Goal: Information Seeking & Learning: Learn about a topic

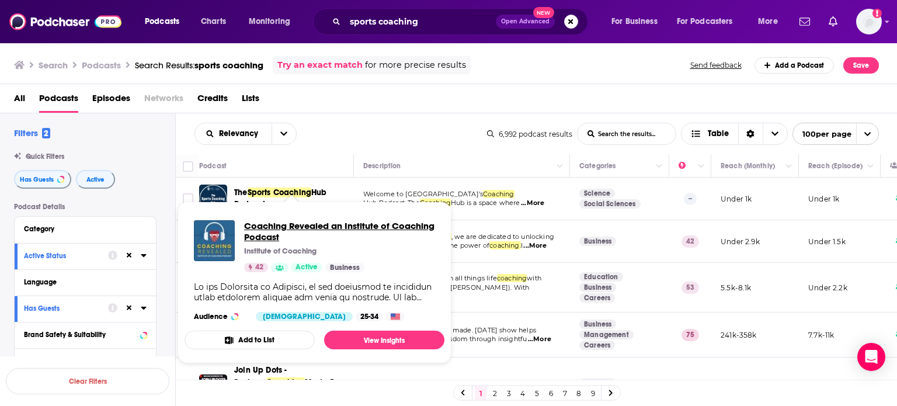
drag, startPoint x: 258, startPoint y: 245, endPoint x: 252, endPoint y: 228, distance: 17.2
click at [313, 168] on div "Podcast" at bounding box center [271, 166] width 145 height 14
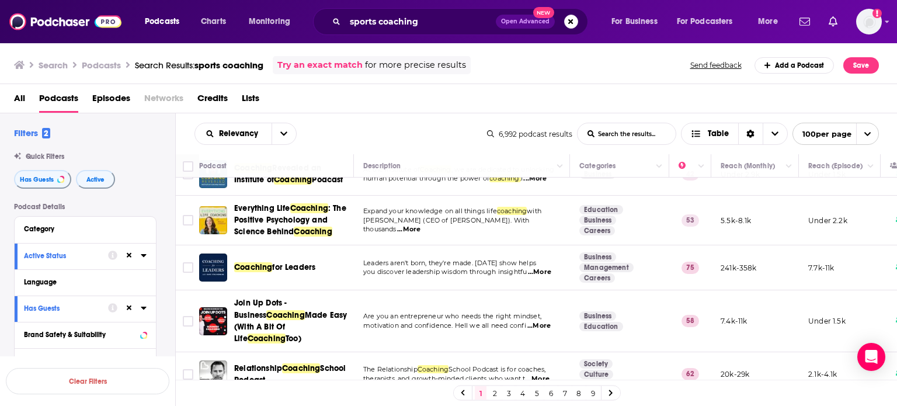
scroll to position [70, 0]
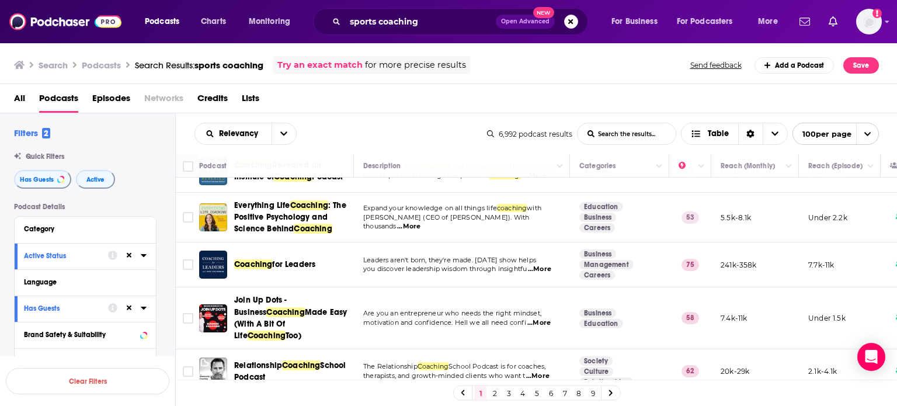
click at [327, 156] on th "Podcast" at bounding box center [276, 165] width 155 height 23
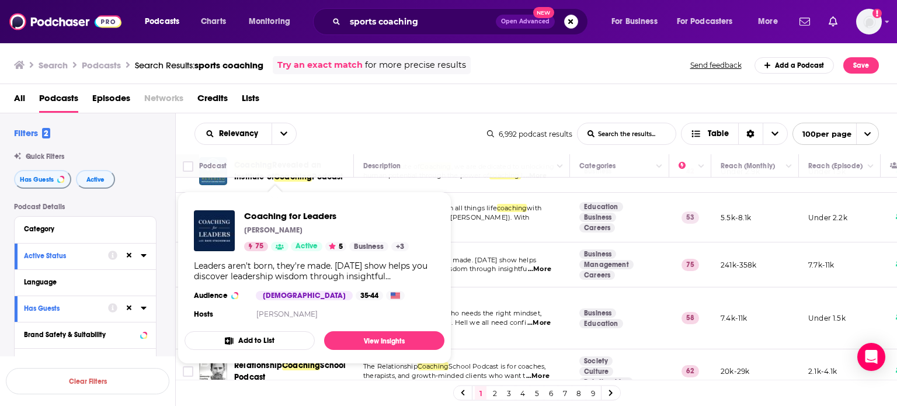
click at [321, 165] on div "Podcast" at bounding box center [271, 166] width 145 height 14
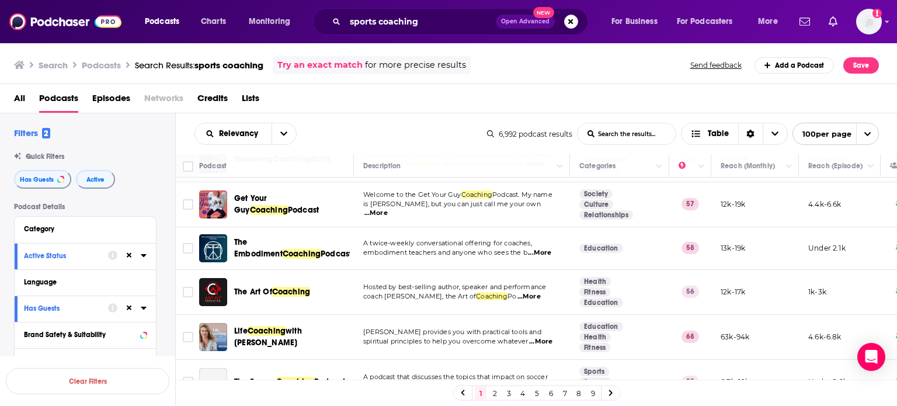
scroll to position [350, 0]
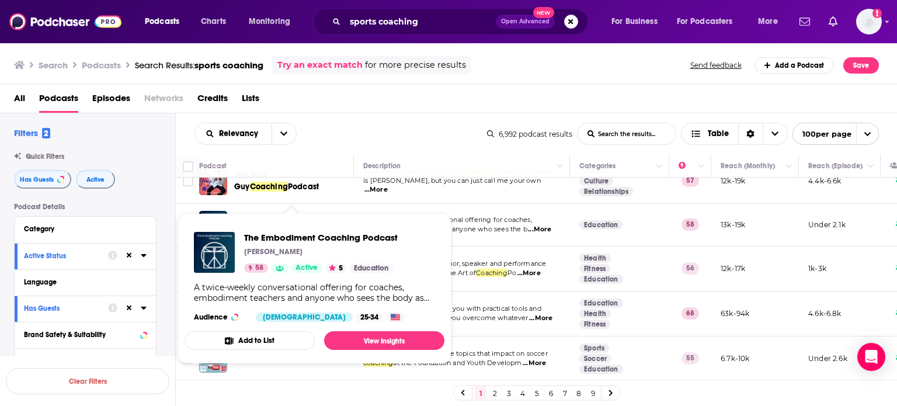
click at [321, 164] on div "Podcast" at bounding box center [271, 166] width 145 height 14
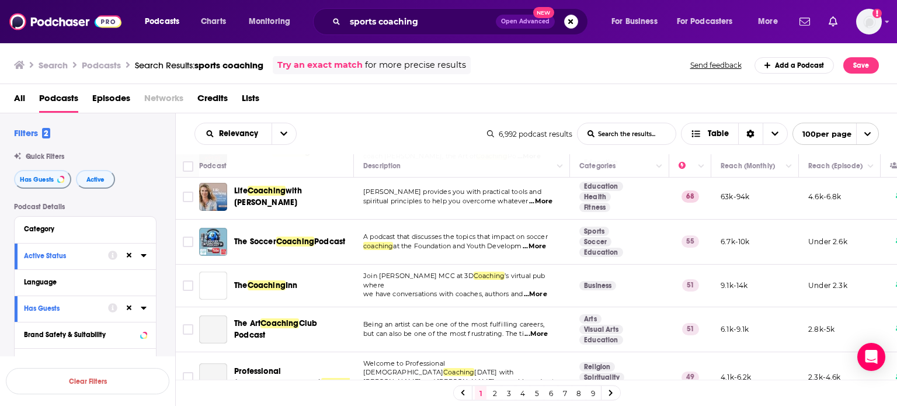
scroll to position [491, 0]
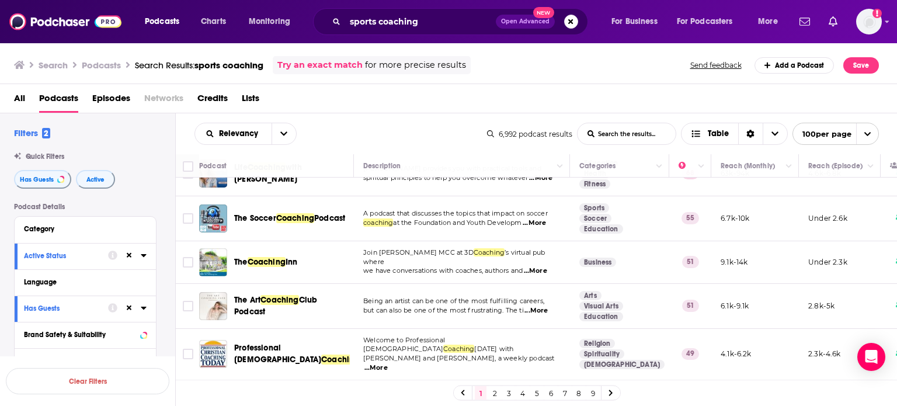
click at [315, 165] on div "Podcast" at bounding box center [271, 166] width 145 height 14
click at [308, 169] on div "Podcast" at bounding box center [271, 166] width 145 height 14
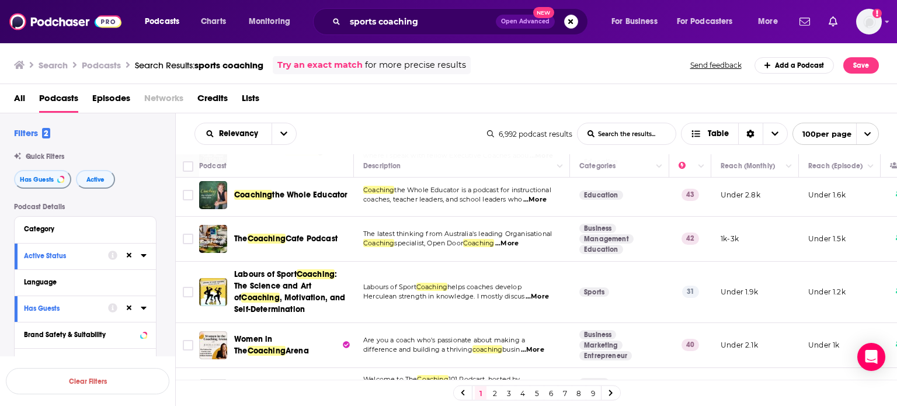
scroll to position [1262, 0]
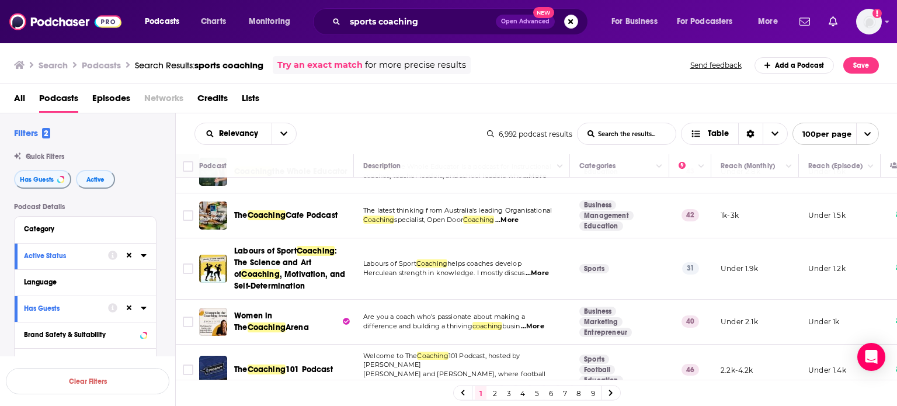
click at [331, 161] on div "Podcast" at bounding box center [271, 166] width 145 height 14
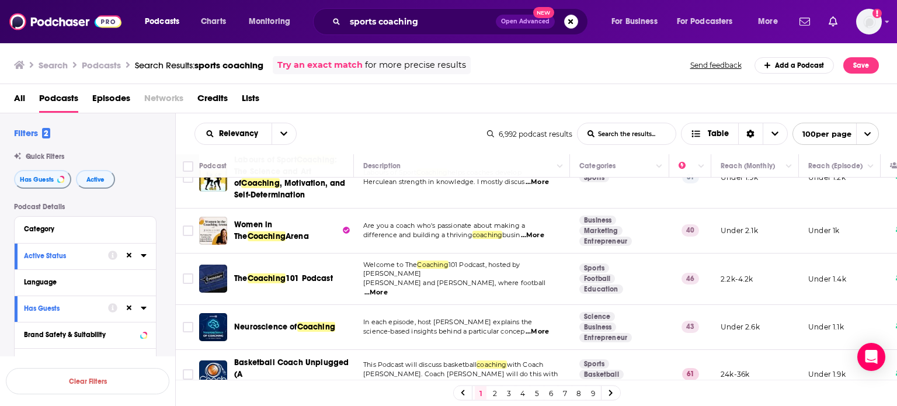
scroll to position [1379, 0]
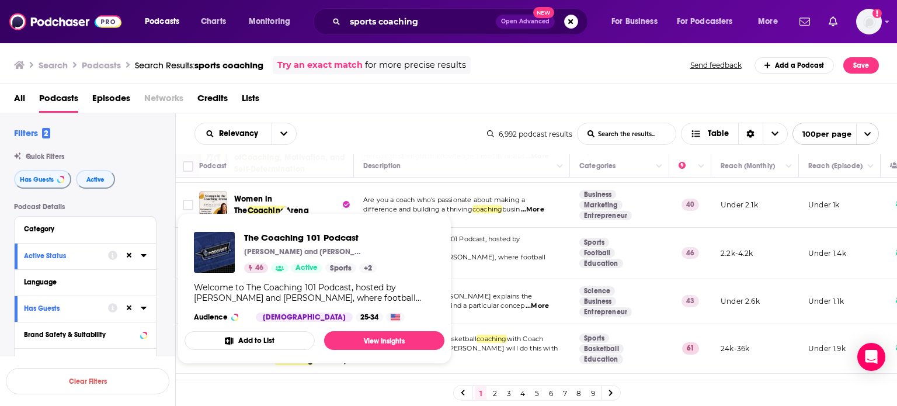
click at [313, 170] on div "Podcast" at bounding box center [271, 166] width 145 height 14
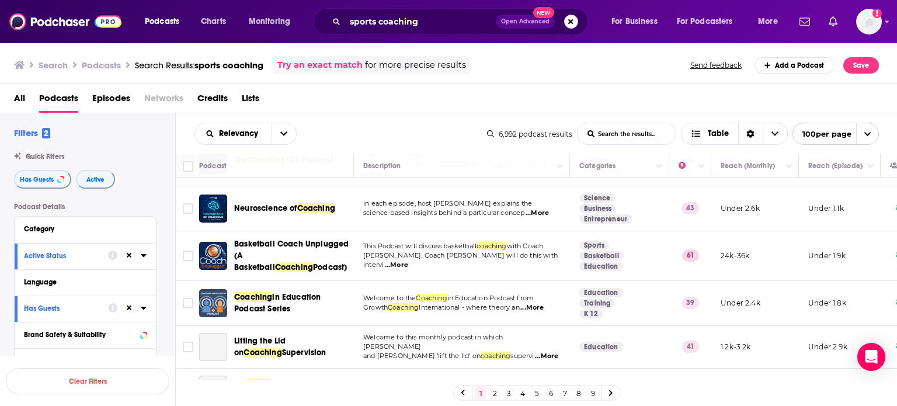
scroll to position [1472, 0]
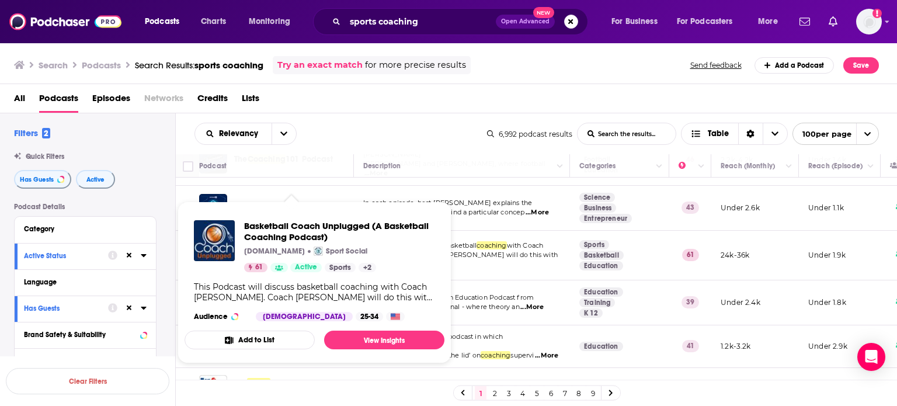
click at [328, 164] on div "Podcast" at bounding box center [271, 166] width 145 height 14
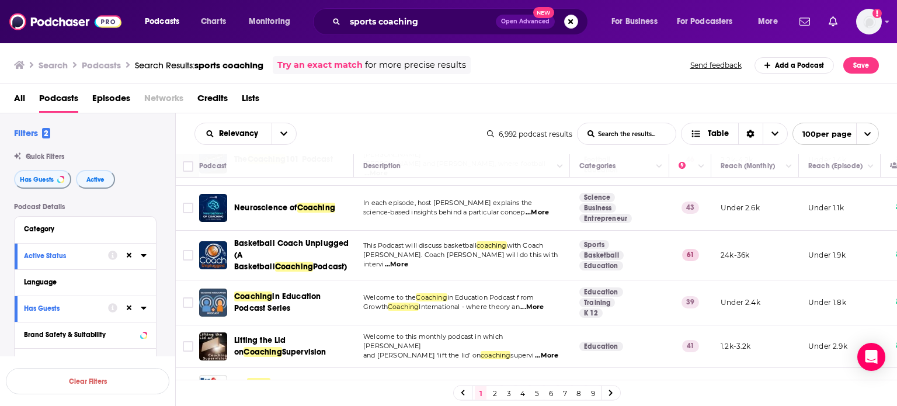
click at [308, 165] on div "Podcast" at bounding box center [271, 166] width 145 height 14
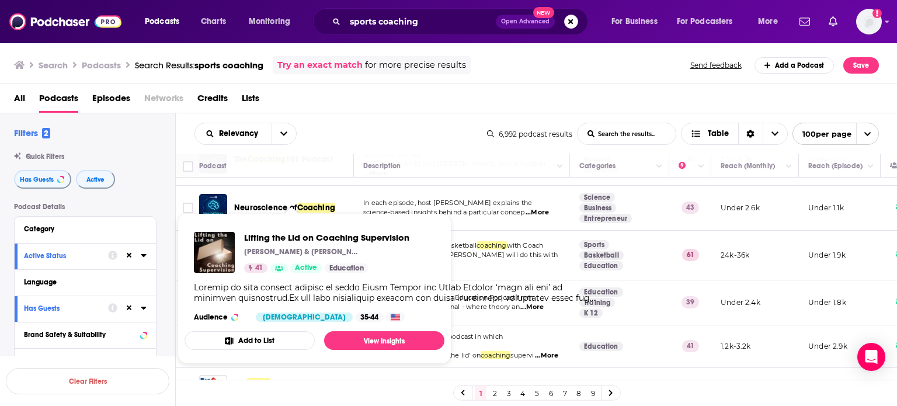
click at [338, 168] on div "Podcast" at bounding box center [271, 166] width 145 height 14
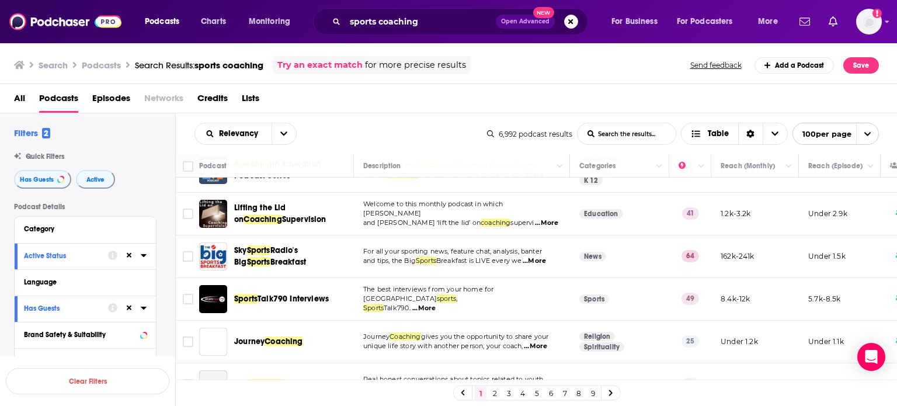
scroll to position [1612, 0]
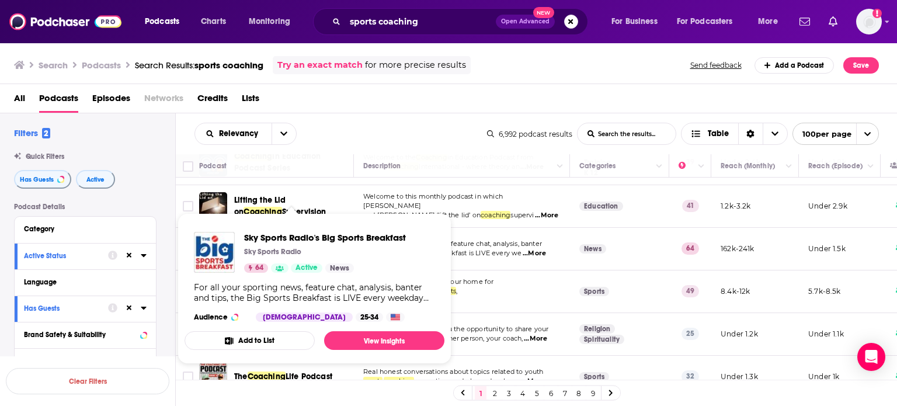
click at [323, 169] on div "Podcast" at bounding box center [271, 166] width 145 height 14
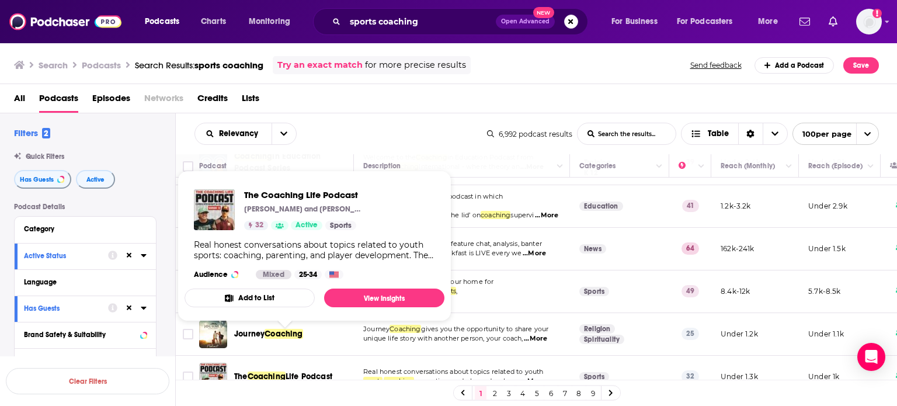
click at [318, 166] on span "The Coaching Life Podcast Chris Stewart and Pat Martin 32 Active Sports Real ho…" at bounding box center [315, 246] width 274 height 165
click at [318, 161] on div "Podcast" at bounding box center [271, 166] width 145 height 14
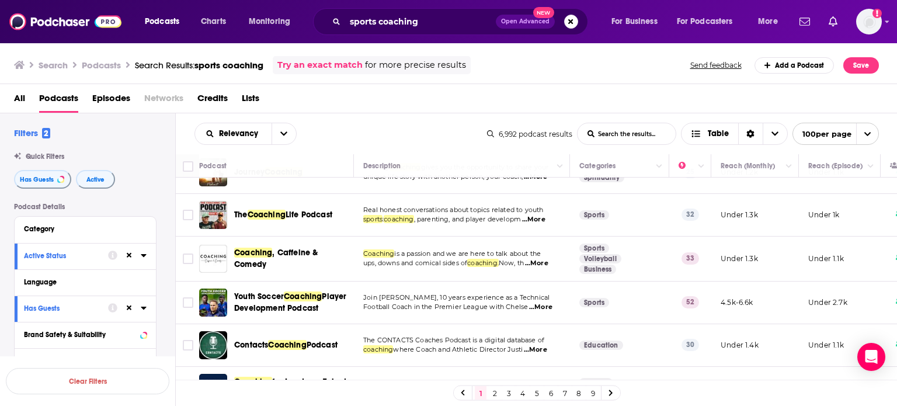
scroll to position [1776, 0]
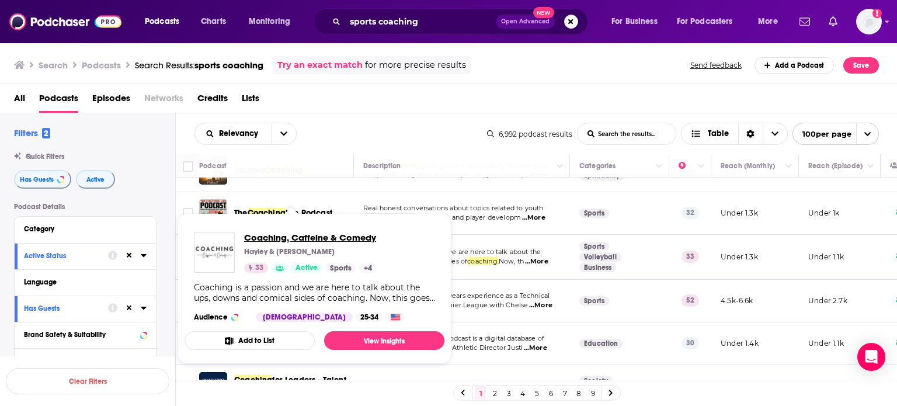
drag, startPoint x: 291, startPoint y: 212, endPoint x: 277, endPoint y: 238, distance: 30.1
click at [317, 157] on th "Podcast" at bounding box center [276, 165] width 155 height 23
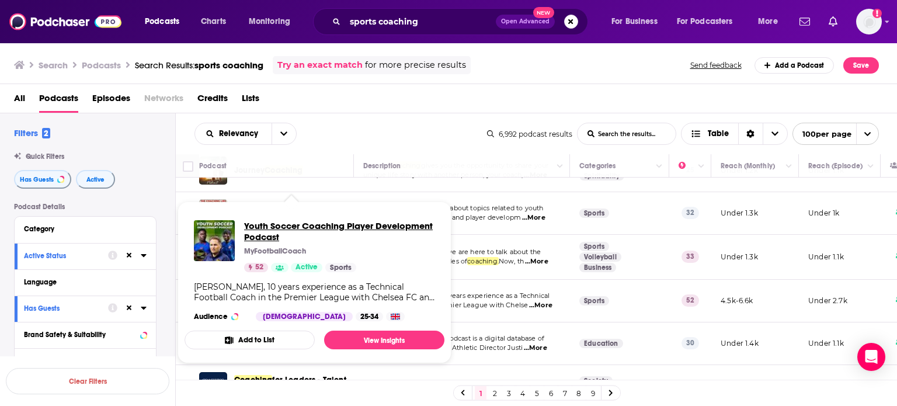
drag, startPoint x: 320, startPoint y: 263, endPoint x: 311, endPoint y: 231, distance: 33.5
drag, startPoint x: 311, startPoint y: 231, endPoint x: 318, endPoint y: 226, distance: 8.4
click at [335, 163] on div "Podcast" at bounding box center [271, 166] width 145 height 14
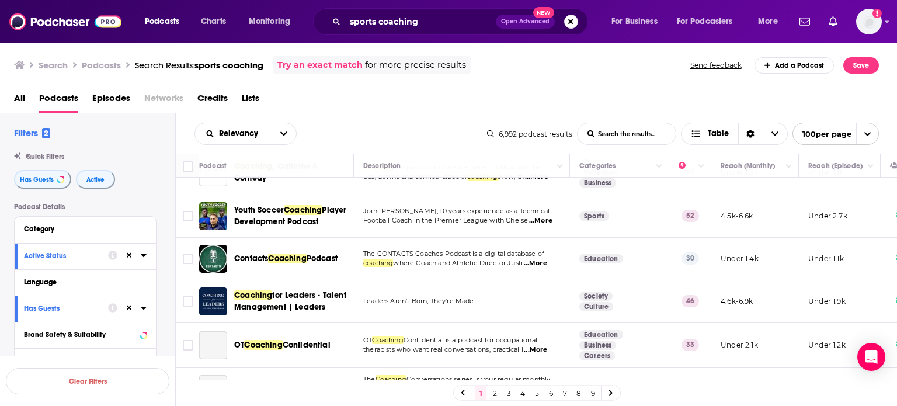
scroll to position [1869, 0]
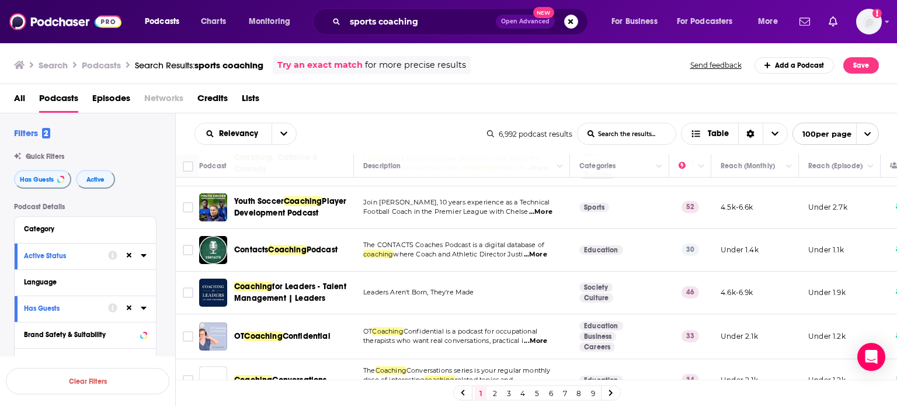
click at [335, 163] on div "Podcast" at bounding box center [271, 166] width 145 height 14
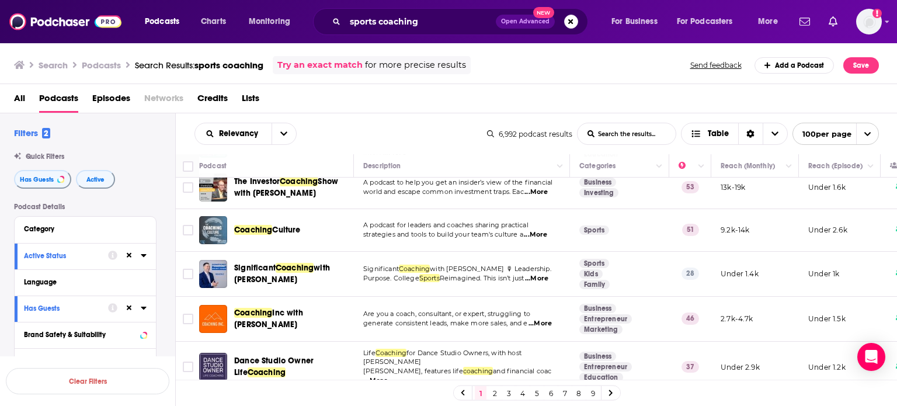
scroll to position [2173, 0]
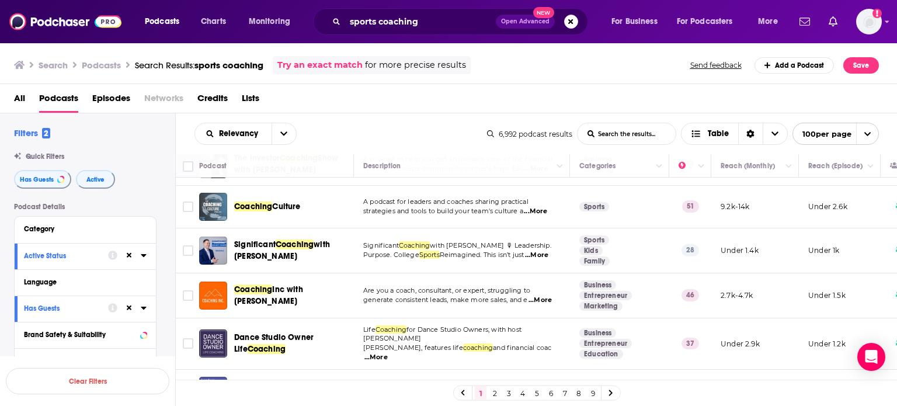
click at [660, 172] on button "Column Actions" at bounding box center [659, 166] width 14 height 14
drag, startPoint x: 638, startPoint y: 169, endPoint x: 675, endPoint y: 164, distance: 37.3
click at [675, 164] on div at bounding box center [448, 203] width 897 height 406
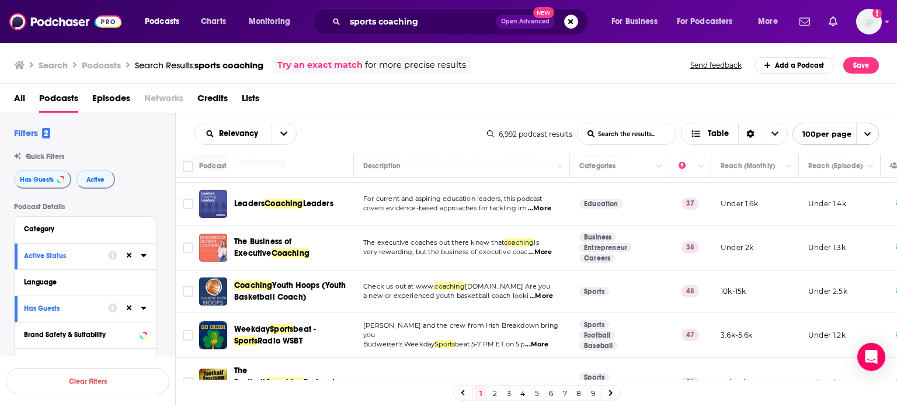
scroll to position [2371, 0]
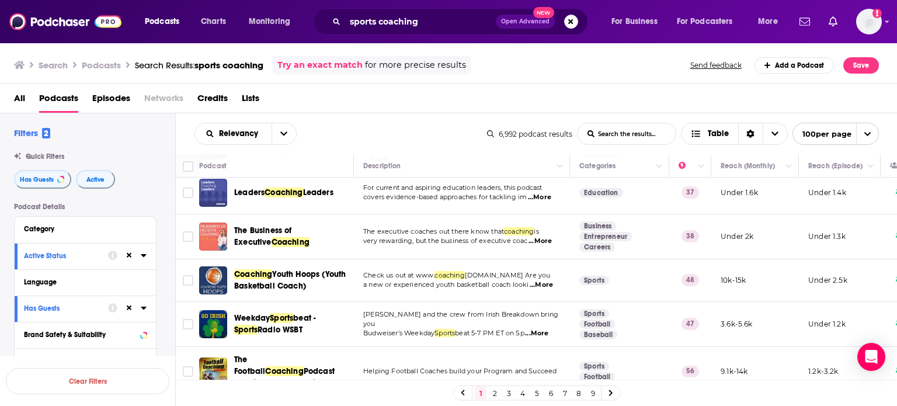
click at [319, 165] on div "Podcast" at bounding box center [271, 166] width 145 height 14
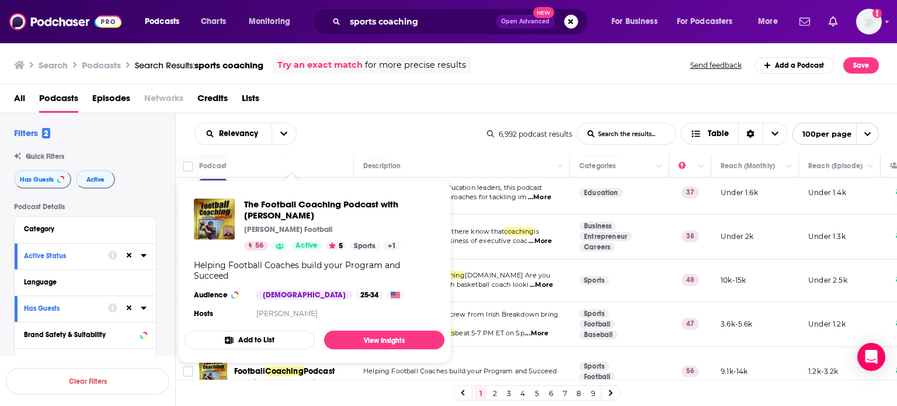
click at [317, 167] on div "Podcast" at bounding box center [271, 166] width 145 height 14
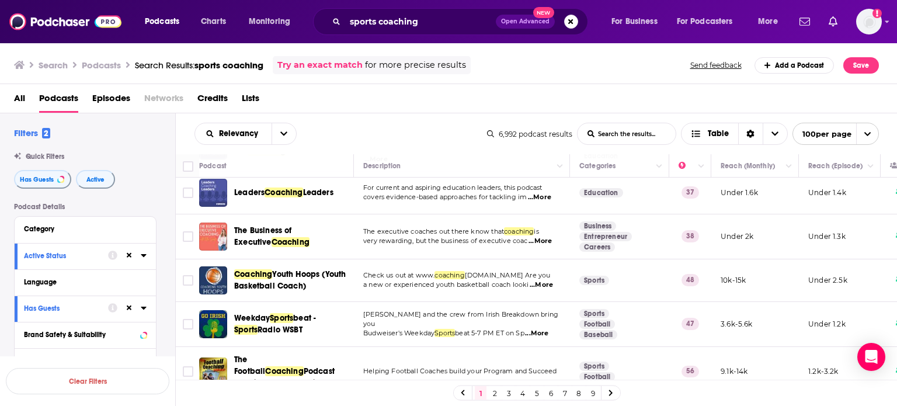
click at [315, 165] on div "Podcast" at bounding box center [271, 166] width 145 height 14
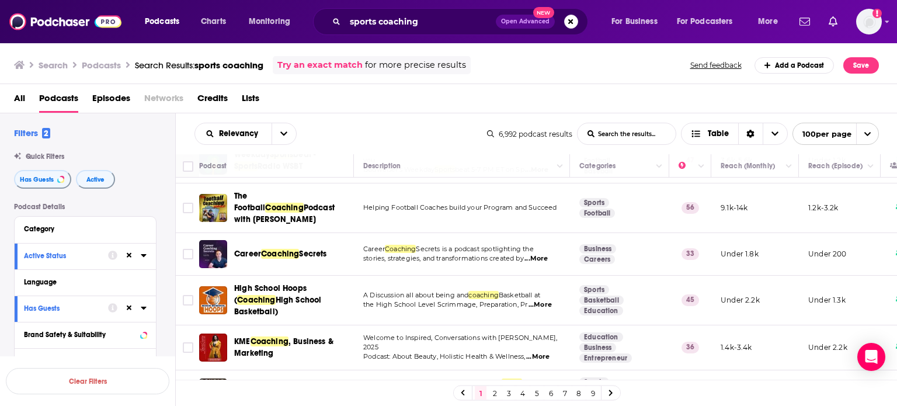
scroll to position [2558, 0]
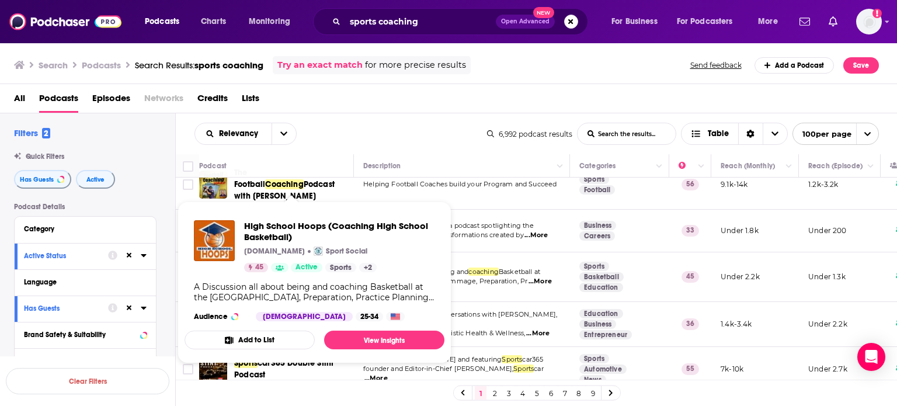
click at [320, 167] on div "Podcast" at bounding box center [271, 166] width 145 height 14
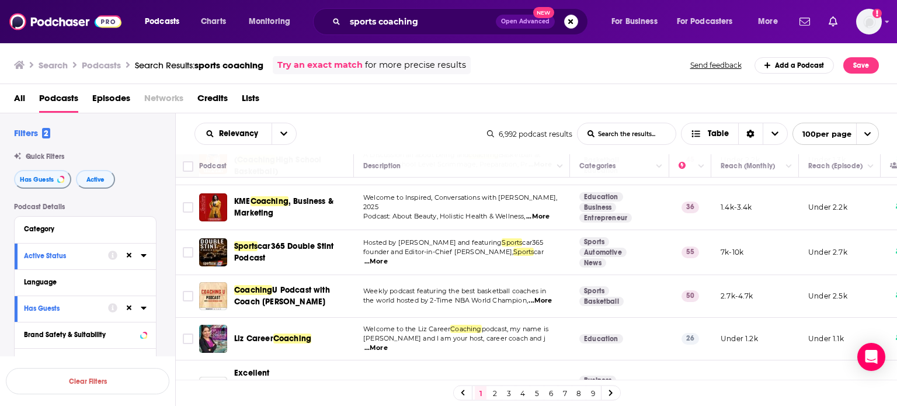
scroll to position [2698, 0]
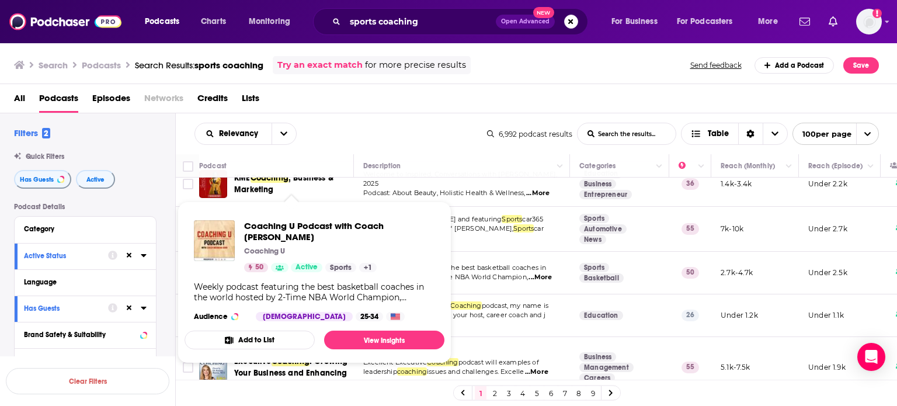
click at [309, 167] on div "Podcast" at bounding box center [271, 166] width 145 height 14
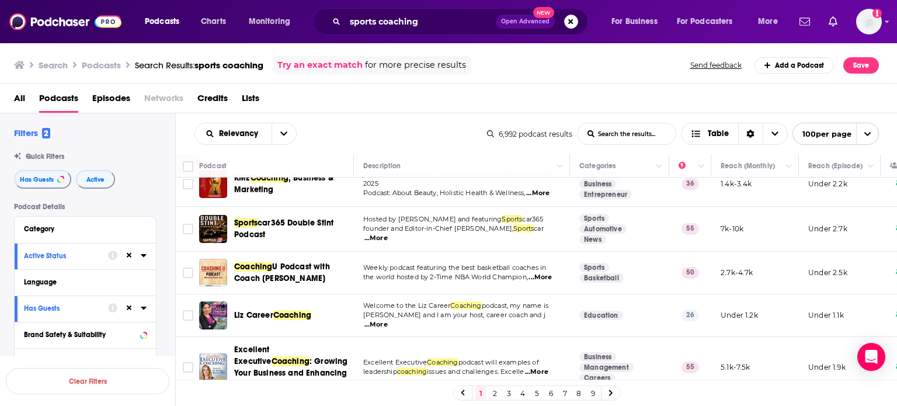
click at [308, 164] on div "Podcast" at bounding box center [271, 166] width 145 height 14
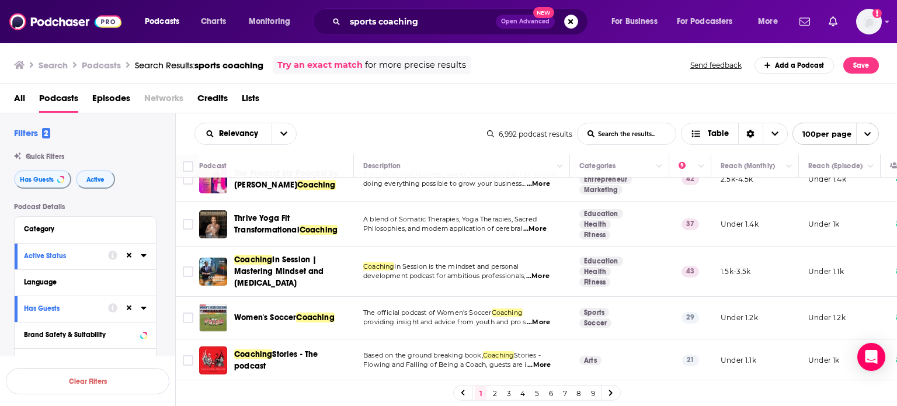
scroll to position [3539, 0]
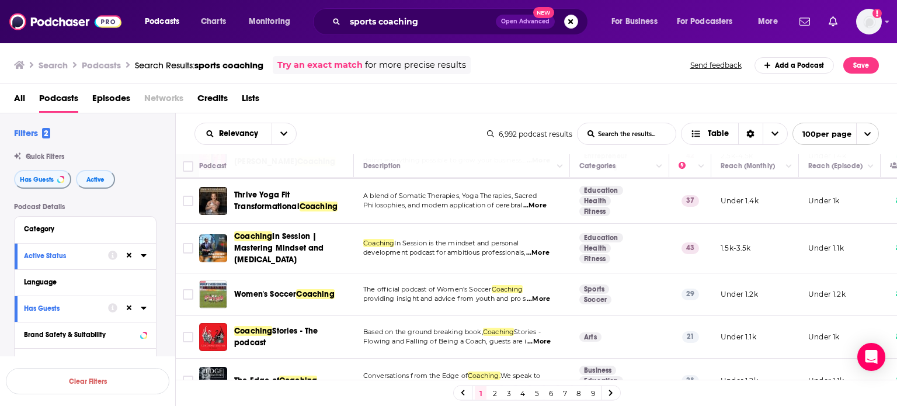
click at [308, 164] on div "Podcast" at bounding box center [271, 166] width 145 height 14
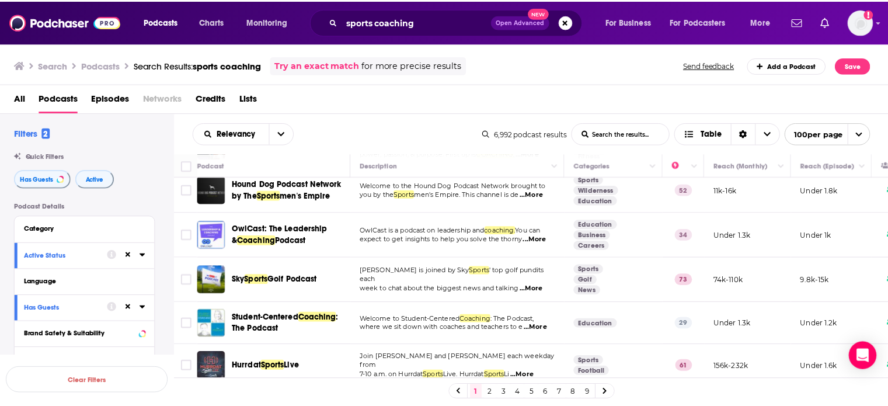
scroll to position [4349, 0]
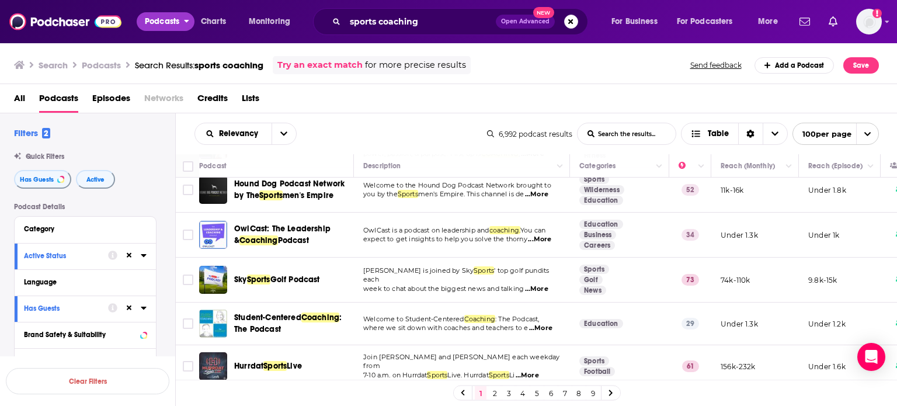
click at [178, 17] on span "Podcasts" at bounding box center [162, 21] width 34 height 16
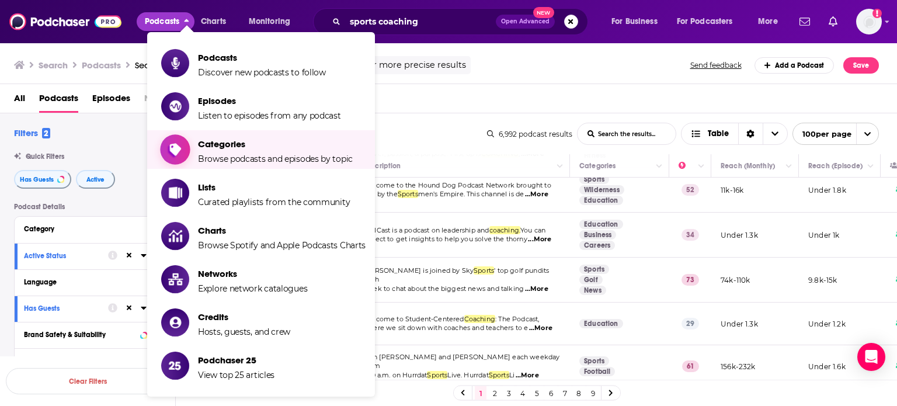
click at [241, 151] on span "Categories Browse podcasts and episodes by topic" at bounding box center [275, 149] width 155 height 29
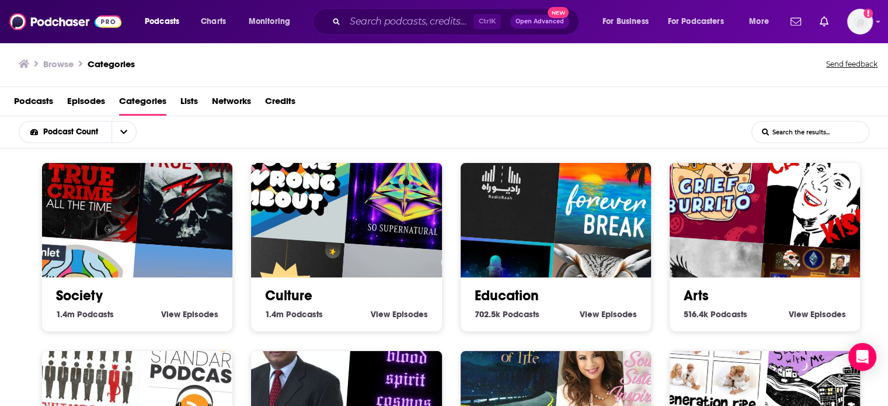
scroll to position [2, 0]
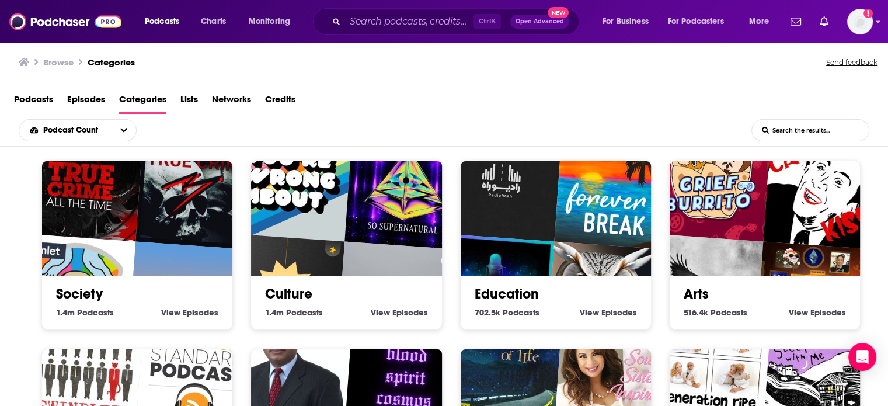
click at [224, 132] on div "Podcast Count List Search Input Search the results..." at bounding box center [444, 130] width 888 height 32
click at [730, 242] on div "Arts 516.4k Arts Podcasts View Arts Episodes" at bounding box center [765, 245] width 209 height 169
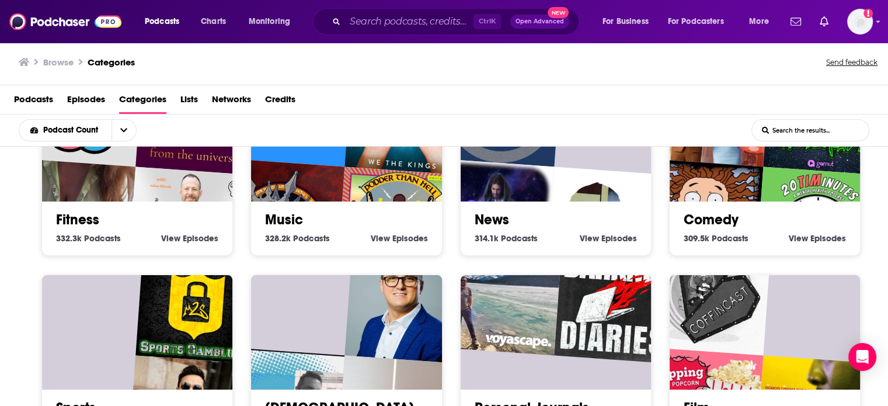
scroll to position [467, 0]
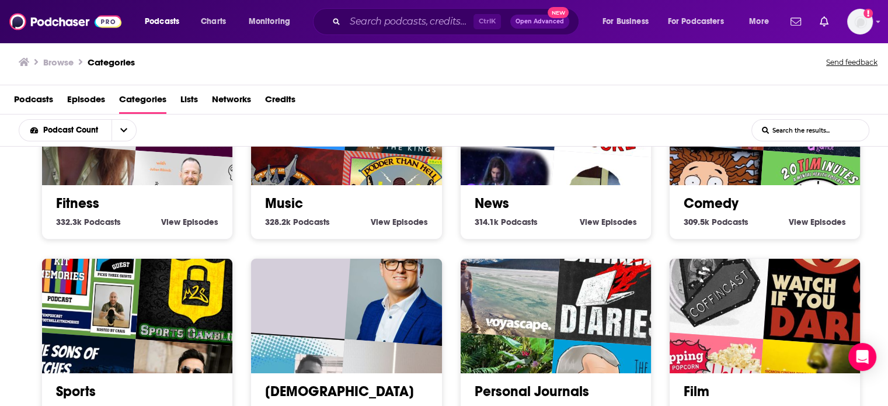
click at [74, 331] on img "The Sons of Pitches" at bounding box center [74, 392] width 122 height 122
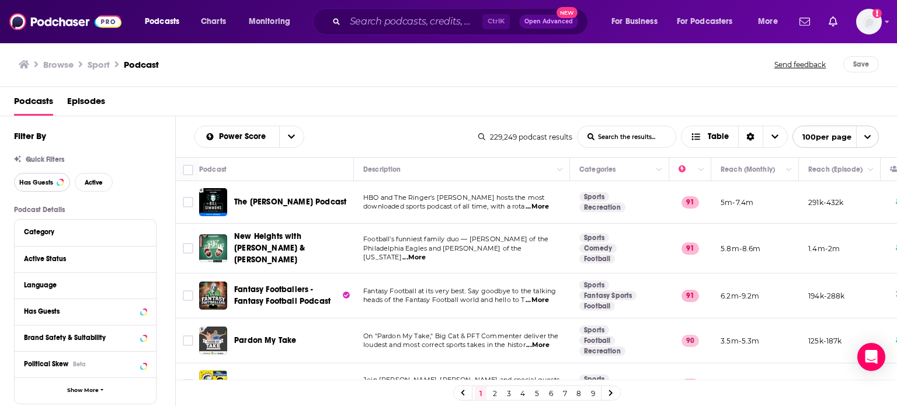
click at [44, 178] on button "Has Guests" at bounding box center [42, 182] width 56 height 19
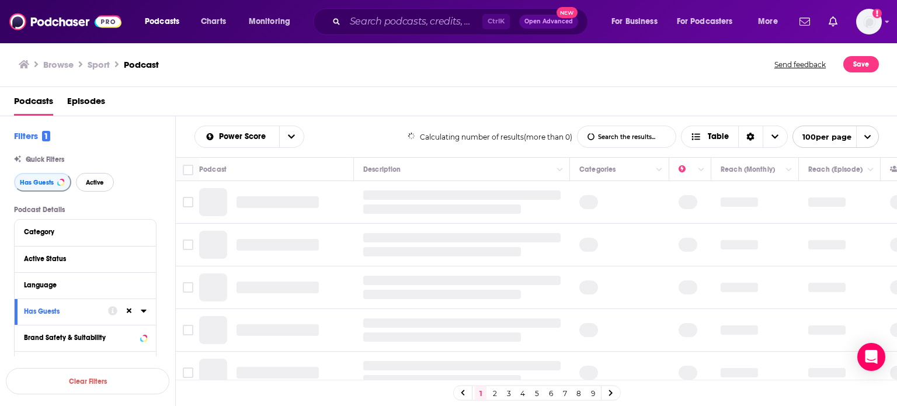
click at [91, 186] on span "Active" at bounding box center [95, 182] width 18 height 6
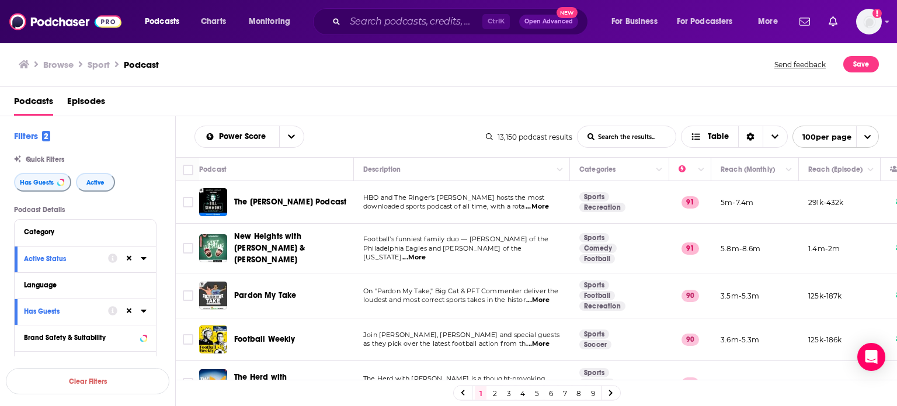
click at [614, 127] on input "List Search Input" at bounding box center [627, 136] width 98 height 21
type input "coaching"
click at [444, 25] on input "Search podcasts, credits, & more..." at bounding box center [413, 21] width 137 height 19
click at [444, 25] on input "youth sports" at bounding box center [413, 21] width 137 height 19
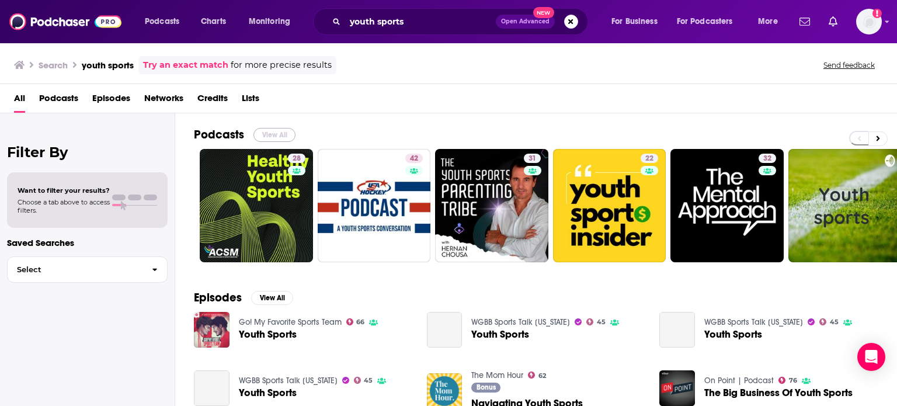
click at [282, 133] on button "View All" at bounding box center [275, 135] width 42 height 14
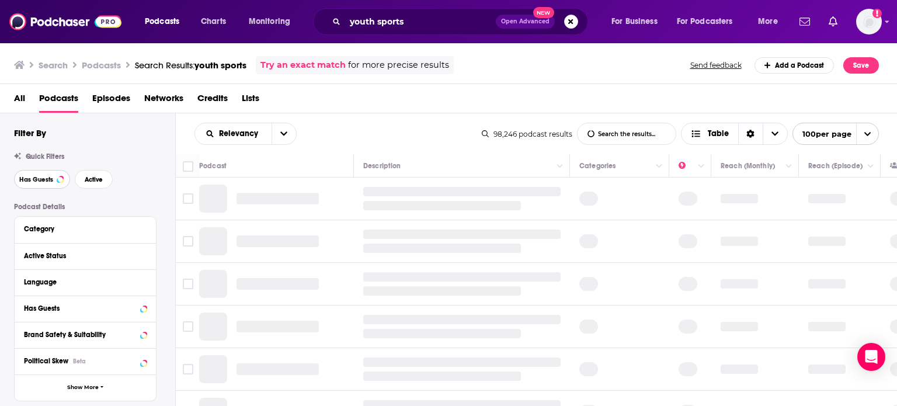
click at [46, 183] on span "Has Guests" at bounding box center [36, 179] width 34 height 6
click at [100, 180] on span "Active" at bounding box center [94, 179] width 18 height 6
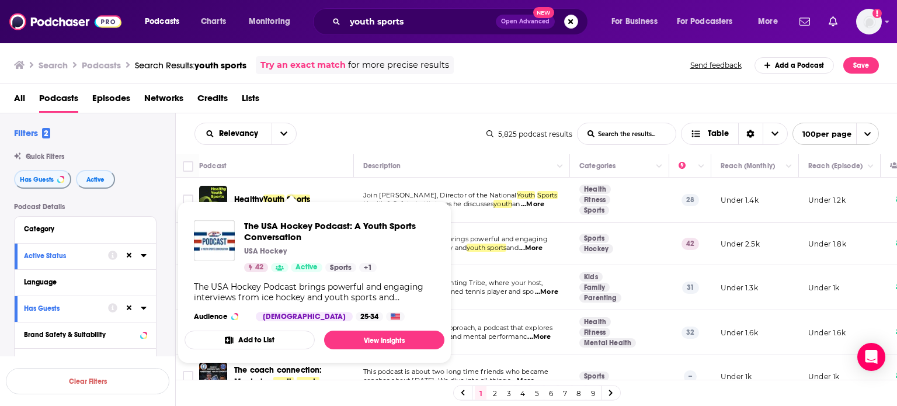
click at [342, 136] on div "Relevancy List Search Input Search the results... Table" at bounding box center [341, 134] width 292 height 22
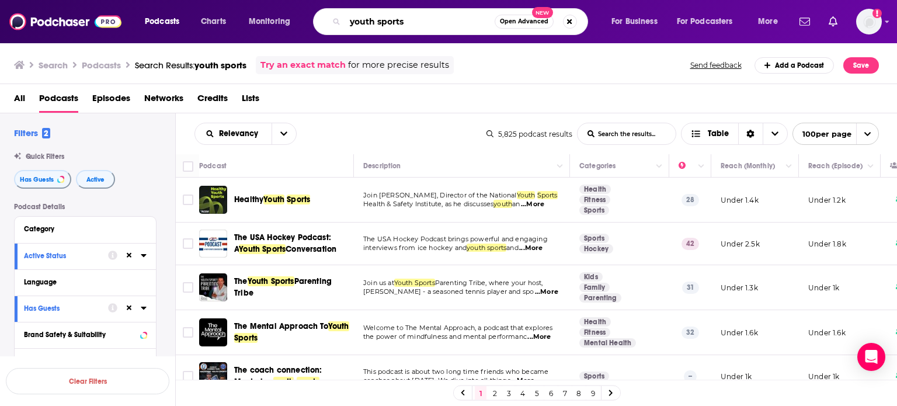
drag, startPoint x: 429, startPoint y: 16, endPoint x: 352, endPoint y: 22, distance: 76.7
click at [352, 22] on input "youth sports" at bounding box center [420, 21] width 150 height 19
type input "y"
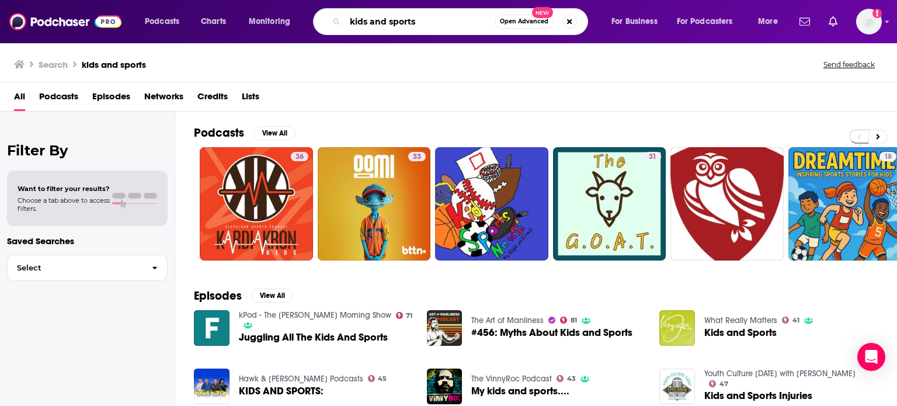
drag, startPoint x: 423, startPoint y: 22, endPoint x: 307, endPoint y: 29, distance: 115.9
click at [307, 29] on div "Podcasts Charts Monitoring kids and sports Open Advanced New For Business For P…" at bounding box center [463, 21] width 652 height 27
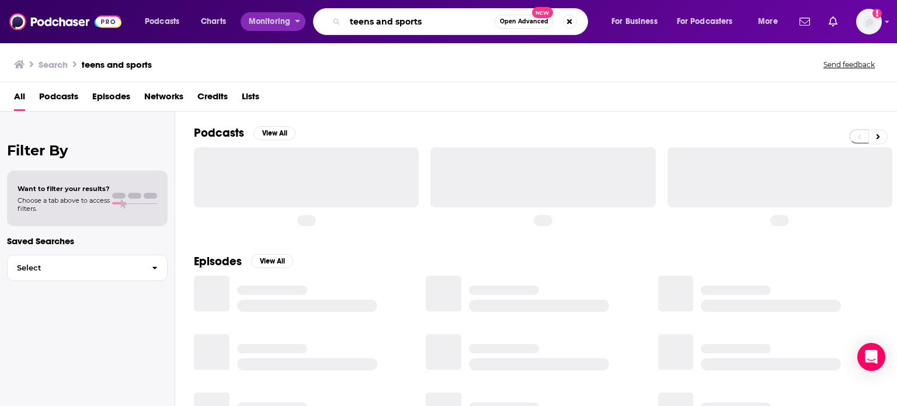
drag, startPoint x: 417, startPoint y: 25, endPoint x: 297, endPoint y: 30, distance: 120.4
click at [297, 30] on div "Podcasts Charts Monitoring teens and sports Open Advanced New For Business For …" at bounding box center [463, 21] width 652 height 27
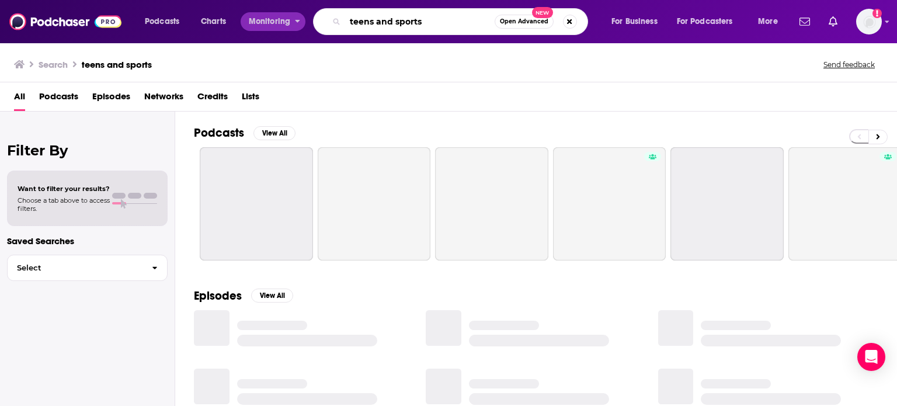
type input "s"
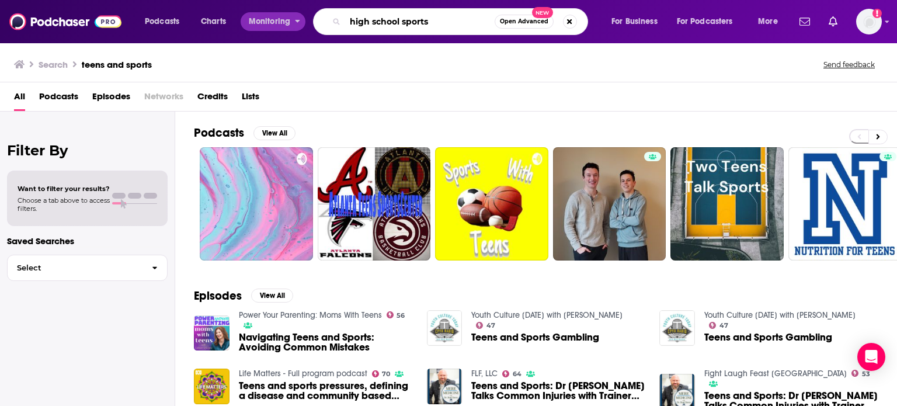
type input "high school sports"
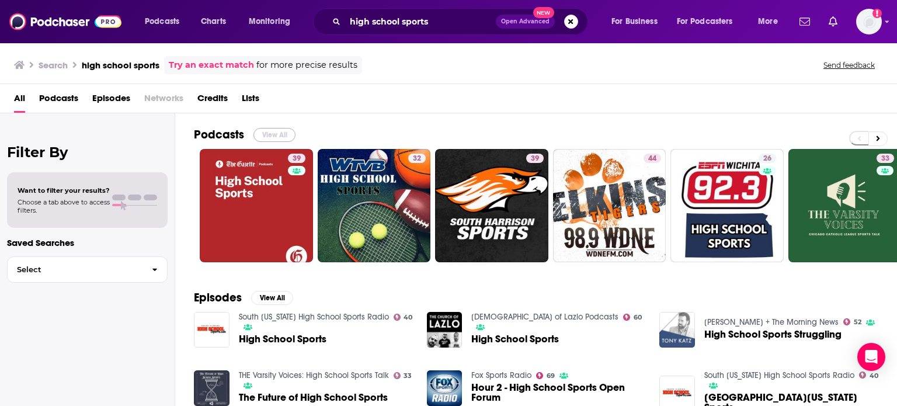
click at [279, 129] on button "View All" at bounding box center [275, 135] width 42 height 14
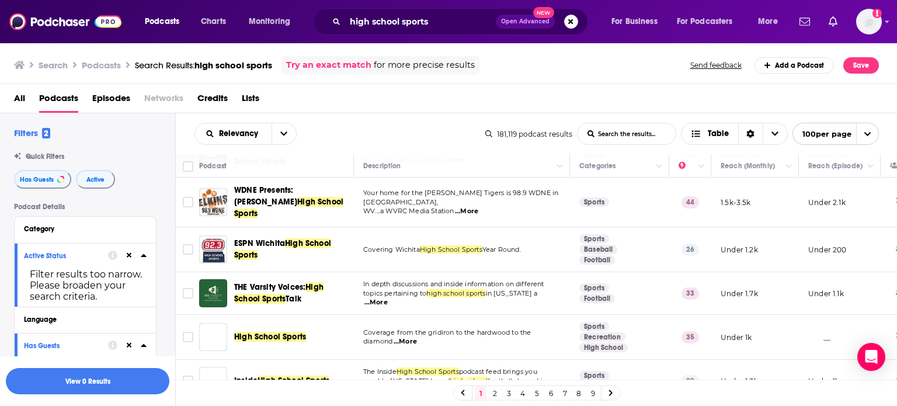
scroll to position [230, 0]
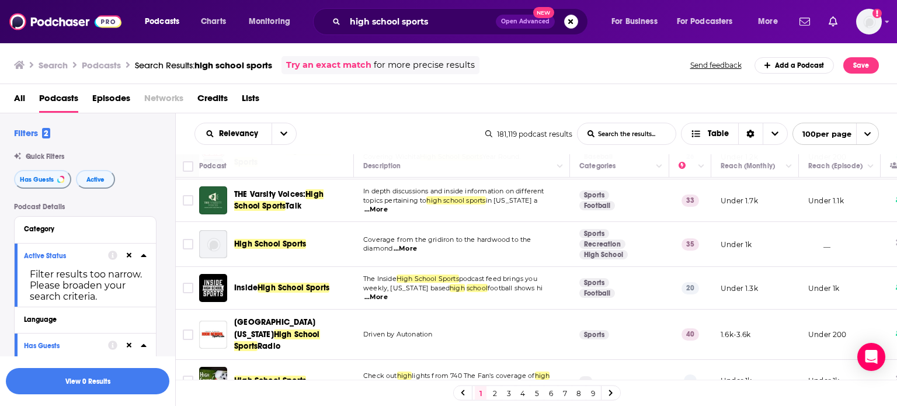
click at [287, 138] on button "open menu" at bounding box center [284, 133] width 25 height 21
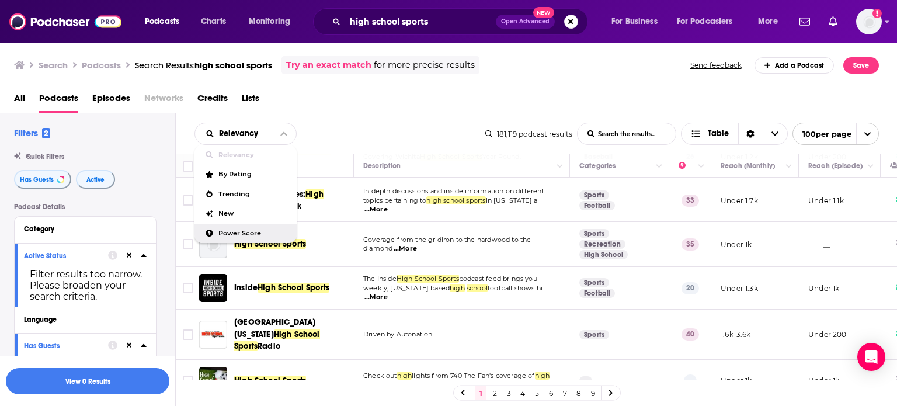
click at [264, 233] on span "Power Score" at bounding box center [252, 233] width 69 height 6
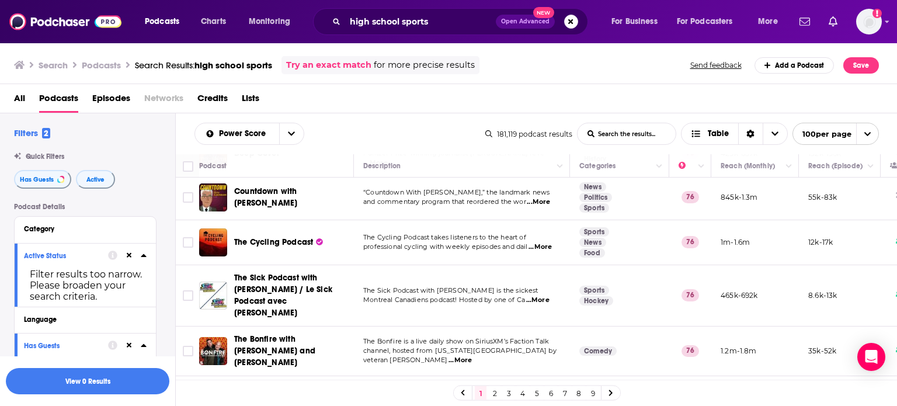
scroll to position [3299, 0]
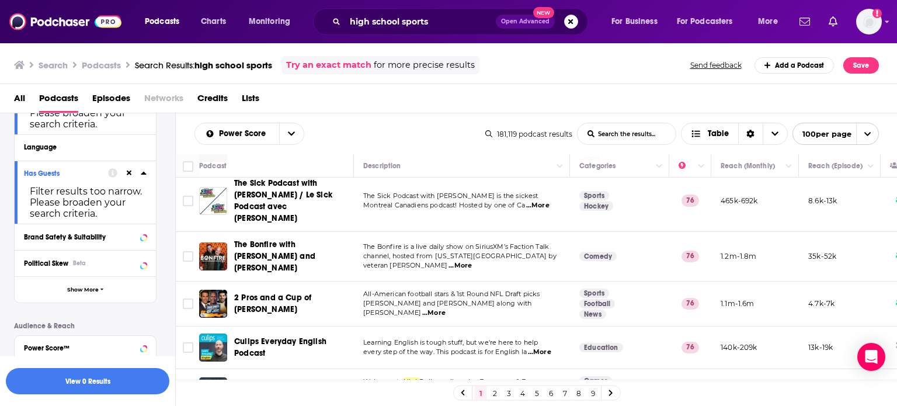
scroll to position [187, 0]
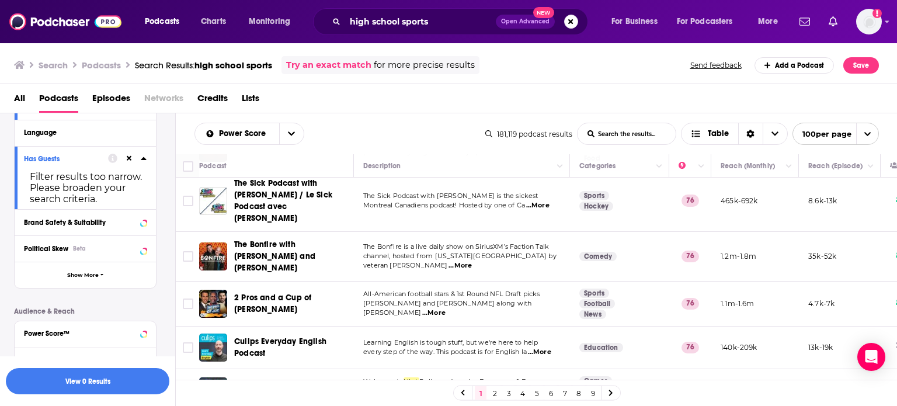
click at [110, 297] on div "Podcast Details Category Active Status Filter results too narrow. Please broade…" at bounding box center [94, 261] width 161 height 490
click at [112, 278] on button "Show More" at bounding box center [85, 275] width 141 height 26
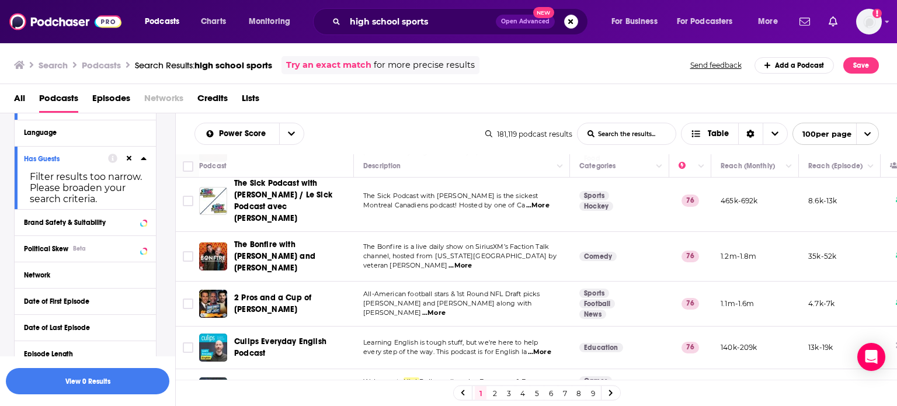
click at [168, 268] on div "Podcast Details Category Active Status Filter results too narrow. Please broade…" at bounding box center [94, 379] width 161 height 726
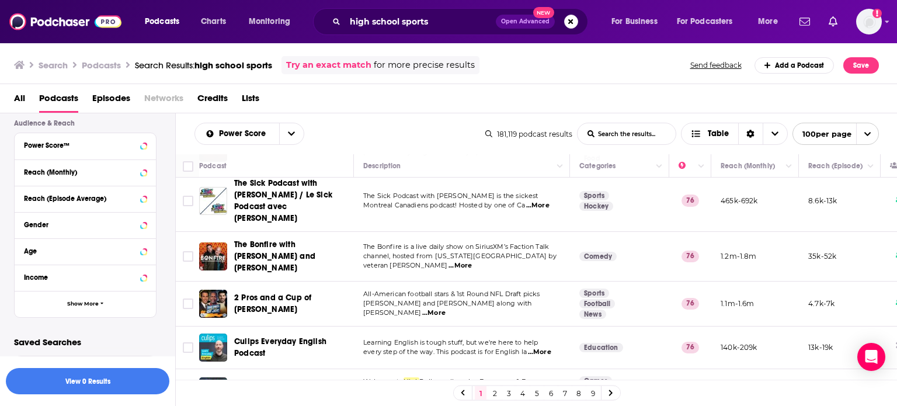
scroll to position [613, 0]
click at [123, 310] on button "Show More" at bounding box center [85, 304] width 141 height 26
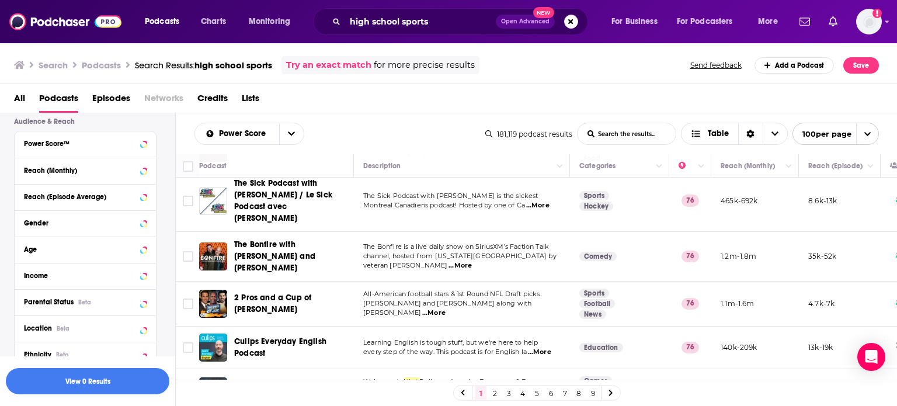
click at [159, 280] on div "Podcast Details Category Active Status Filter results too narrow. Please broade…" at bounding box center [94, 44] width 161 height 910
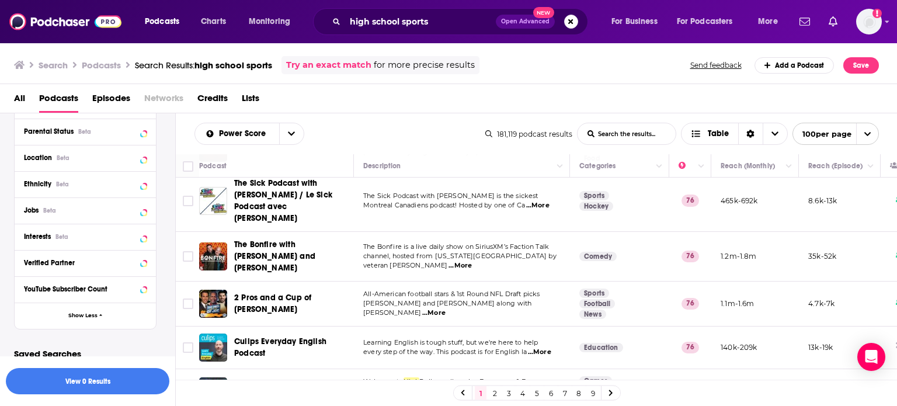
scroll to position [797, 0]
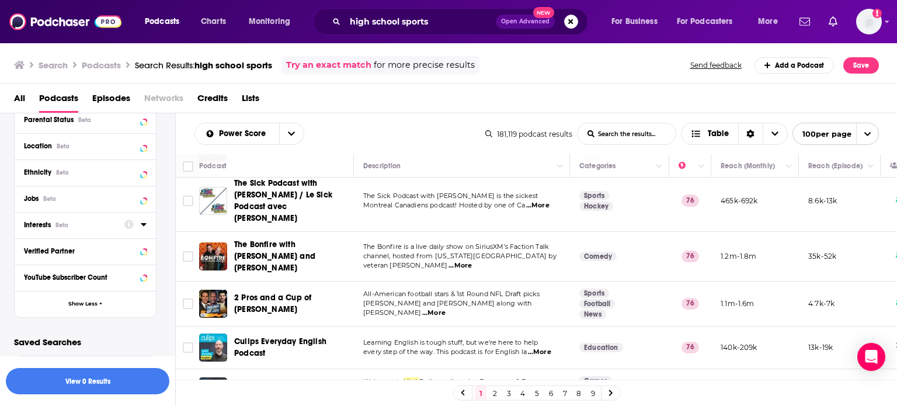
click at [141, 225] on icon at bounding box center [144, 224] width 6 height 9
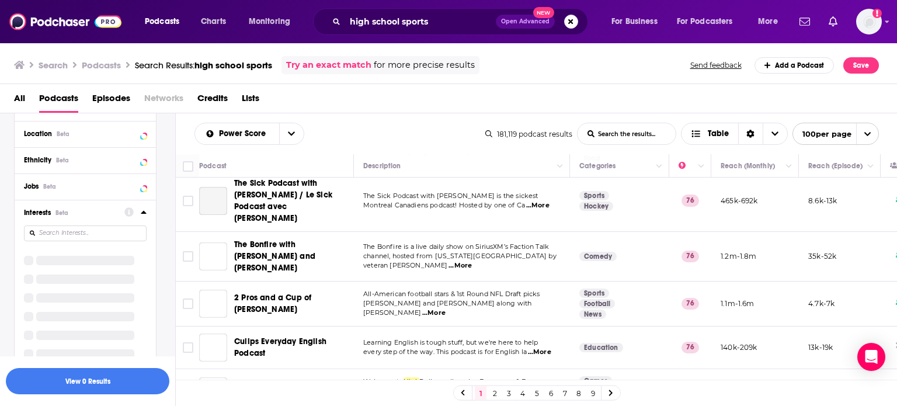
scroll to position [786, 0]
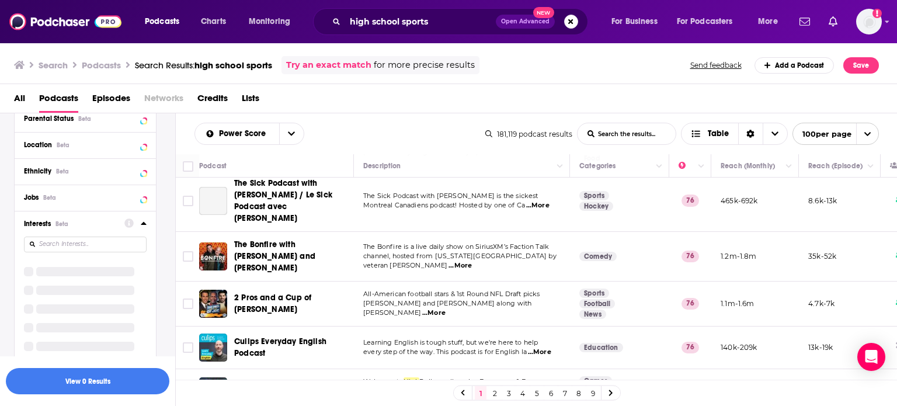
click at [98, 241] on input at bounding box center [85, 245] width 123 height 16
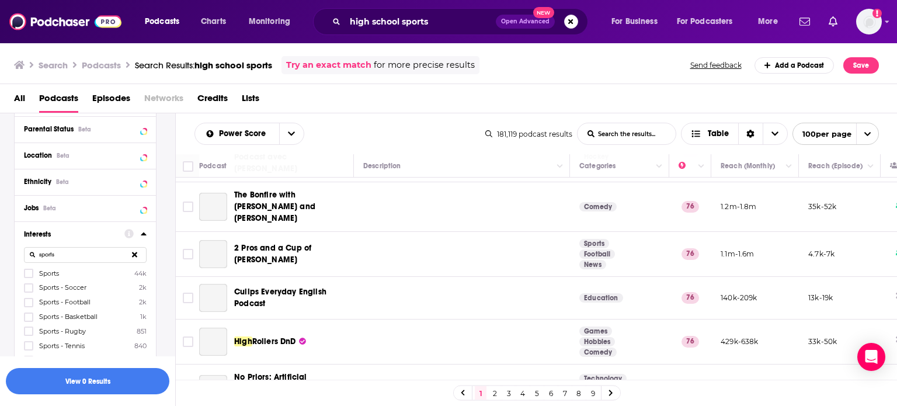
type input "sports"
click at [98, 215] on button "Jobs Beta" at bounding box center [85, 207] width 123 height 15
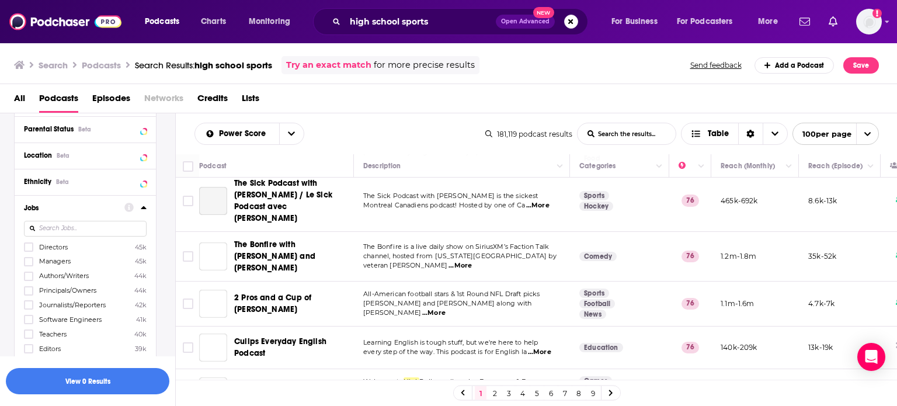
scroll to position [747, 0]
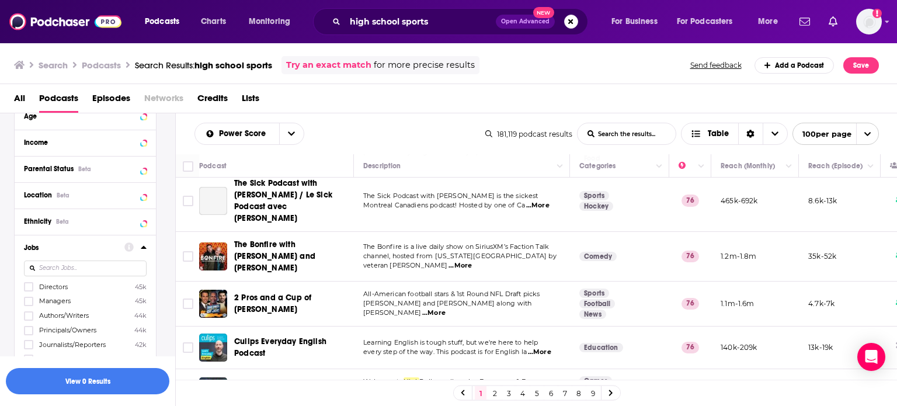
click at [143, 247] on icon at bounding box center [143, 247] width 5 height 3
click at [79, 291] on input "sports" at bounding box center [85, 295] width 123 height 16
click at [24, 315] on label at bounding box center [28, 312] width 9 height 9
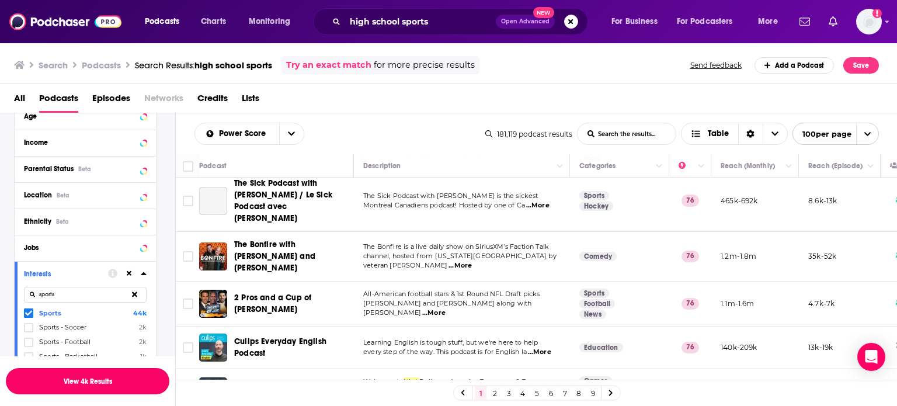
click at [128, 374] on button "View 4k Results" at bounding box center [88, 381] width 164 height 26
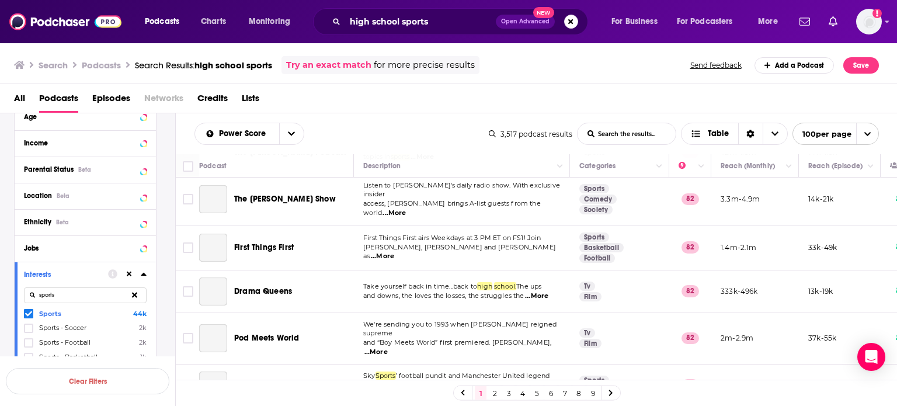
scroll to position [3299, 0]
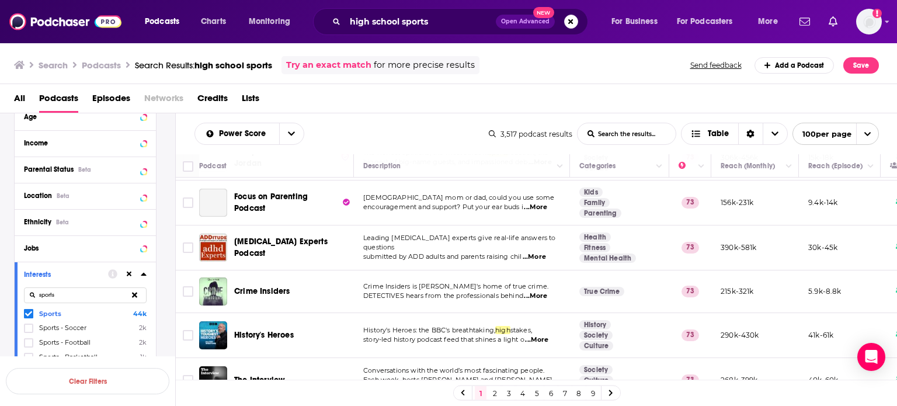
click at [315, 168] on div "Podcast" at bounding box center [271, 166] width 145 height 14
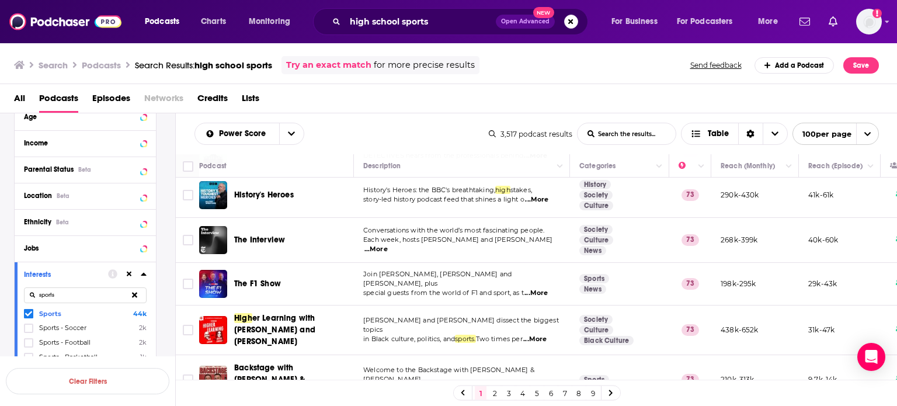
click at [315, 168] on div "Podcast" at bounding box center [271, 166] width 145 height 14
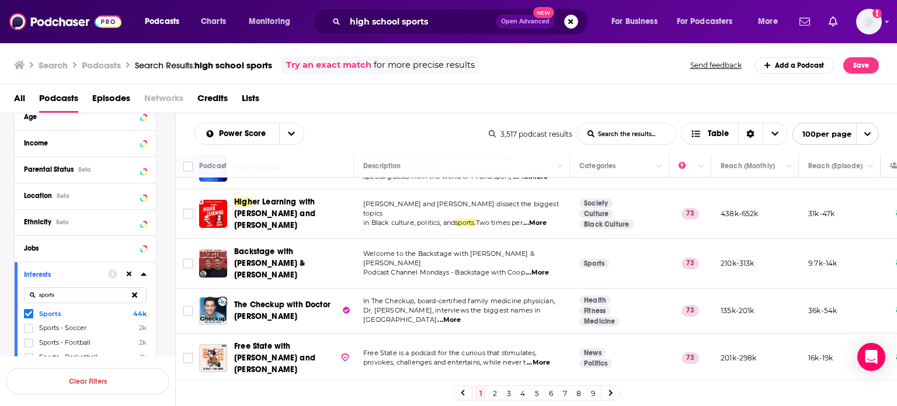
scroll to position [3556, 0]
click at [339, 162] on div "Podcast" at bounding box center [271, 166] width 145 height 14
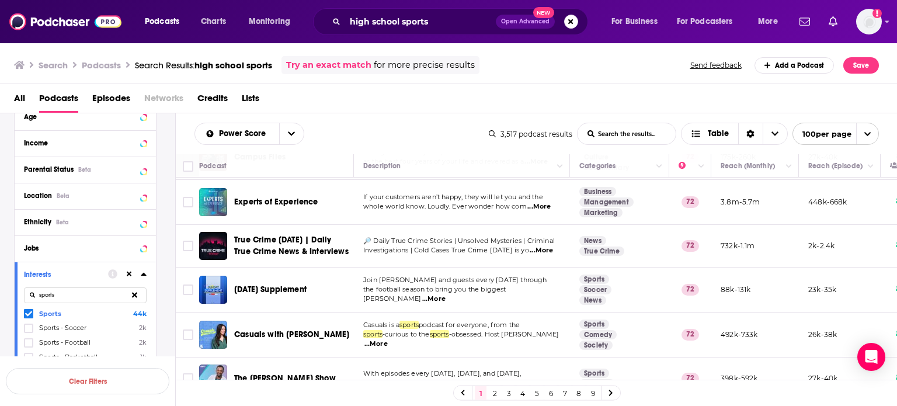
scroll to position [4000, 0]
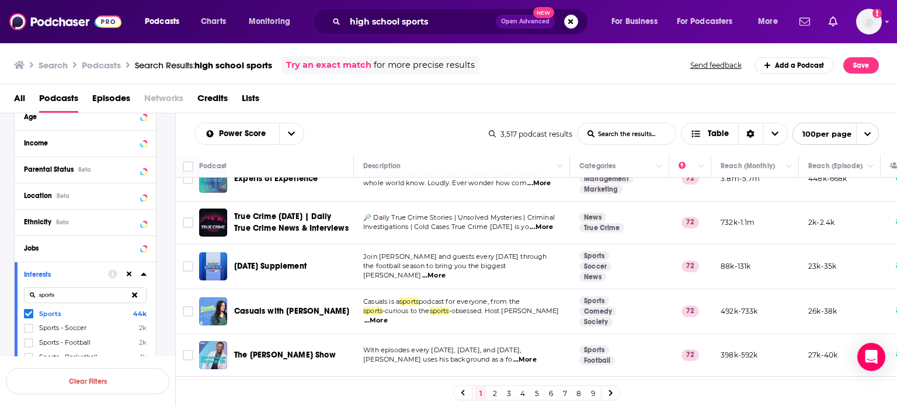
click at [295, 135] on button "open menu" at bounding box center [291, 133] width 25 height 21
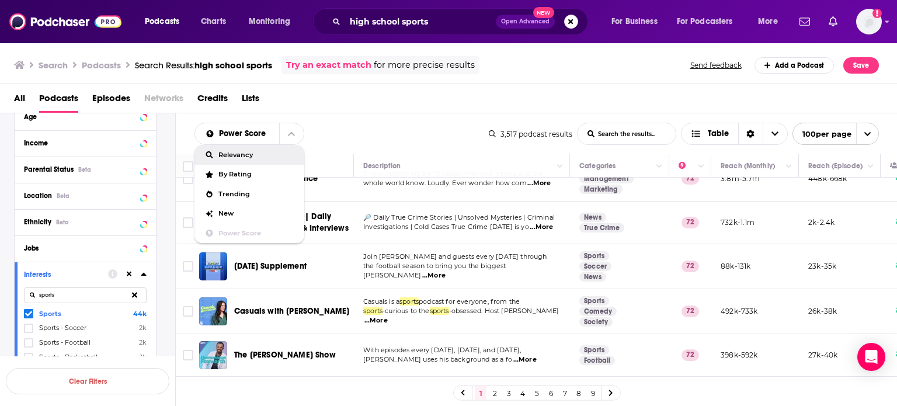
click at [261, 156] on span "Relevancy" at bounding box center [256, 155] width 77 height 6
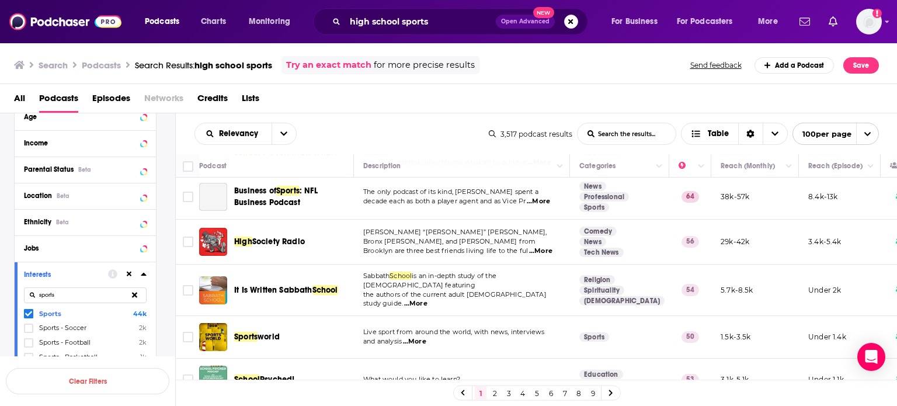
click at [322, 160] on div "Podcast" at bounding box center [271, 166] width 145 height 14
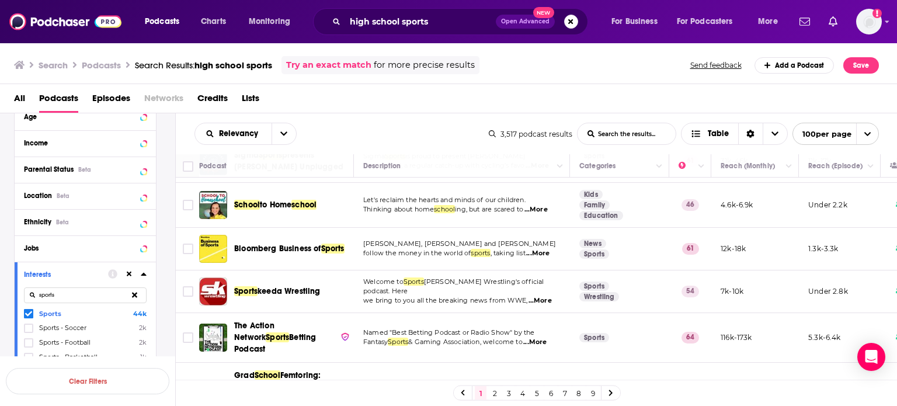
scroll to position [4307, 0]
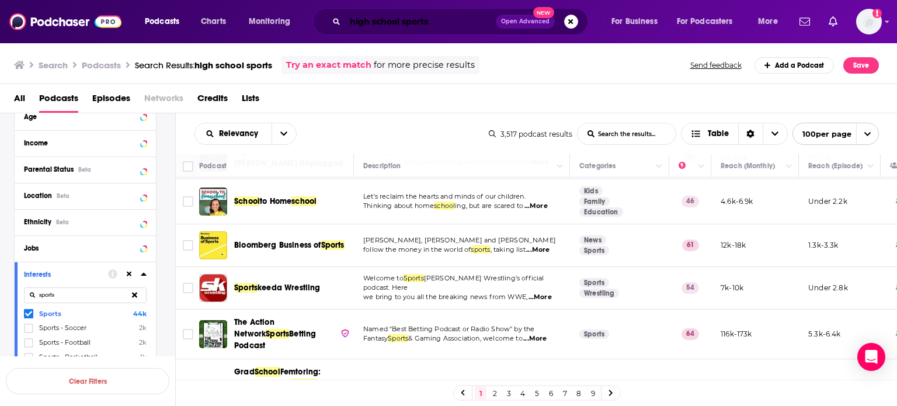
click at [456, 18] on input "high school sports" at bounding box center [420, 21] width 151 height 19
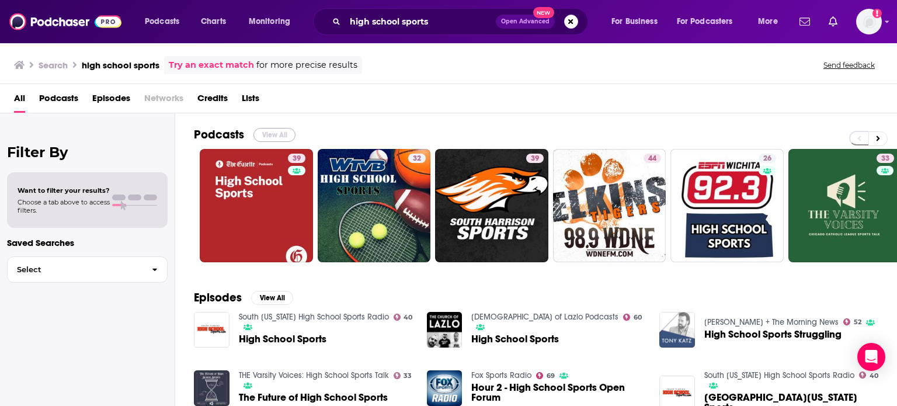
click at [275, 138] on button "View All" at bounding box center [275, 135] width 42 height 14
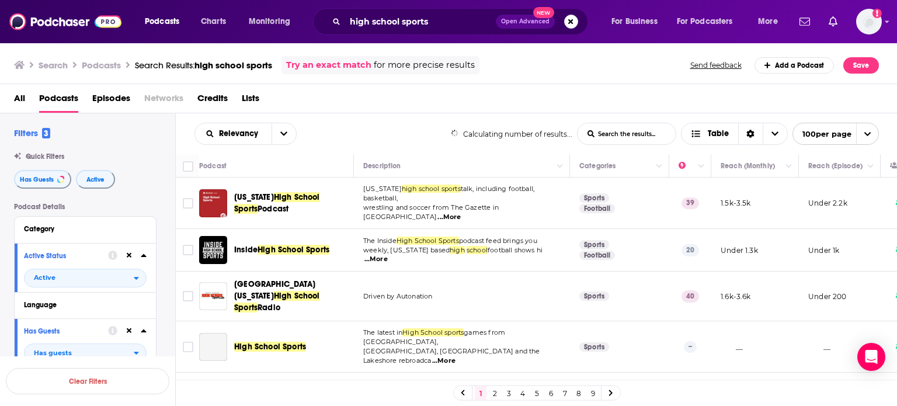
click at [313, 173] on th "Podcast" at bounding box center [276, 165] width 155 height 23
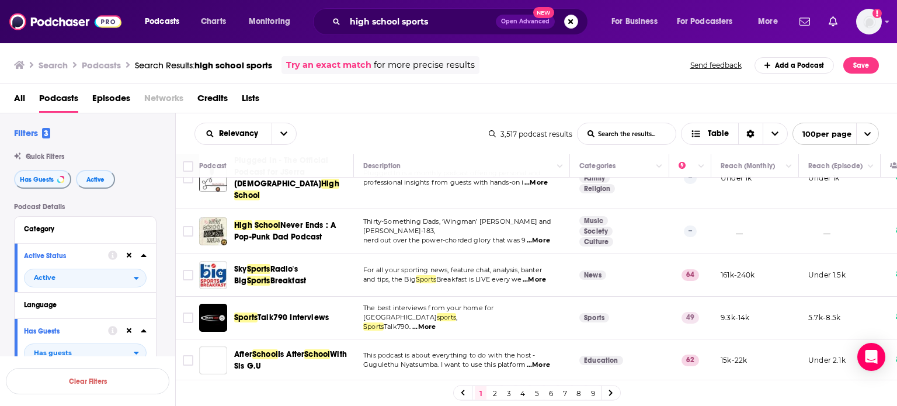
scroll to position [748, 0]
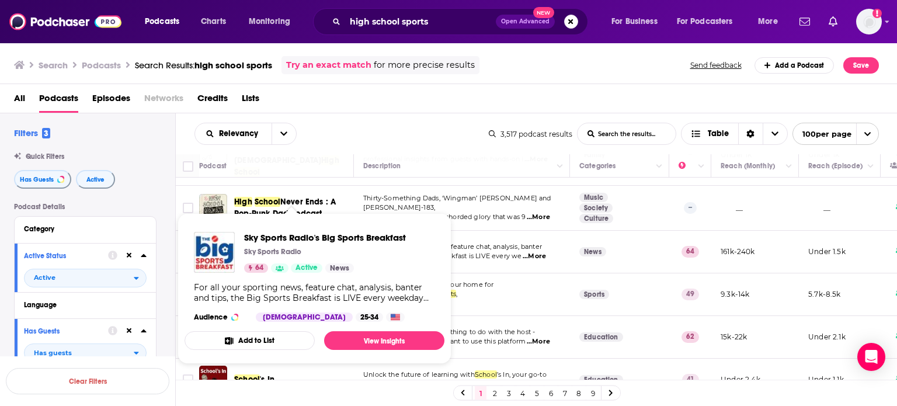
drag, startPoint x: 306, startPoint y: 203, endPoint x: 327, endPoint y: 220, distance: 26.6
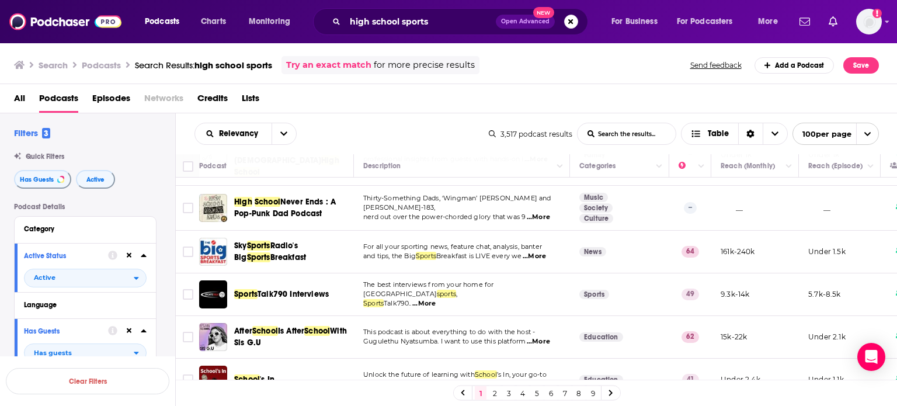
drag, startPoint x: 304, startPoint y: 208, endPoint x: 331, endPoint y: 168, distance: 48.3
click at [331, 168] on div "Podcast" at bounding box center [271, 166] width 145 height 14
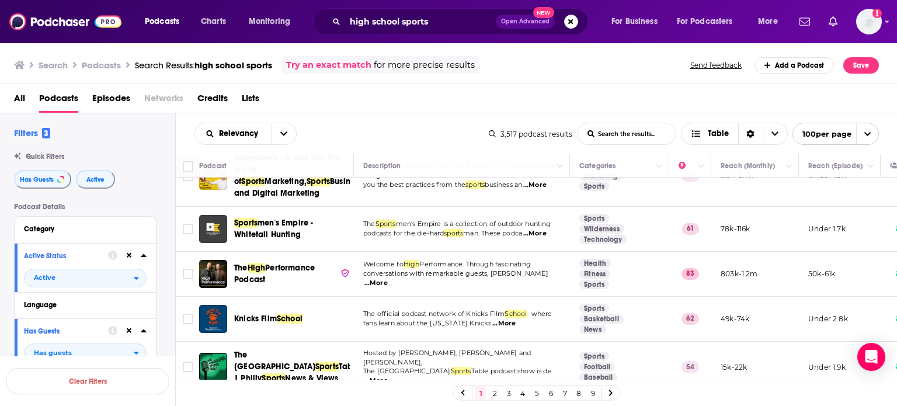
scroll to position [1145, 0]
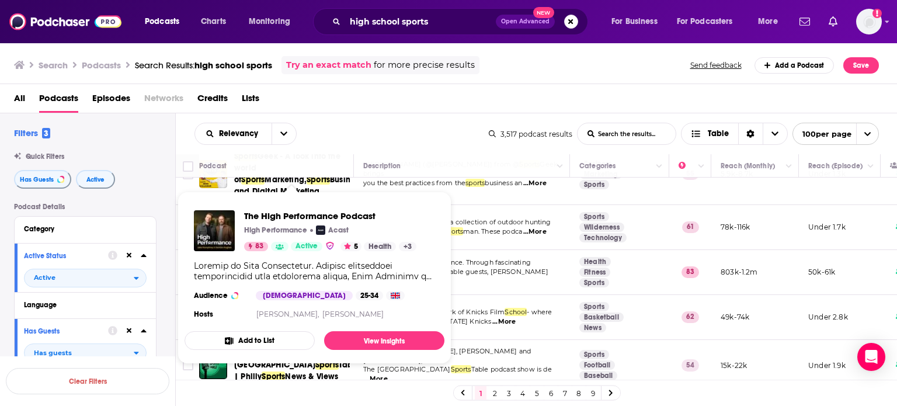
click at [315, 165] on div "Podcast" at bounding box center [271, 166] width 145 height 14
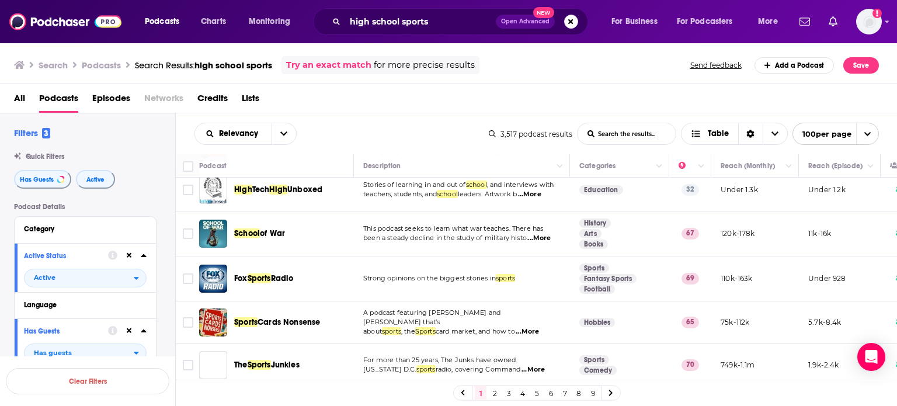
scroll to position [1986, 0]
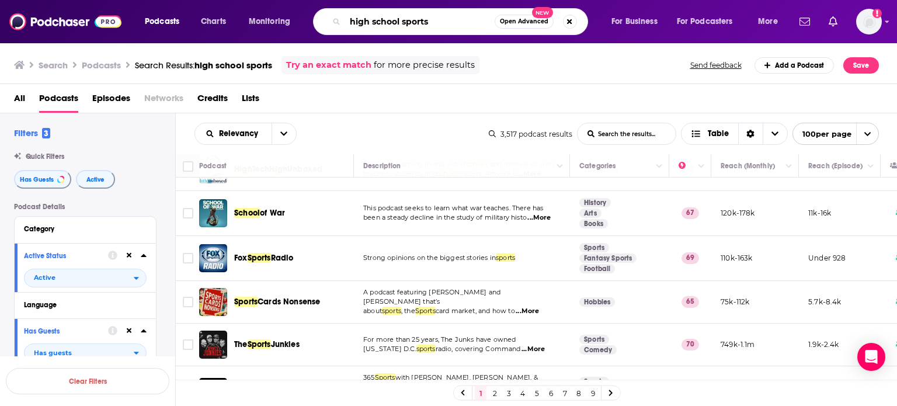
drag, startPoint x: 434, startPoint y: 20, endPoint x: 350, endPoint y: 23, distance: 83.6
click at [350, 23] on input "high school sports" at bounding box center [420, 21] width 150 height 19
type input "c"
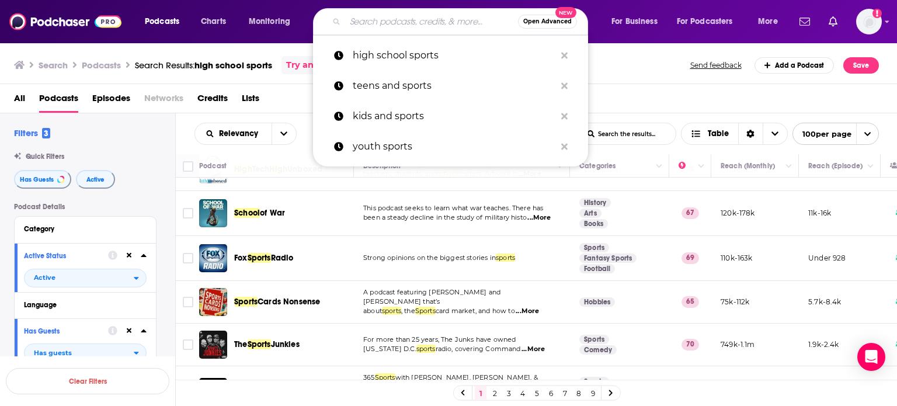
type input "y"
type input "c"
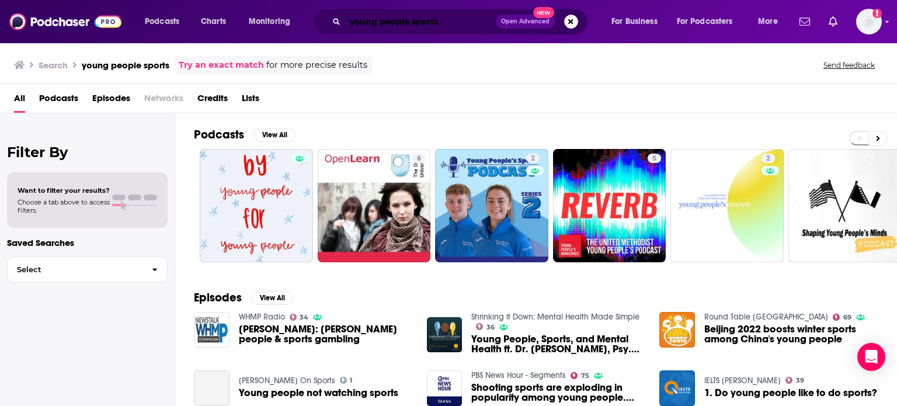
drag, startPoint x: 443, startPoint y: 18, endPoint x: 301, endPoint y: 22, distance: 142.0
click at [301, 22] on div "Podcasts Charts Monitoring young people sports Open Advanced New For Business F…" at bounding box center [463, 21] width 652 height 27
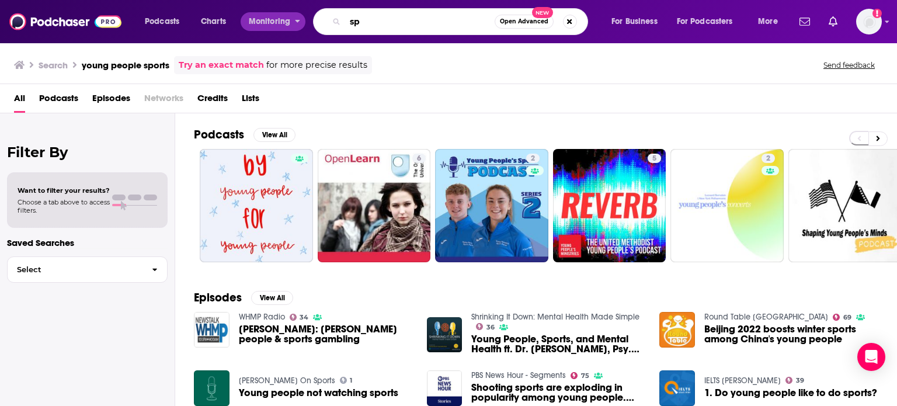
type input "s"
type input "youth sports coaching"
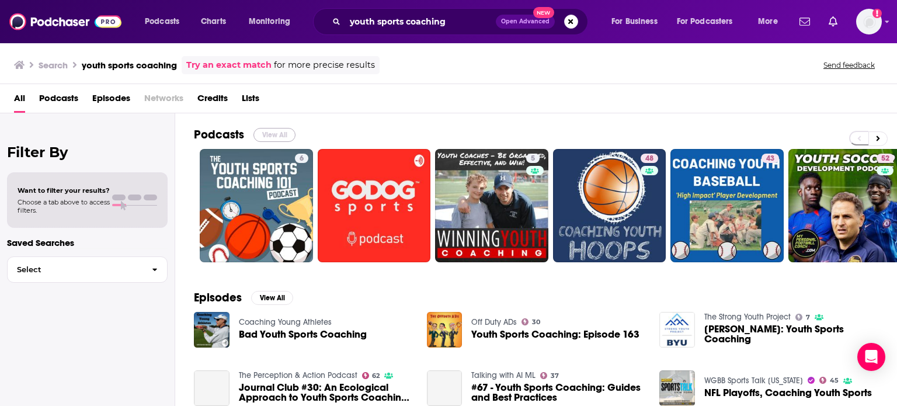
click at [283, 137] on button "View All" at bounding box center [275, 135] width 42 height 14
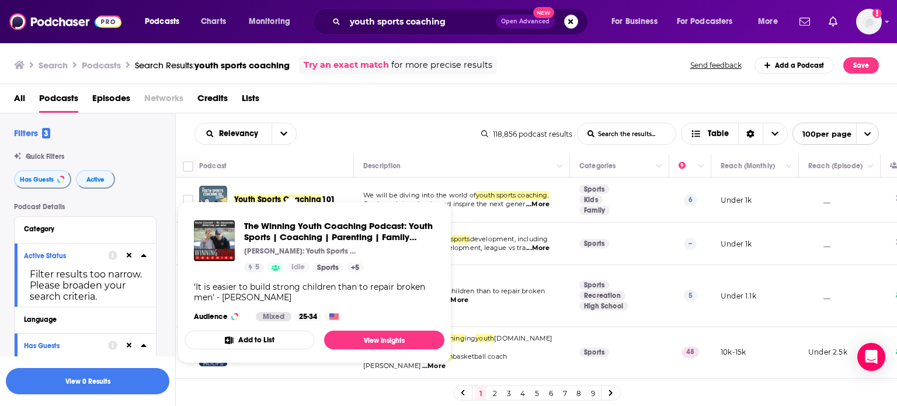
click at [336, 165] on div "Podcast" at bounding box center [271, 166] width 145 height 14
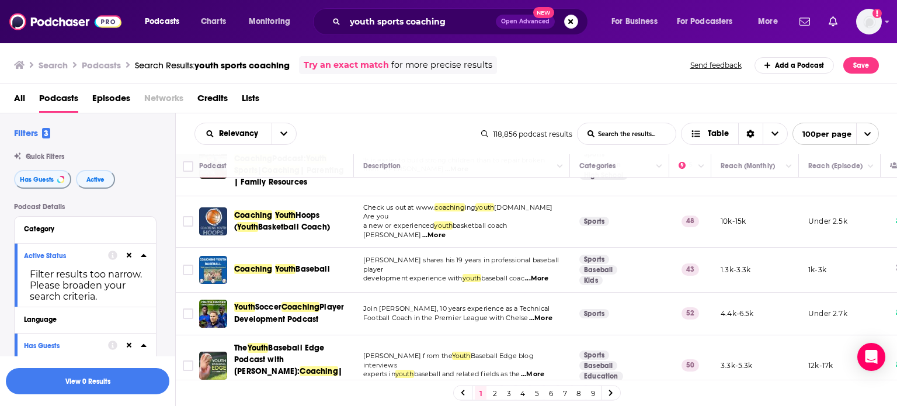
scroll to position [141, 0]
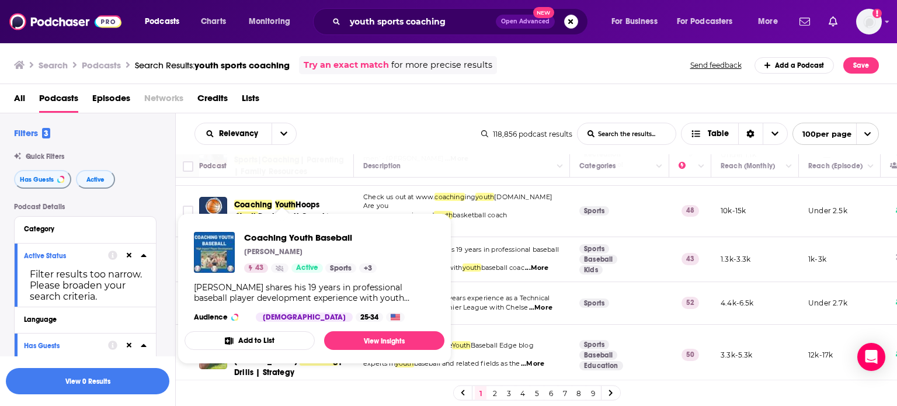
click at [319, 166] on div "Podcast" at bounding box center [271, 166] width 145 height 14
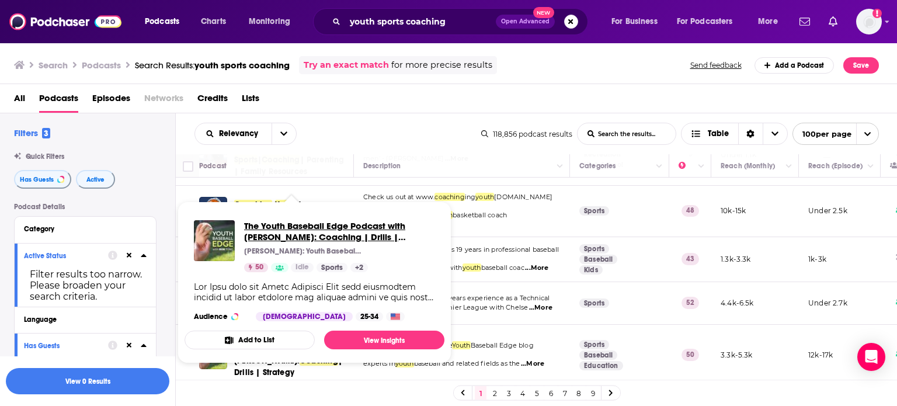
drag, startPoint x: 325, startPoint y: 236, endPoint x: 335, endPoint y: 242, distance: 11.3
click at [335, 242] on span "The Youth Baseball Edge Podcast with Rob Tong: Coaching | Drills | Strategy" at bounding box center [339, 231] width 191 height 22
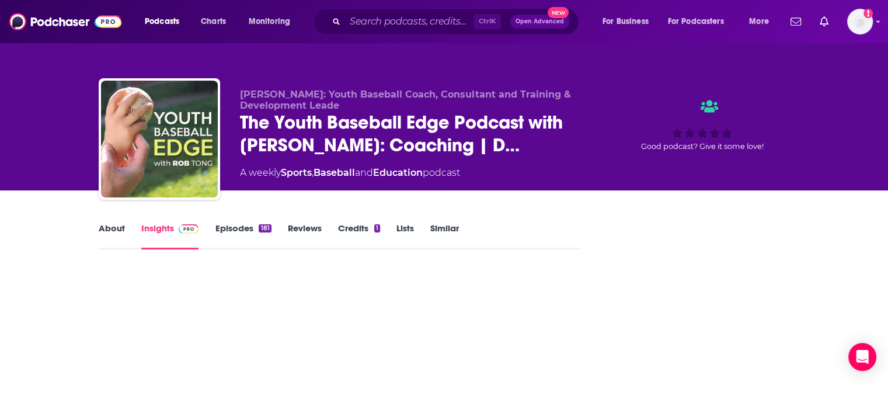
click at [315, 163] on div "Rob Tong: Youth Baseball Coach, Consultant and Training & Development Leade The…" at bounding box center [418, 135] width 356 height 93
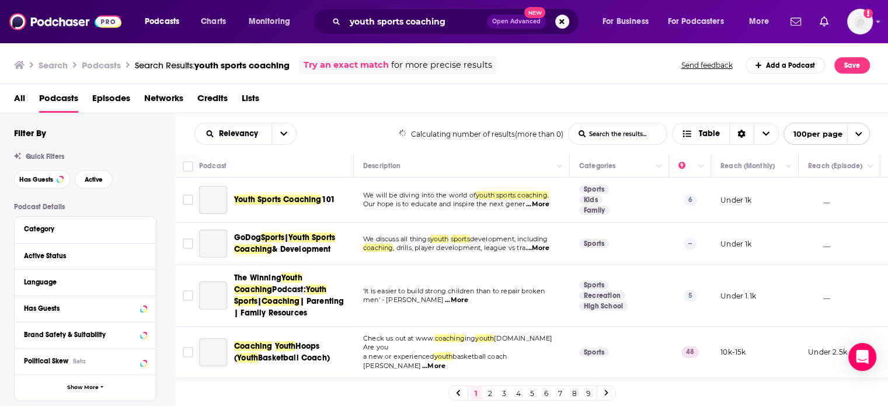
click at [322, 166] on div "Podcast" at bounding box center [271, 166] width 145 height 14
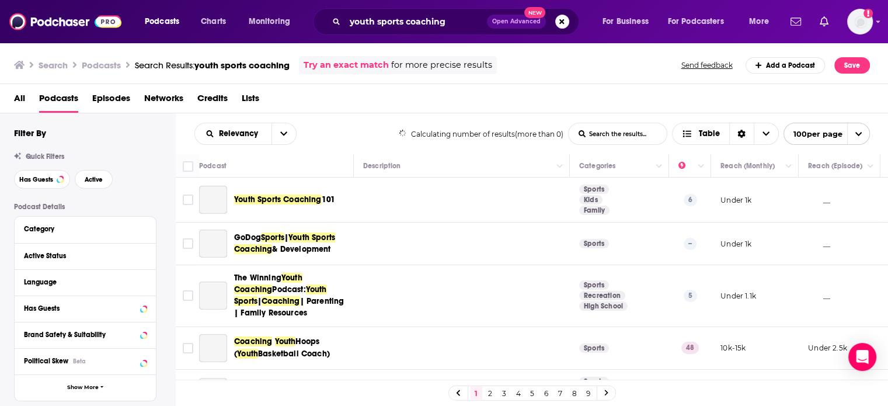
click at [322, 166] on div "Podcast" at bounding box center [271, 166] width 145 height 14
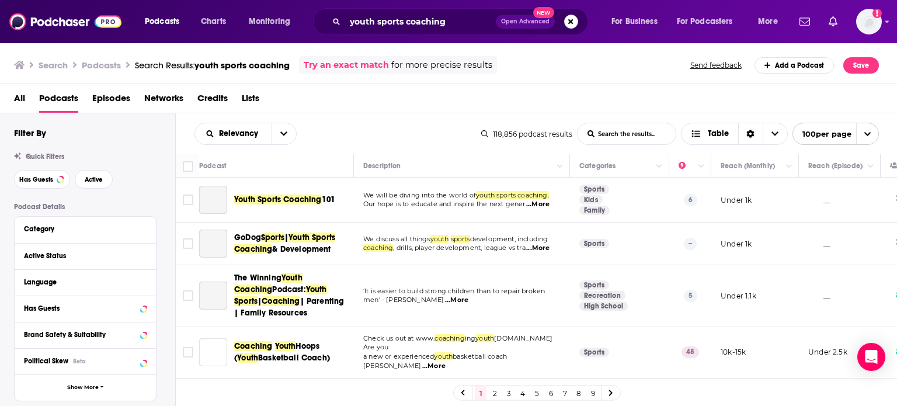
scroll to position [187, 0]
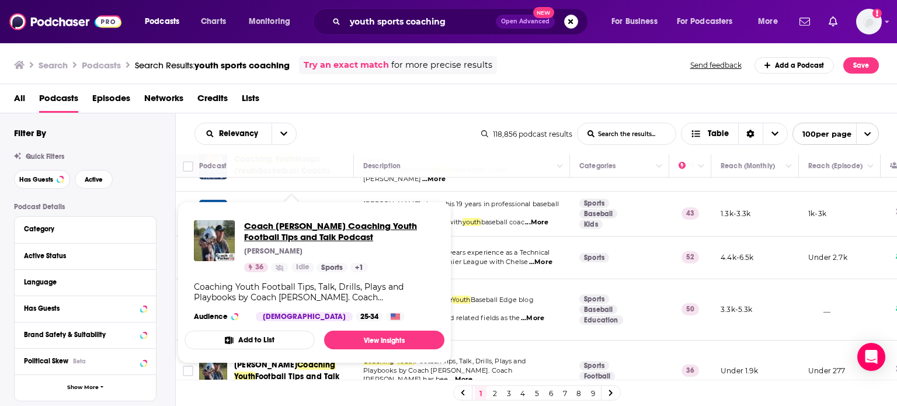
drag, startPoint x: 288, startPoint y: 334, endPoint x: 263, endPoint y: 231, distance: 105.1
click at [306, 168] on div "Podcast" at bounding box center [271, 166] width 145 height 14
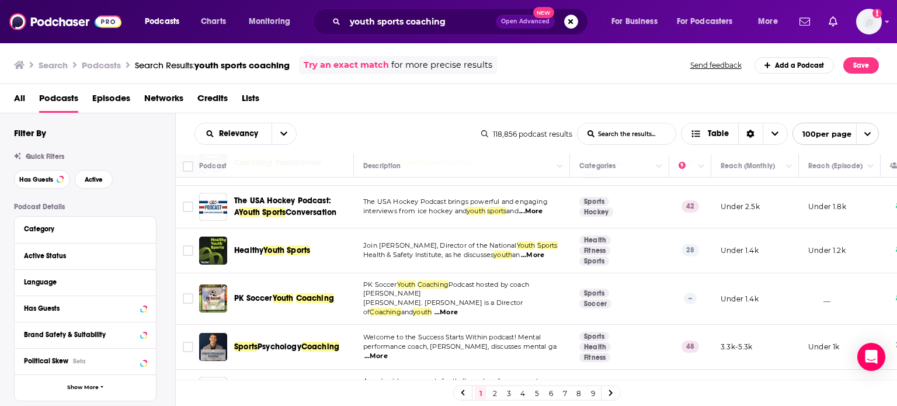
scroll to position [514, 0]
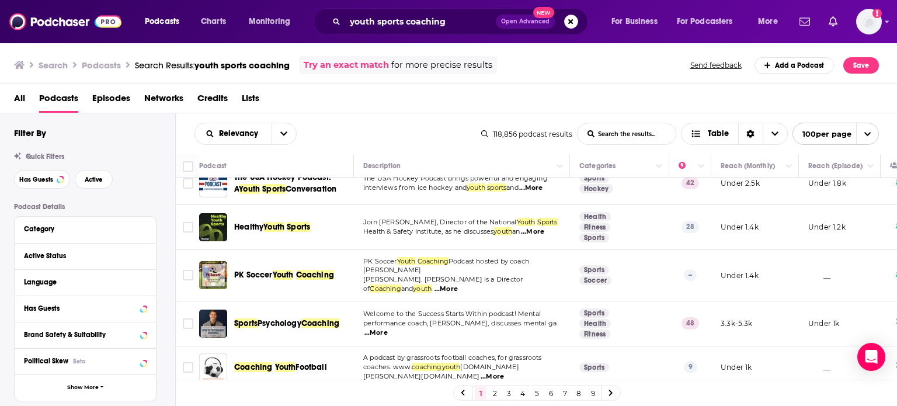
click at [307, 173] on th "Podcast" at bounding box center [276, 165] width 155 height 23
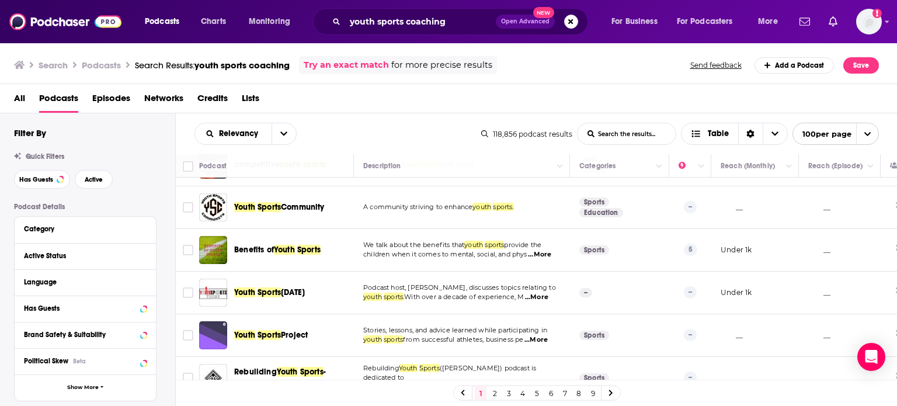
scroll to position [1589, 0]
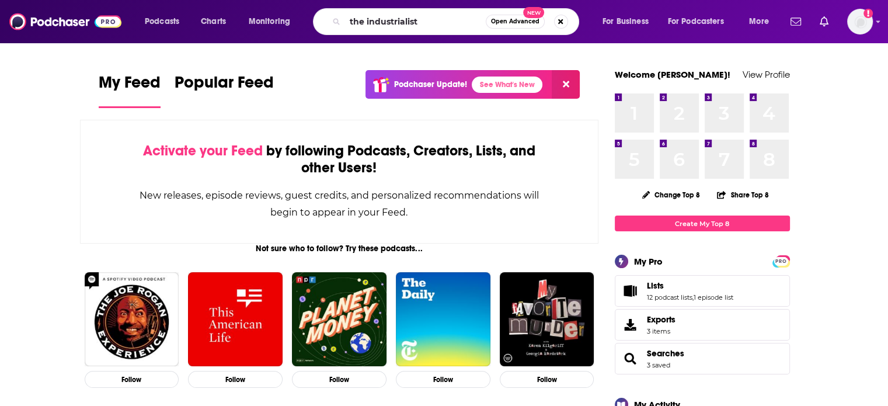
type input "the industrialist"
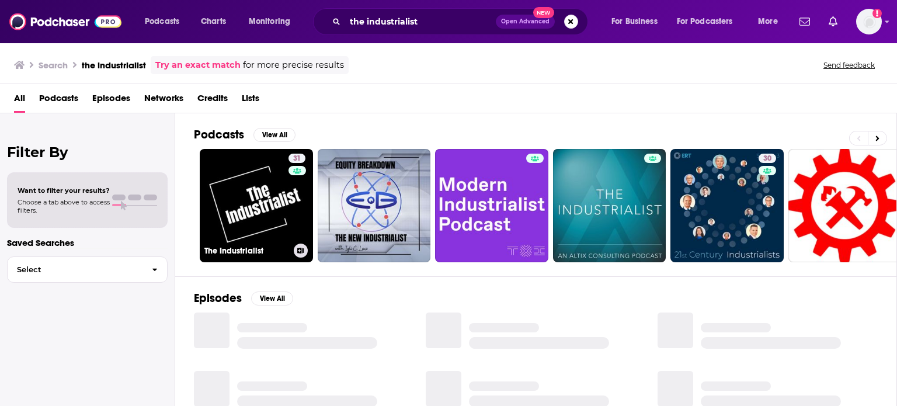
click at [241, 203] on link "31 The Industrialist" at bounding box center [256, 205] width 113 height 113
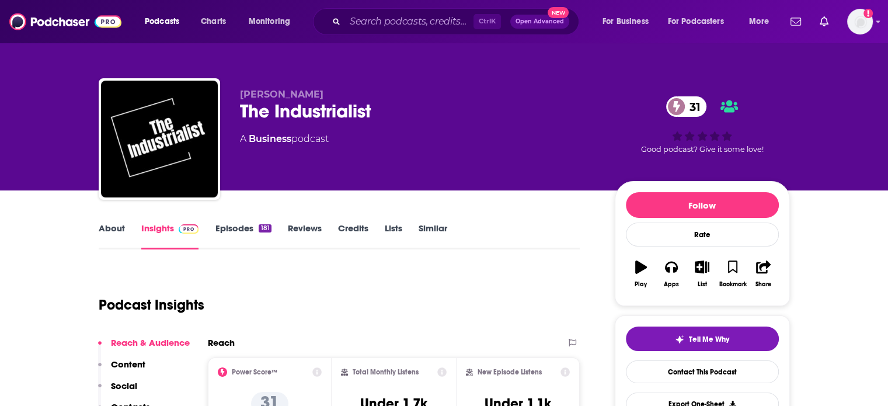
click at [104, 241] on link "About" at bounding box center [112, 236] width 26 height 27
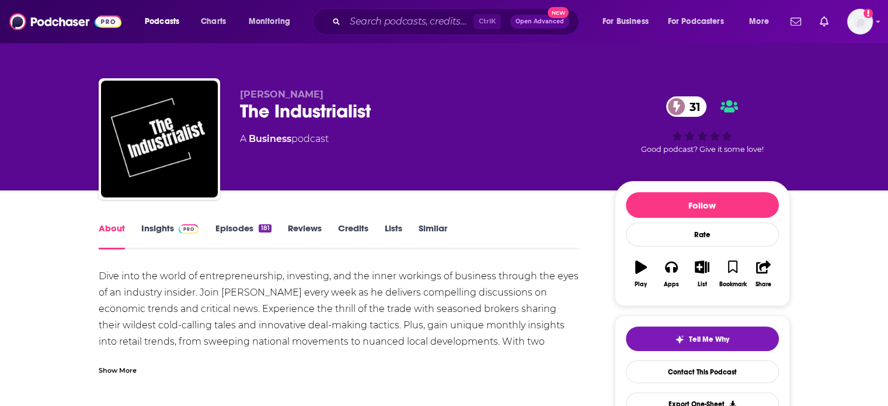
click at [174, 234] on span at bounding box center [186, 228] width 25 height 11
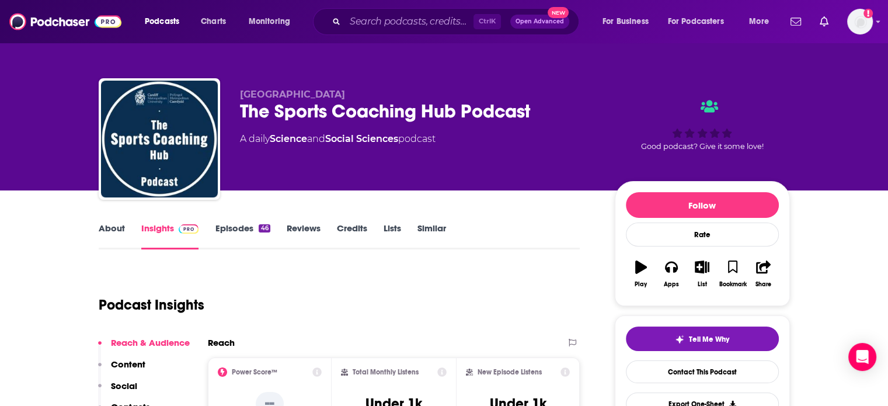
click at [120, 236] on link "About" at bounding box center [112, 236] width 26 height 27
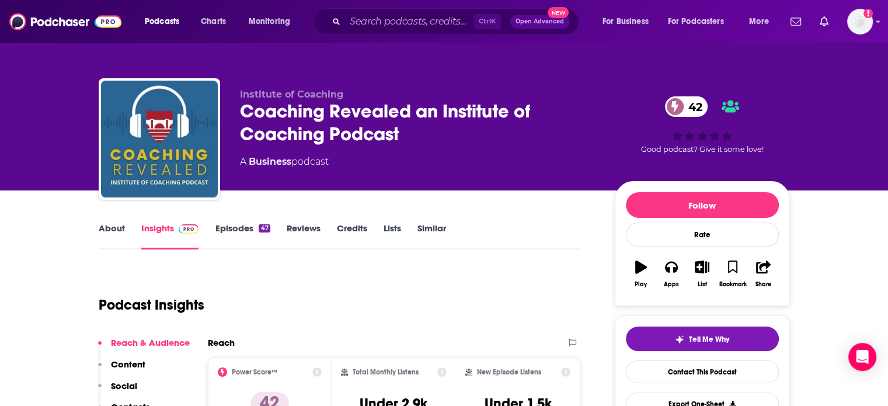
click at [120, 236] on link "About" at bounding box center [112, 236] width 26 height 27
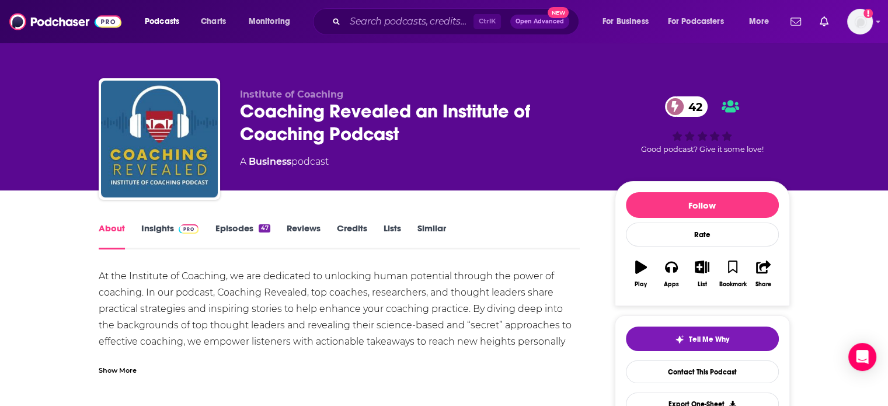
drag, startPoint x: 144, startPoint y: 234, endPoint x: 211, endPoint y: 6, distance: 236.9
click at [144, 234] on link "Insights" at bounding box center [170, 236] width 58 height 27
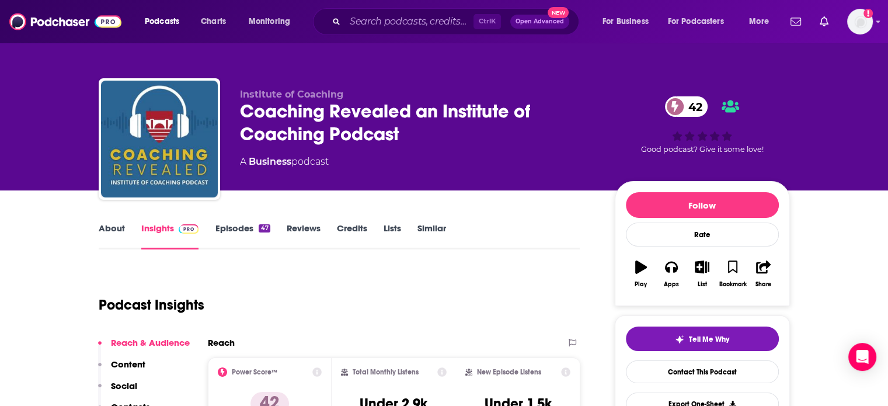
click at [108, 228] on link "About" at bounding box center [112, 236] width 26 height 27
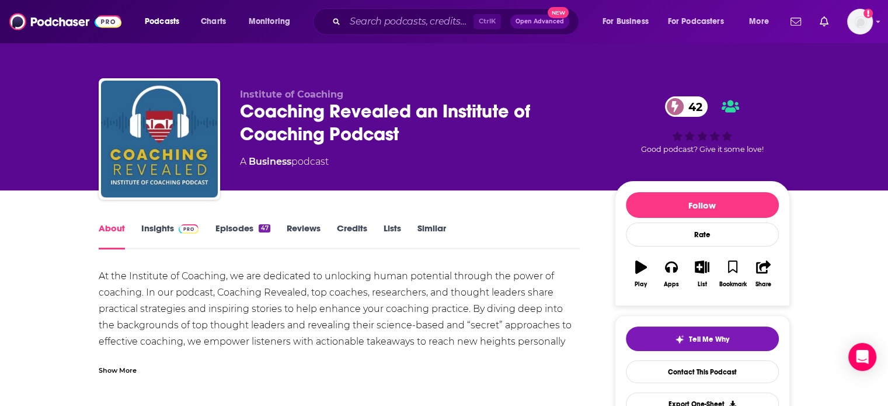
click at [154, 373] on div "Show More" at bounding box center [340, 366] width 482 height 20
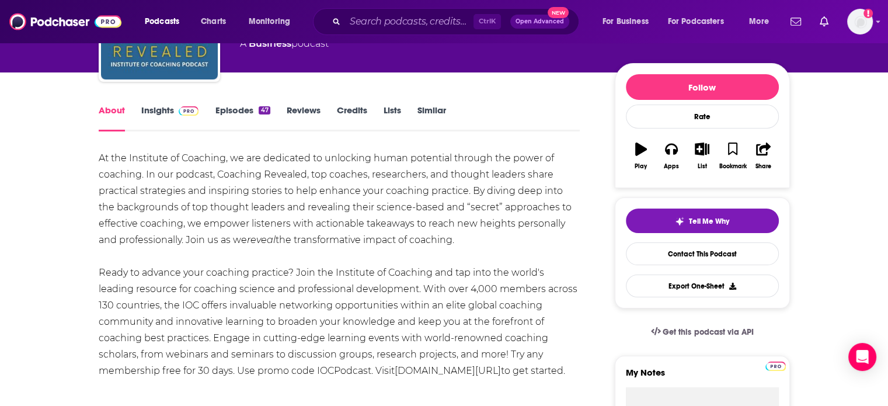
scroll to position [123, 0]
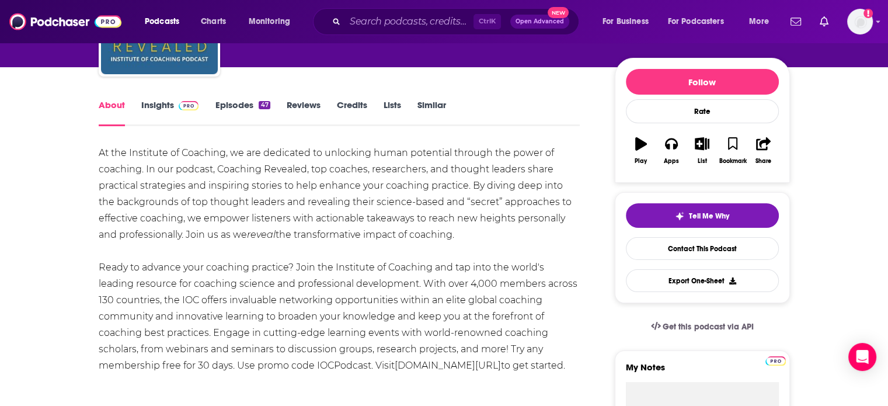
click at [228, 107] on link "Episodes 47" at bounding box center [242, 112] width 55 height 27
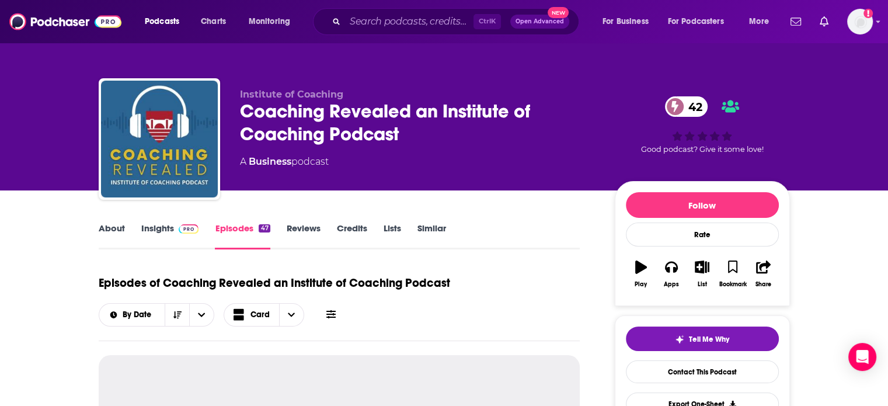
scroll to position [216, 0]
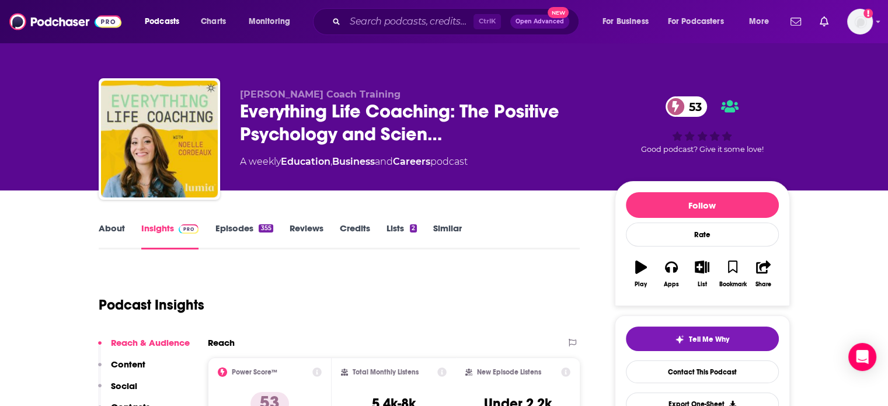
click at [120, 227] on link "About" at bounding box center [112, 236] width 26 height 27
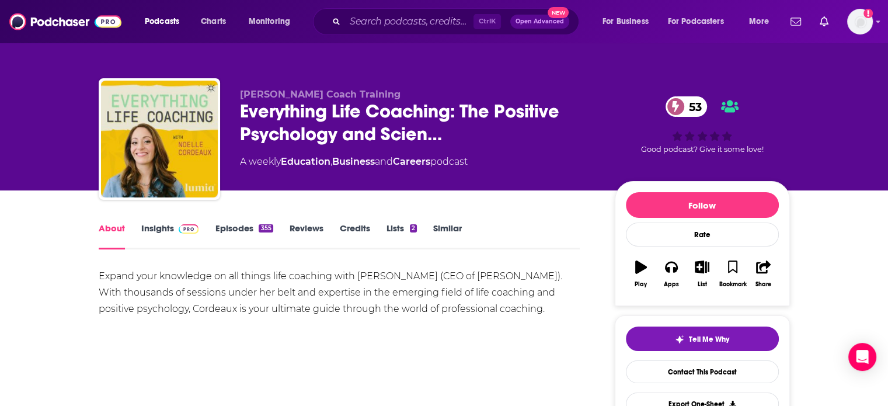
click at [157, 235] on link "Insights" at bounding box center [170, 236] width 58 height 27
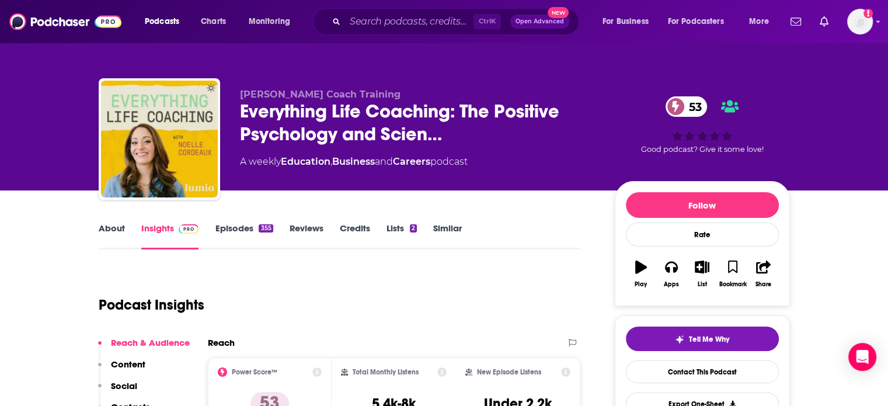
click at [221, 237] on link "Episodes 355" at bounding box center [244, 236] width 58 height 27
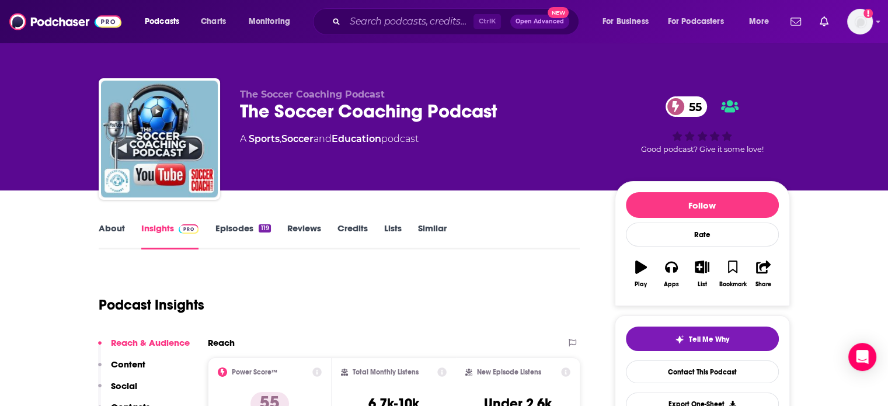
click at [99, 238] on link "About" at bounding box center [112, 236] width 26 height 27
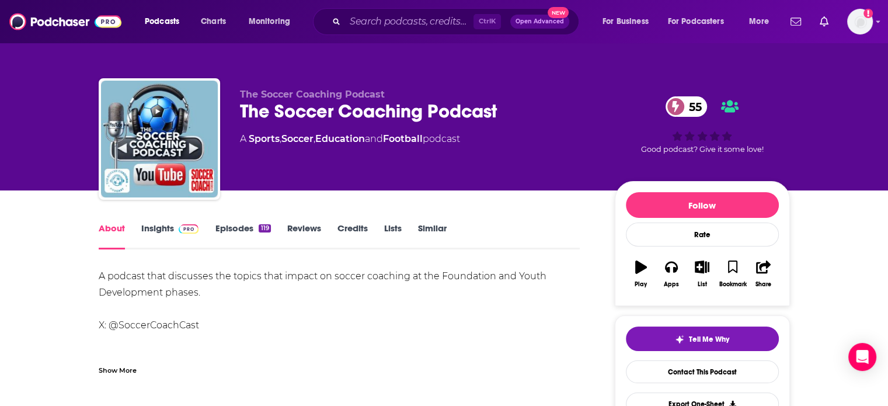
drag, startPoint x: 161, startPoint y: 242, endPoint x: 260, endPoint y: 16, distance: 247.2
click at [161, 242] on link "Insights" at bounding box center [170, 236] width 58 height 27
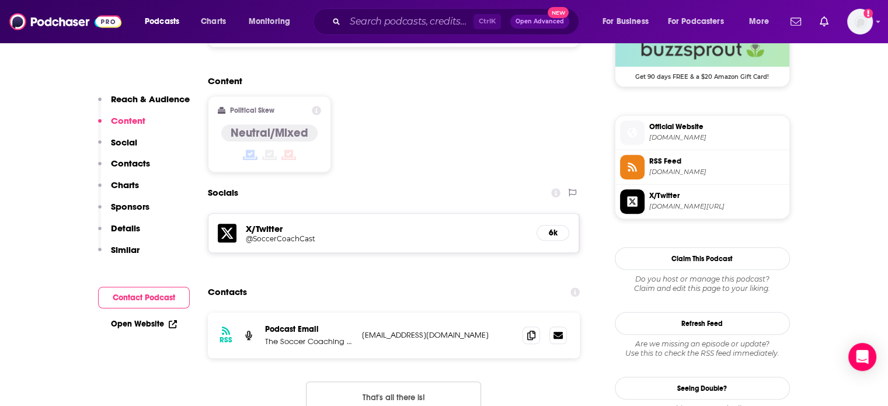
scroll to position [972, 0]
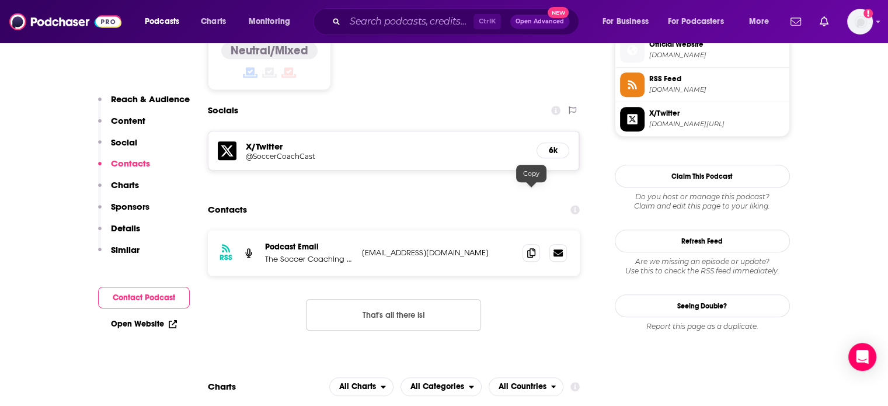
click at [526, 244] on span at bounding box center [532, 253] width 18 height 18
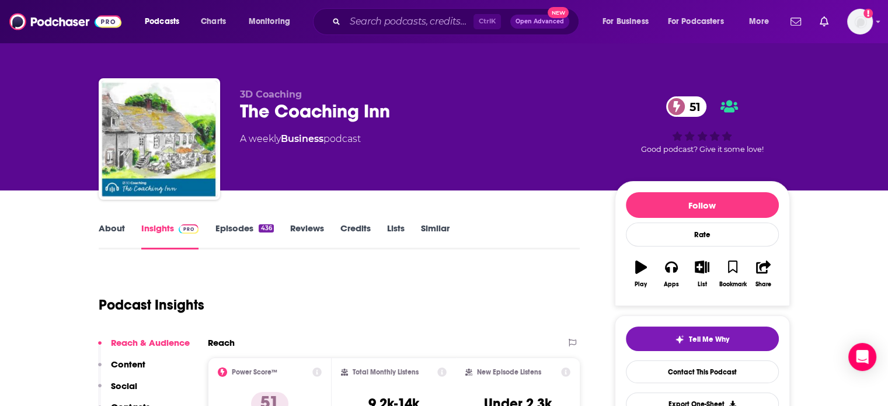
click at [116, 224] on link "About" at bounding box center [112, 236] width 26 height 27
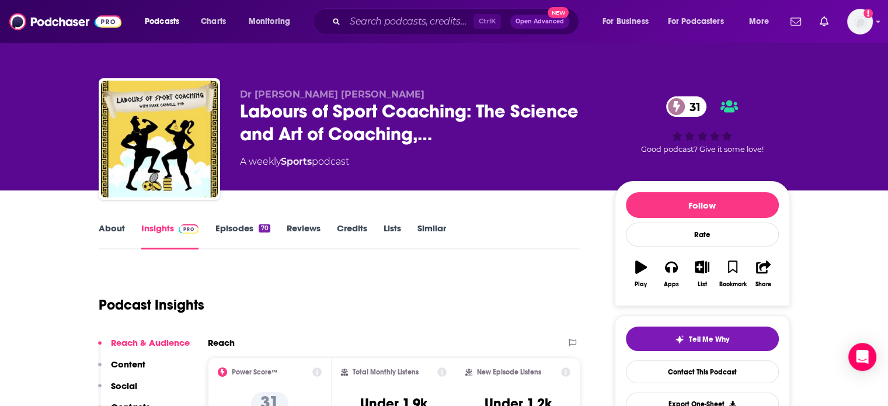
click at [106, 233] on link "About" at bounding box center [112, 236] width 26 height 27
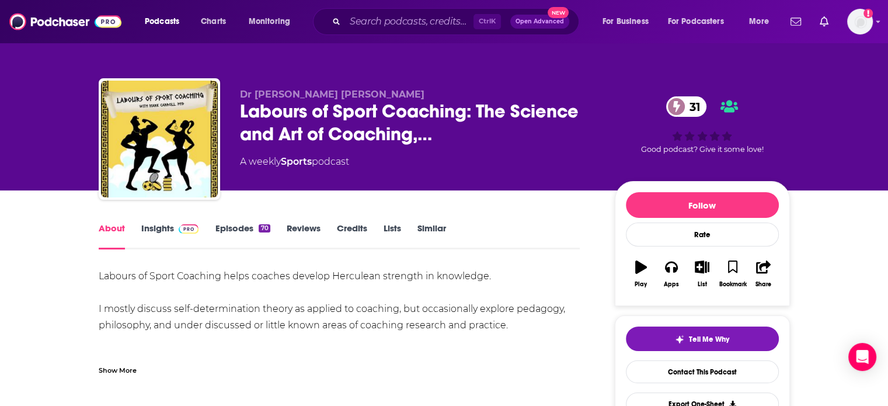
click at [141, 231] on link "Insights" at bounding box center [170, 236] width 58 height 27
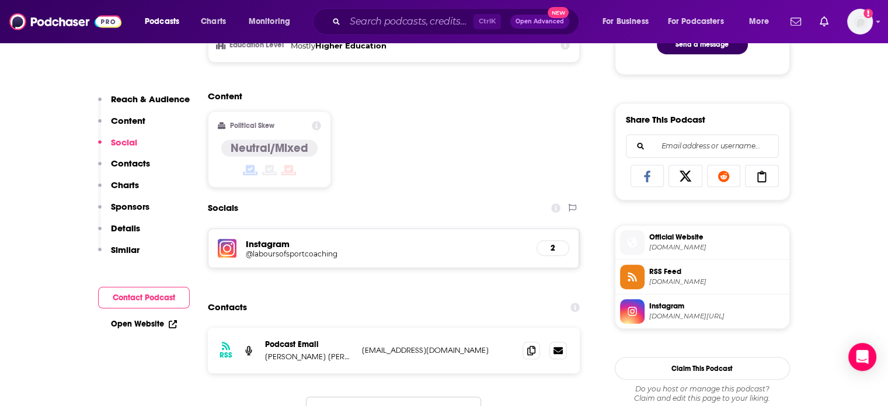
scroll to position [697, 0]
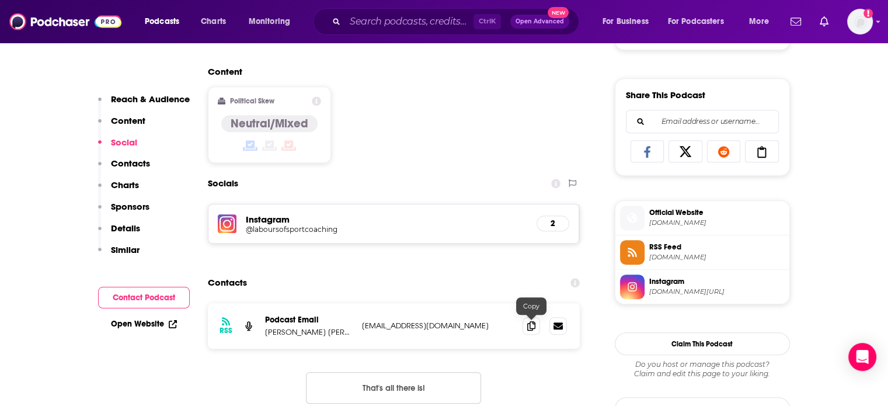
click at [529, 327] on icon at bounding box center [531, 325] width 8 height 9
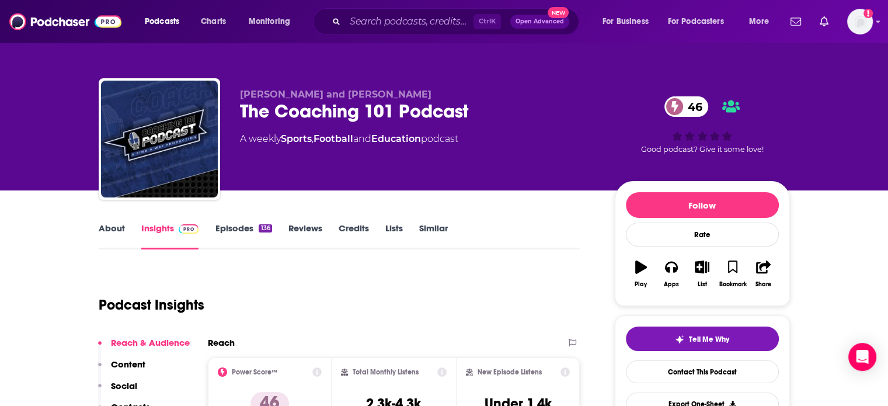
click at [116, 224] on link "About" at bounding box center [112, 236] width 26 height 27
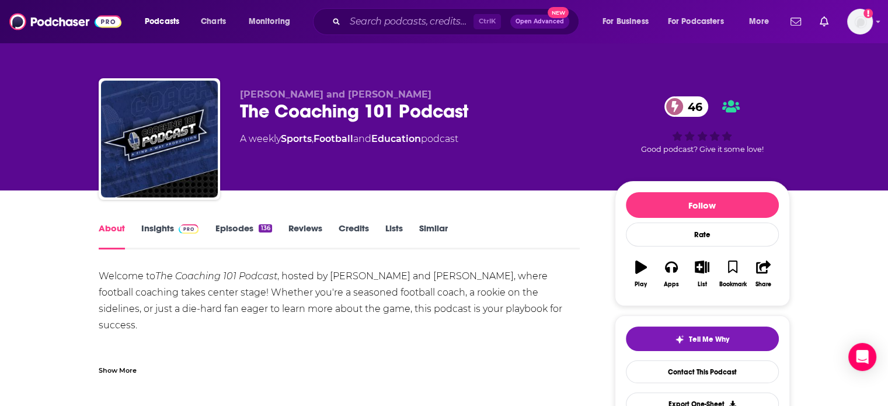
click at [117, 370] on div "Show More" at bounding box center [118, 369] width 38 height 11
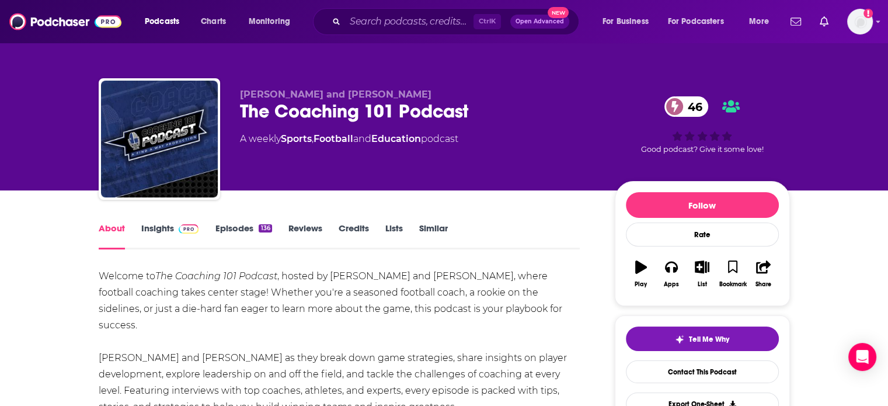
click at [158, 227] on link "Insights" at bounding box center [170, 236] width 58 height 27
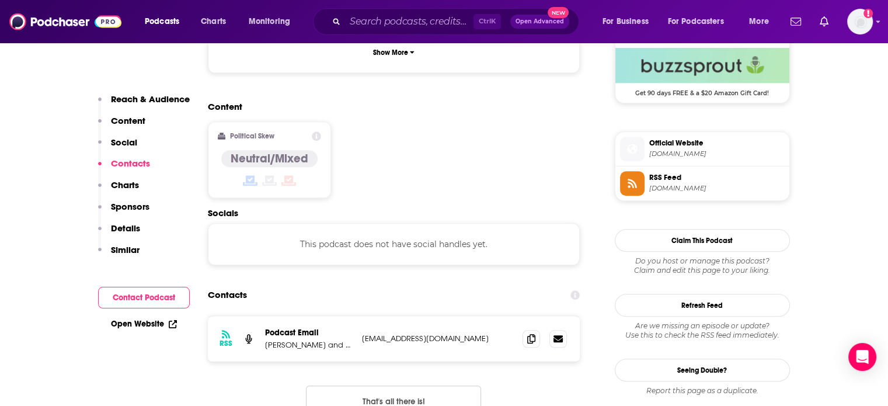
scroll to position [880, 0]
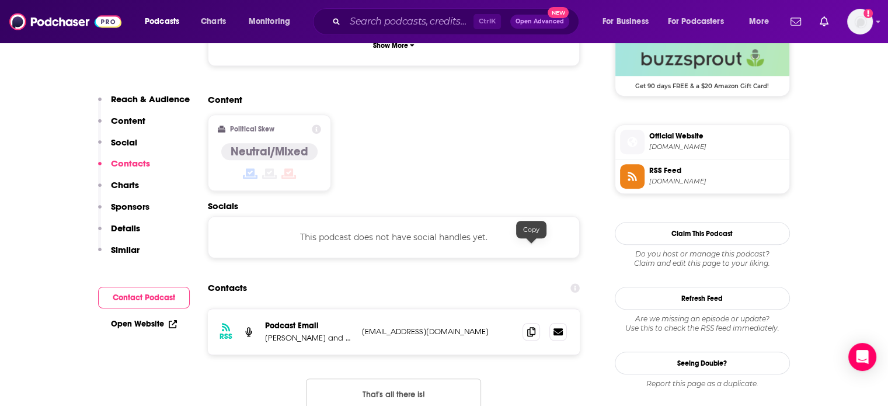
click at [525, 323] on span at bounding box center [532, 332] width 18 height 18
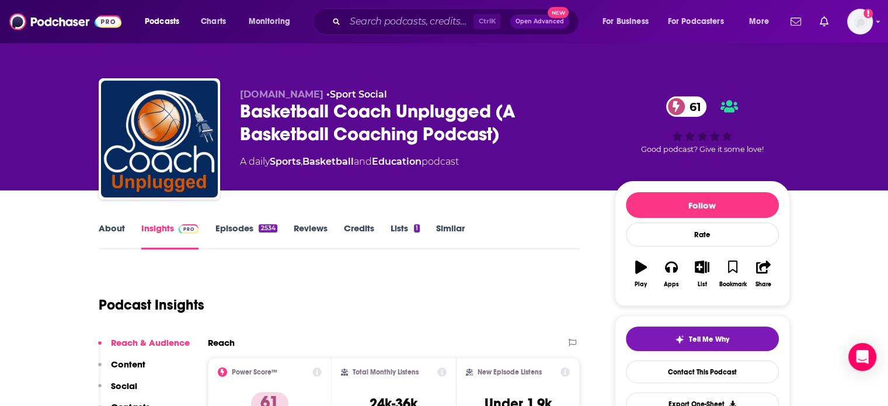
click at [110, 238] on link "About" at bounding box center [112, 236] width 26 height 27
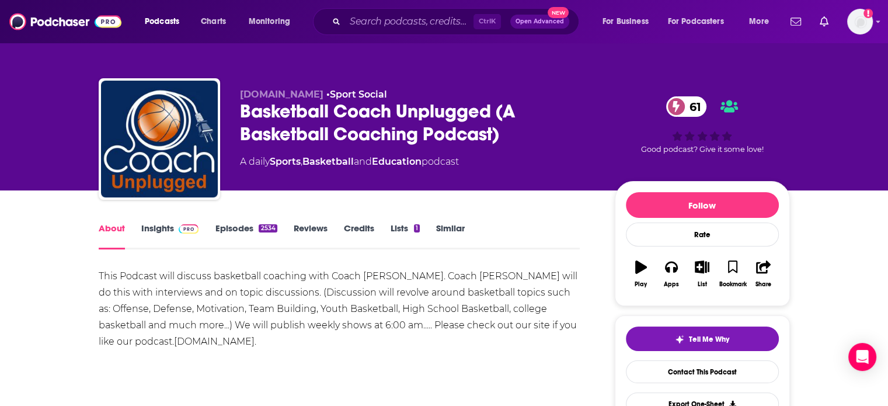
click at [157, 234] on link "Insights" at bounding box center [170, 236] width 58 height 27
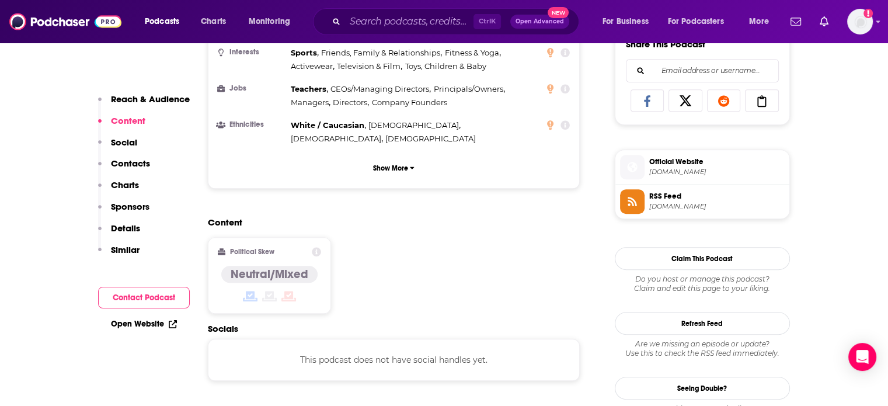
scroll to position [888, 0]
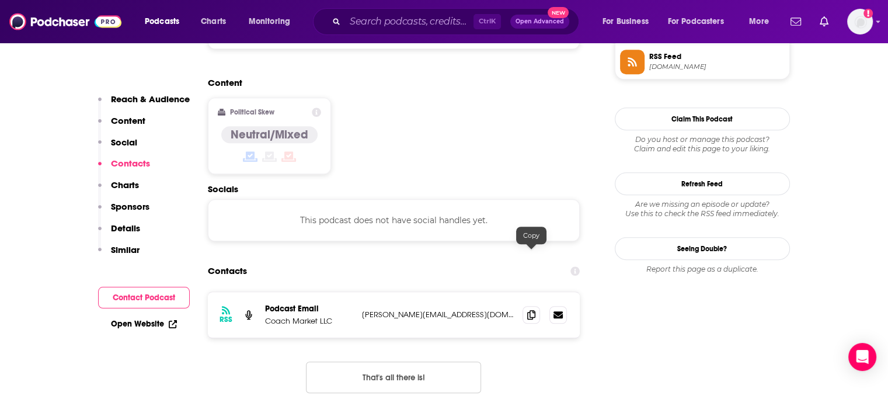
click at [539, 306] on span at bounding box center [532, 315] width 18 height 18
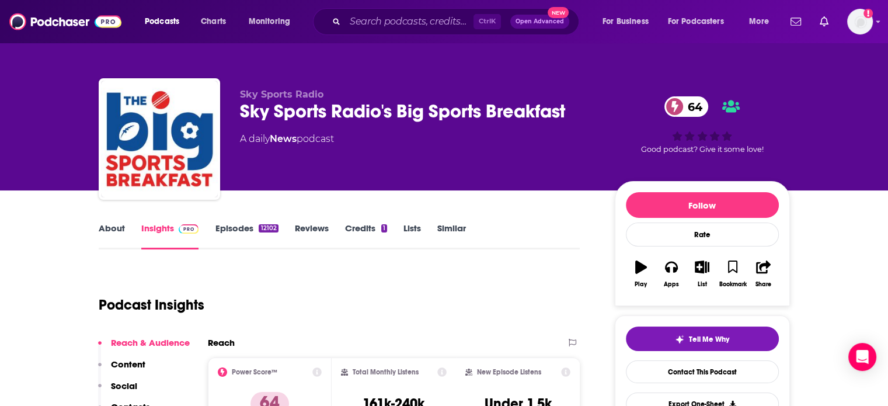
click at [110, 225] on link "About" at bounding box center [112, 236] width 26 height 27
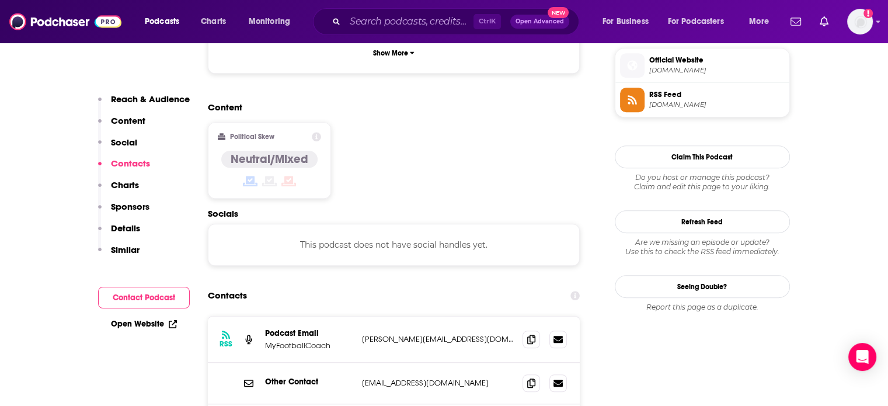
scroll to position [869, 0]
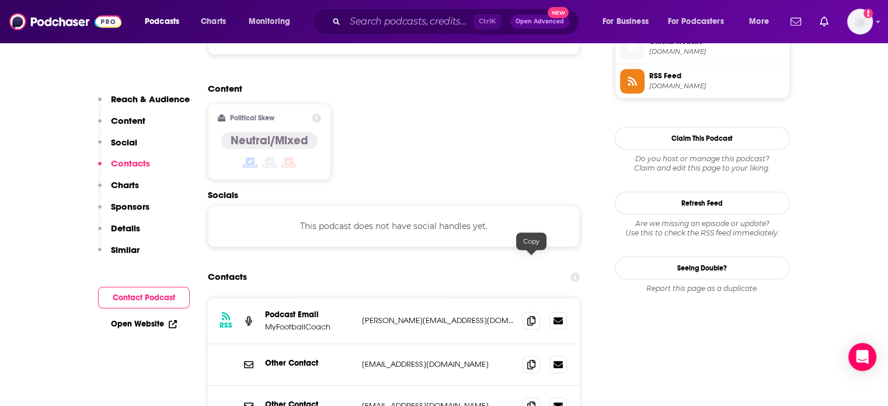
click at [528, 316] on icon at bounding box center [531, 320] width 8 height 9
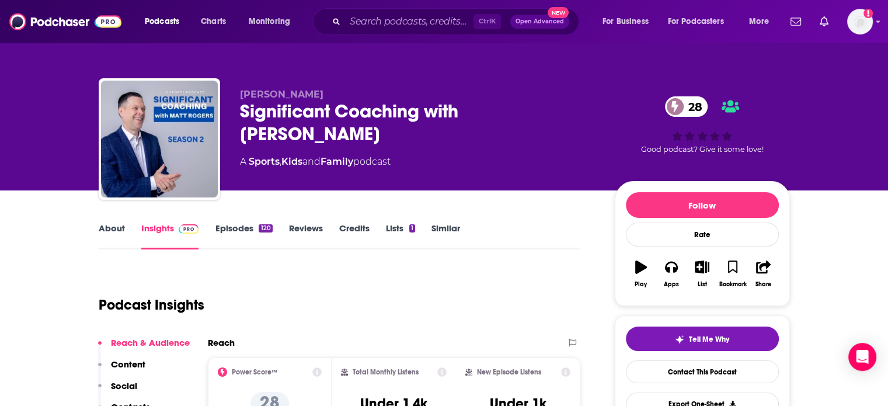
click at [103, 235] on link "About" at bounding box center [112, 236] width 26 height 27
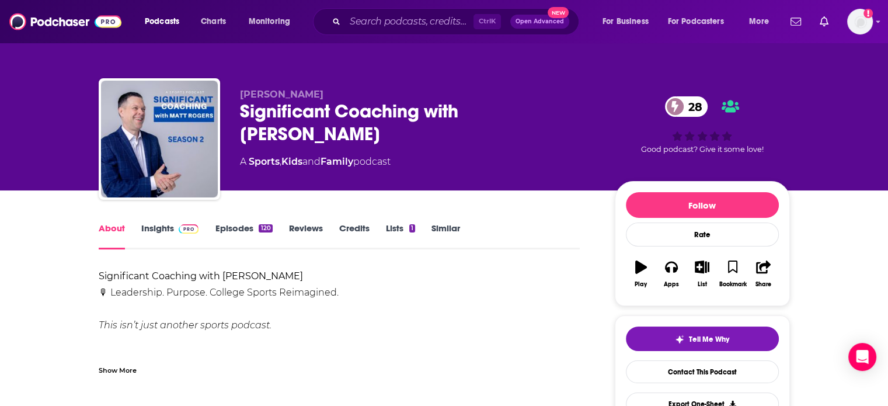
click at [164, 230] on link "Insights" at bounding box center [170, 236] width 58 height 27
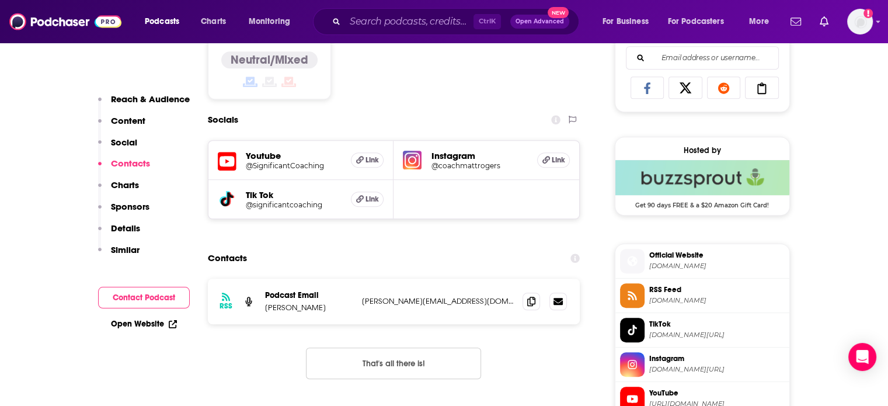
scroll to position [846, 0]
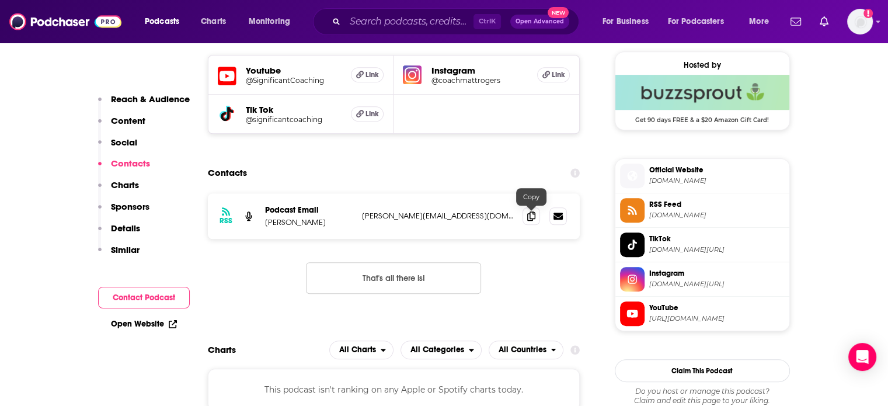
click at [530, 221] on icon at bounding box center [531, 215] width 8 height 9
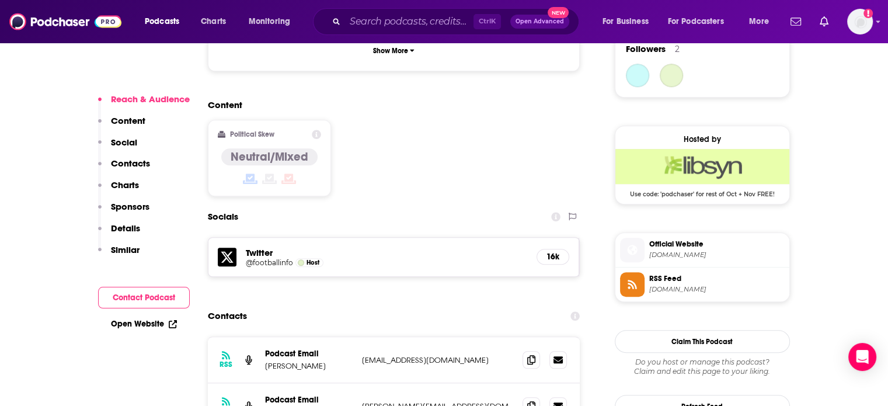
scroll to position [963, 0]
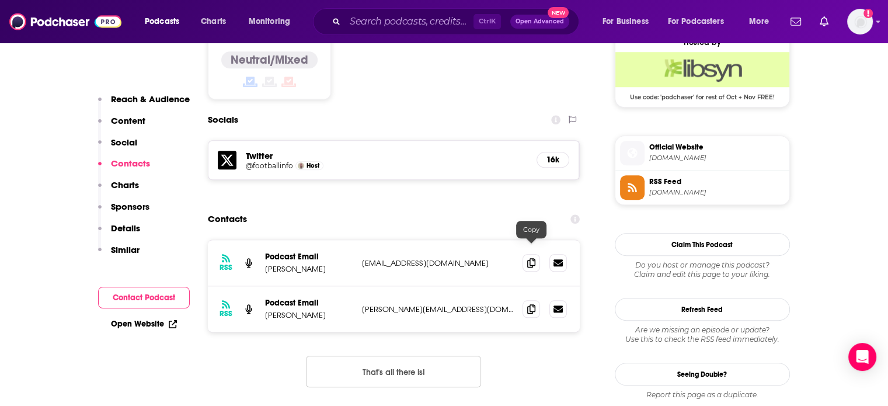
click at [533, 304] on icon at bounding box center [531, 308] width 8 height 9
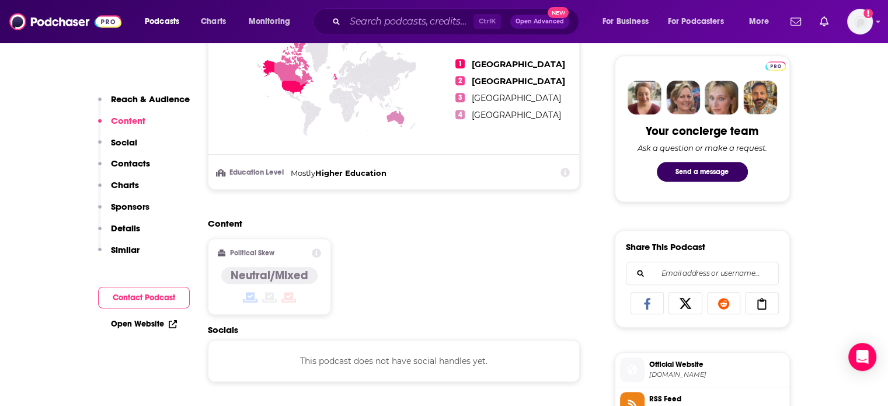
scroll to position [692, 0]
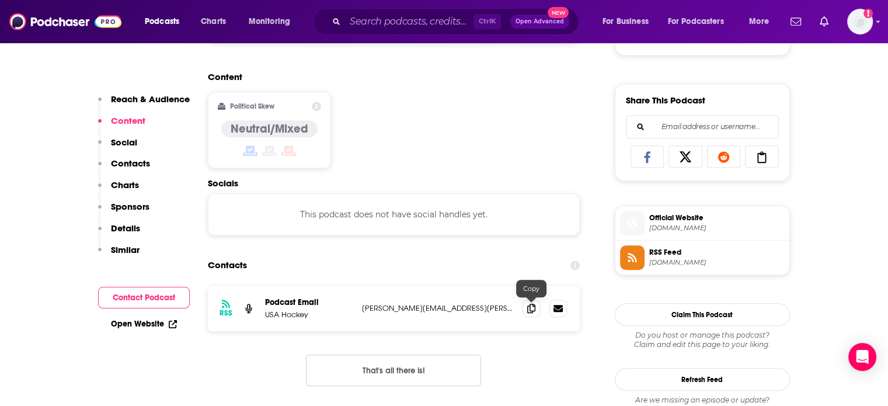
click at [533, 311] on icon at bounding box center [531, 308] width 8 height 9
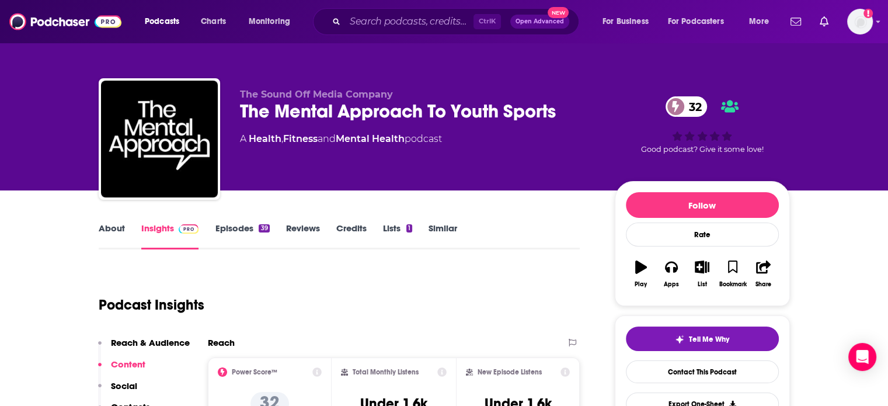
scroll to position [72, 0]
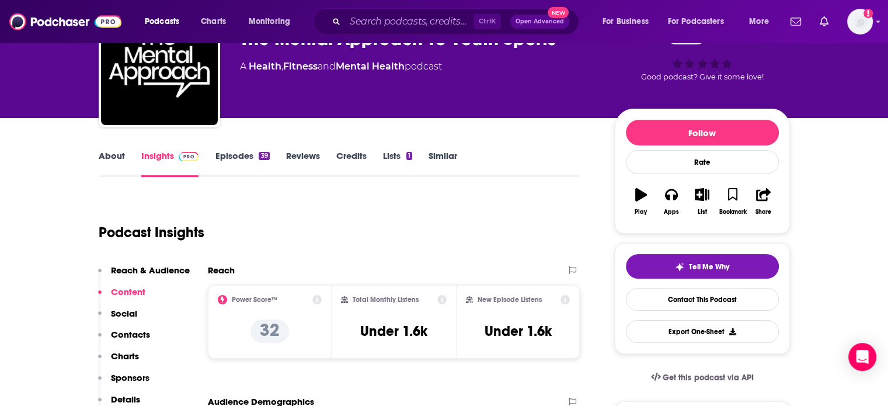
drag, startPoint x: 443, startPoint y: 161, endPoint x: 383, endPoint y: 4, distance: 168.3
click at [443, 161] on link "Similar" at bounding box center [443, 163] width 29 height 27
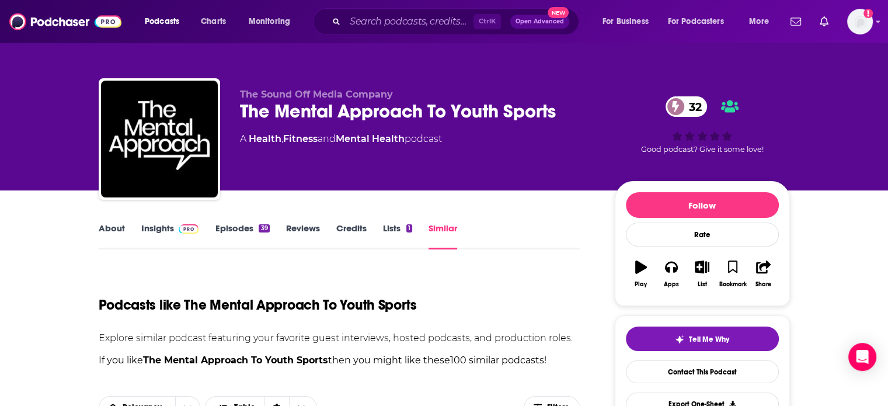
scroll to position [22, 0]
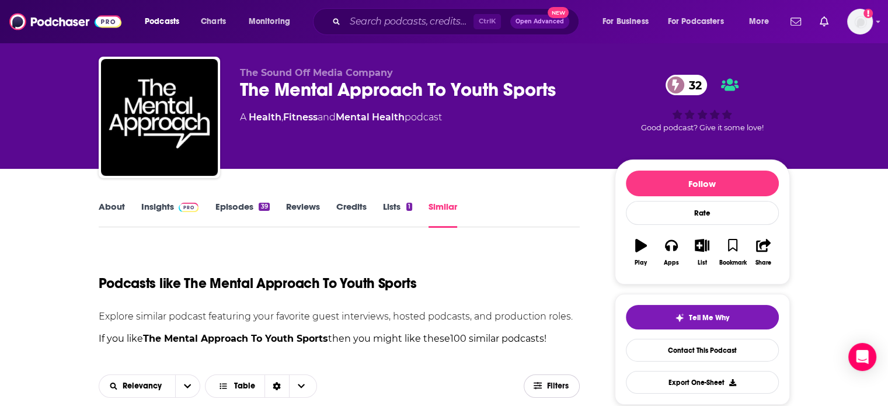
click at [562, 382] on span "Filters" at bounding box center [558, 386] width 23 height 8
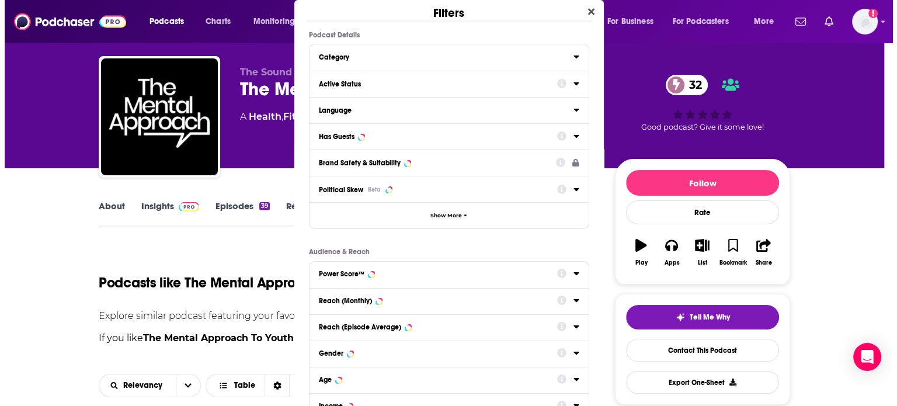
scroll to position [0, 0]
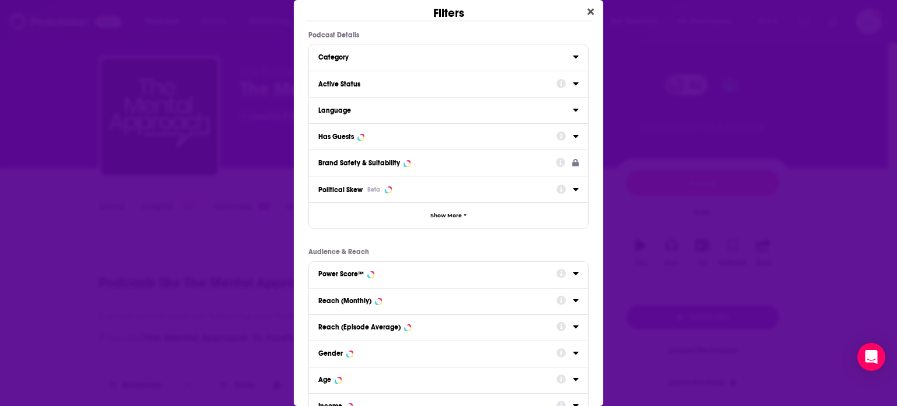
click at [573, 82] on icon "Dialog" at bounding box center [575, 83] width 5 height 3
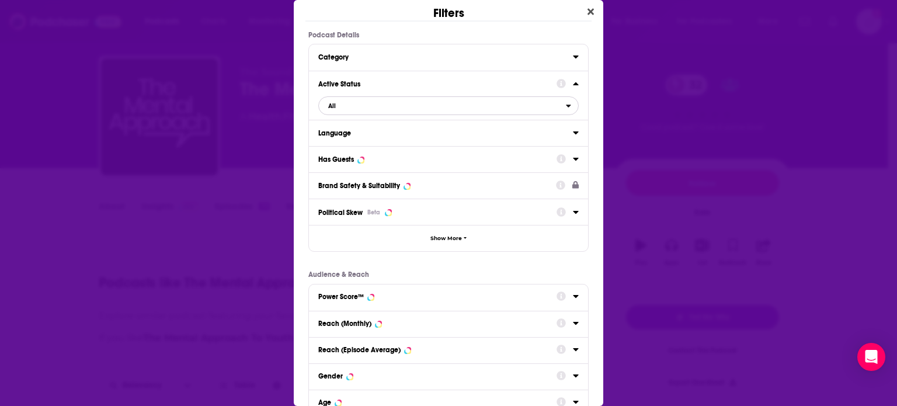
click at [405, 109] on span "All" at bounding box center [442, 105] width 247 height 15
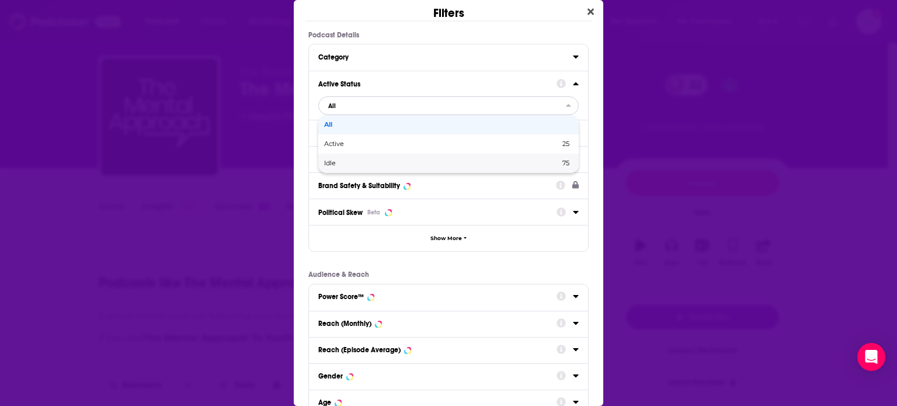
click at [342, 154] on div "Idle 75" at bounding box center [448, 163] width 261 height 19
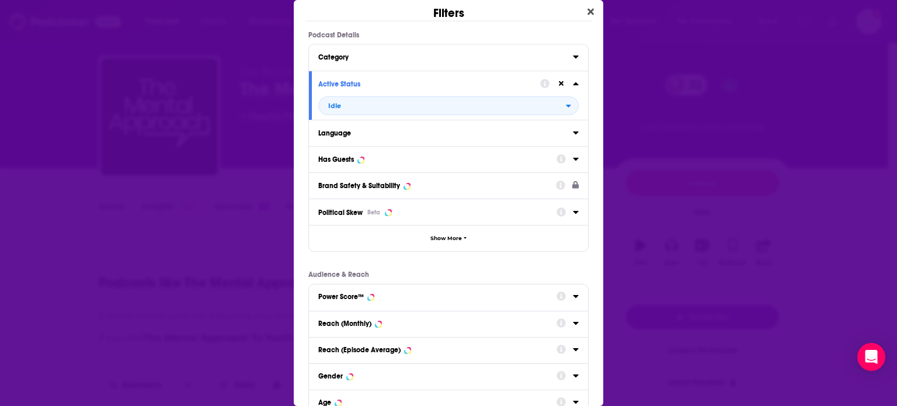
click at [348, 146] on div "Has Guests" at bounding box center [448, 159] width 279 height 26
click at [353, 97] on button "Idle" at bounding box center [448, 105] width 261 height 19
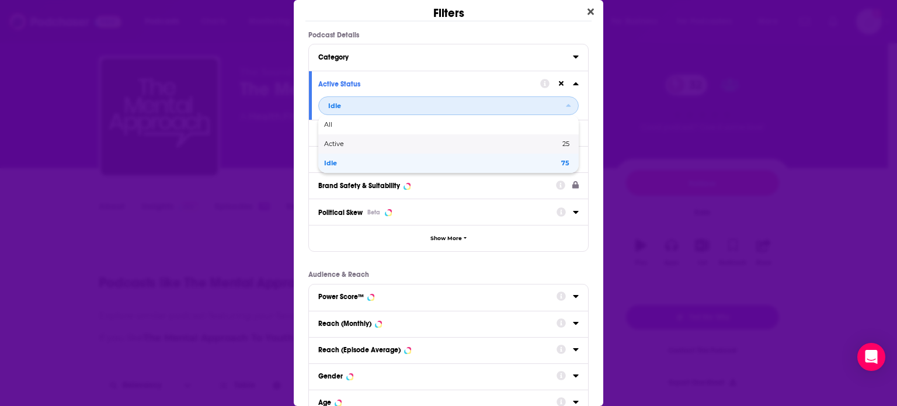
click at [345, 143] on span "Active" at bounding box center [388, 144] width 128 height 6
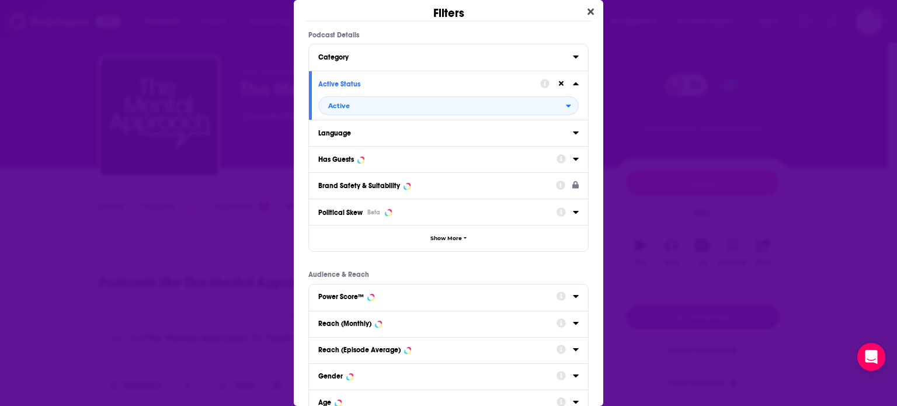
click at [411, 173] on div "Brand Safety & Suitability" at bounding box center [448, 185] width 279 height 26
click at [573, 156] on icon "Dialog" at bounding box center [576, 158] width 6 height 9
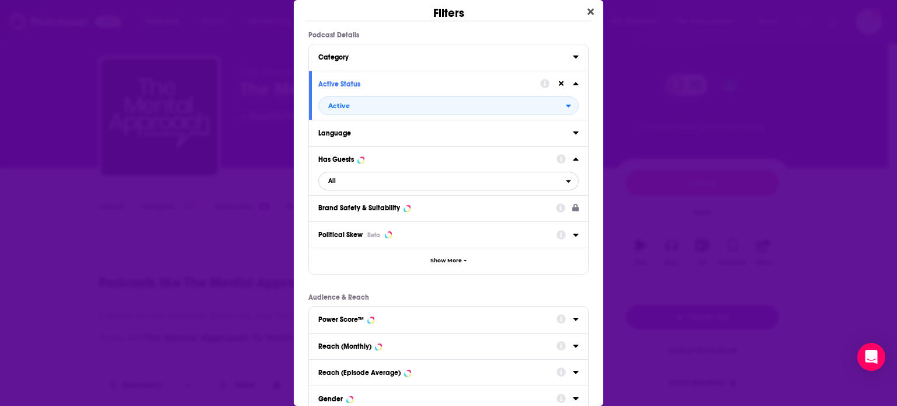
click at [418, 185] on span "All" at bounding box center [442, 180] width 247 height 15
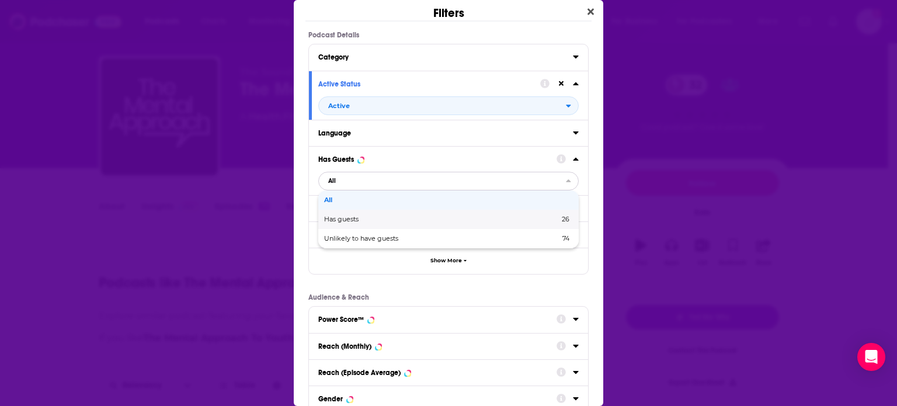
click at [393, 212] on div "Has guests 26" at bounding box center [448, 219] width 261 height 19
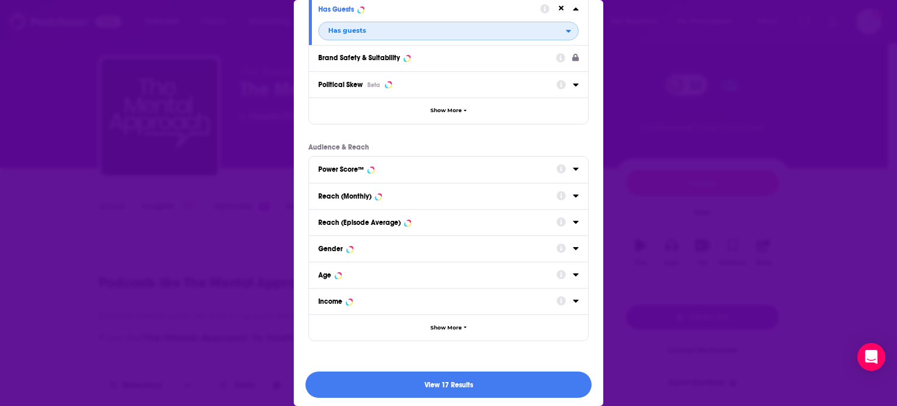
scroll to position [153, 0]
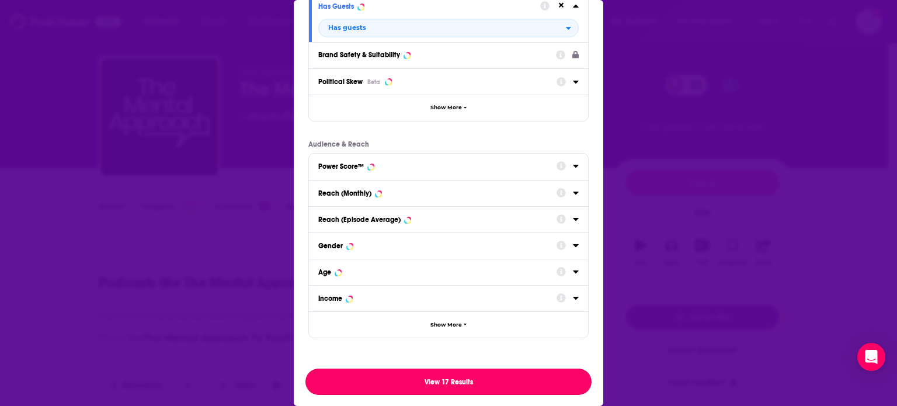
click at [498, 387] on button "View 17 Results" at bounding box center [449, 382] width 286 height 26
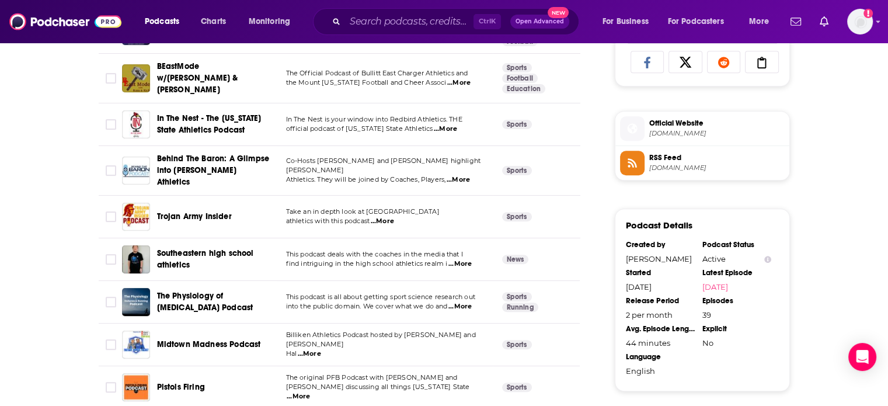
scroll to position [0, 0]
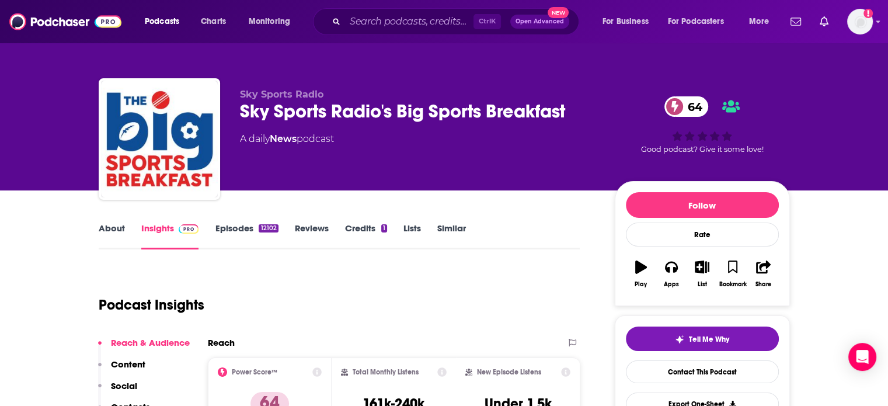
click at [123, 227] on link "About" at bounding box center [112, 236] width 26 height 27
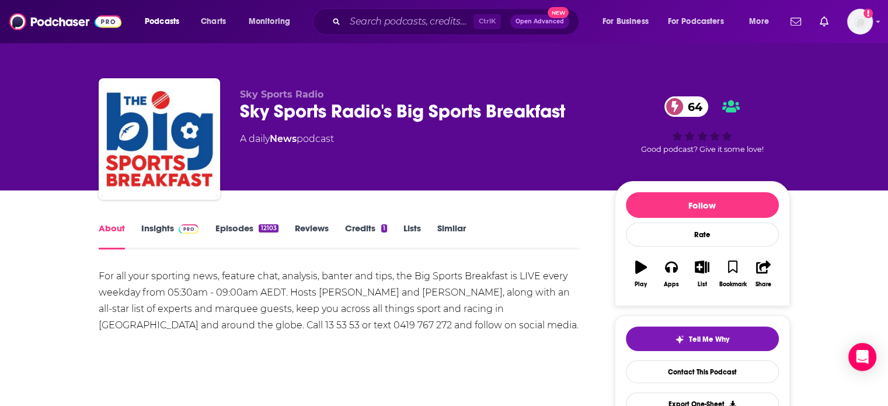
click at [237, 229] on link "Episodes 12103" at bounding box center [246, 236] width 63 height 27
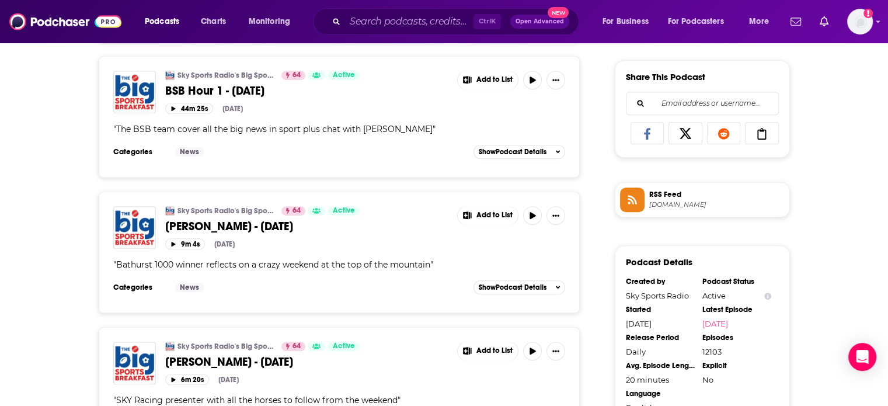
scroll to position [887, 0]
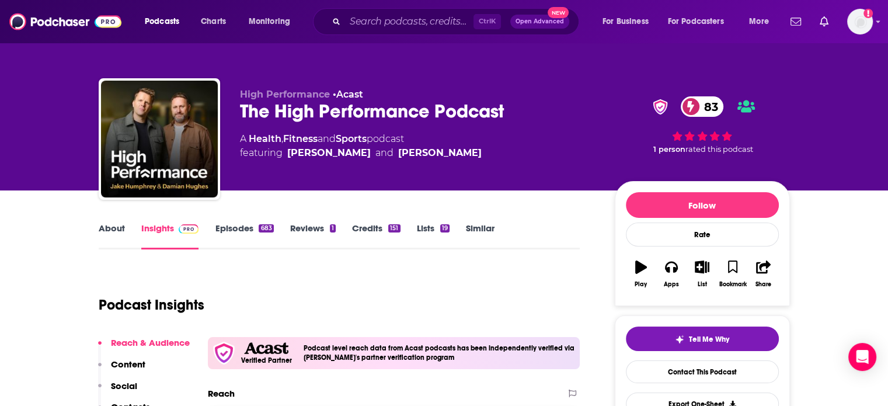
click at [116, 233] on link "About" at bounding box center [112, 236] width 26 height 27
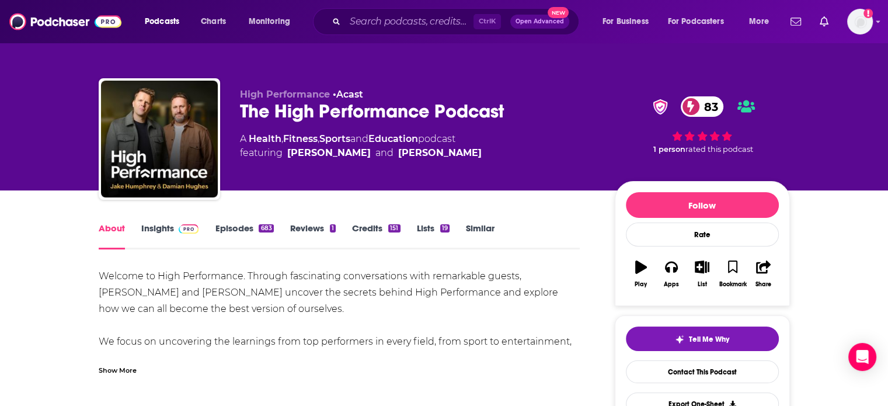
click at [130, 359] on div "Show More" at bounding box center [340, 366] width 482 height 20
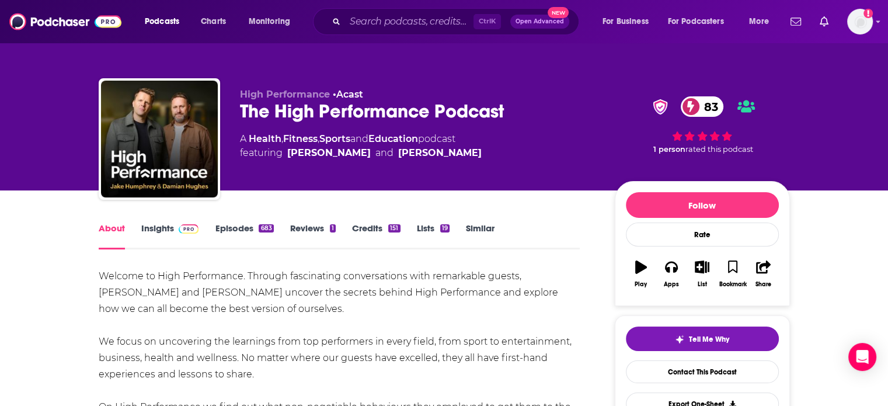
click at [167, 232] on link "Insights" at bounding box center [170, 236] width 58 height 27
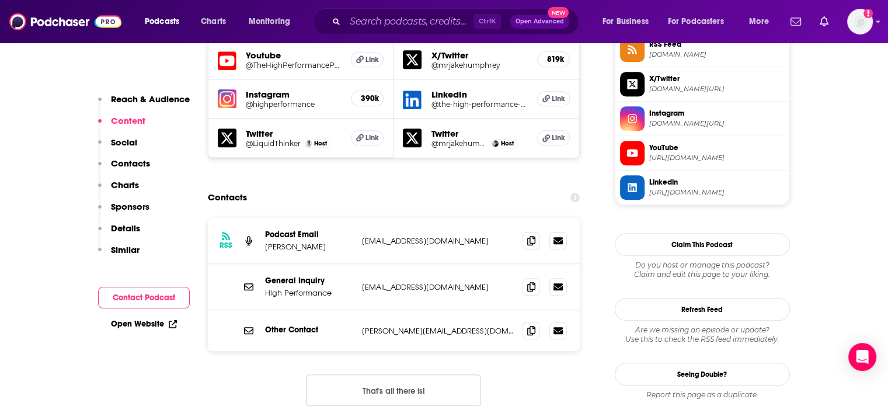
scroll to position [1126, 0]
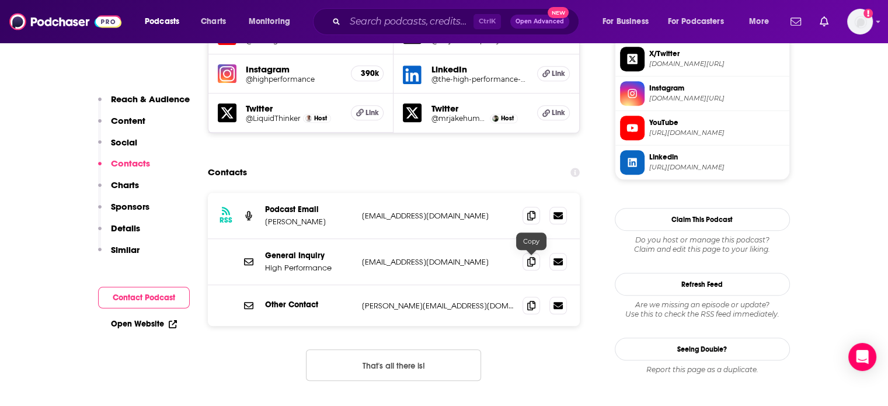
click at [526, 297] on span at bounding box center [532, 306] width 18 height 18
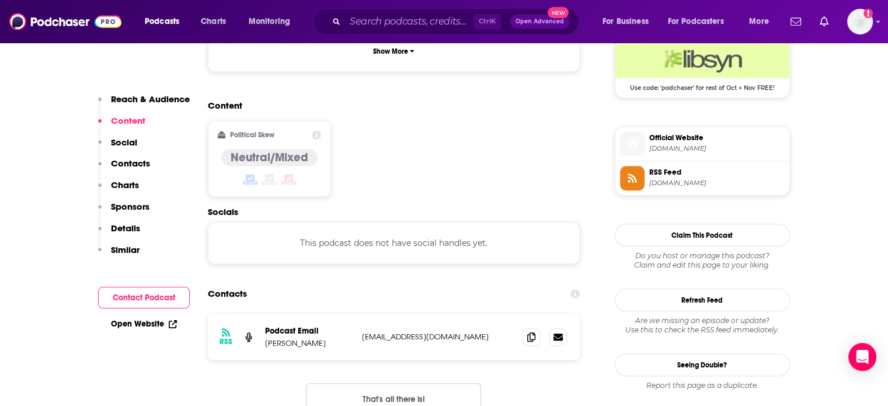
scroll to position [893, 0]
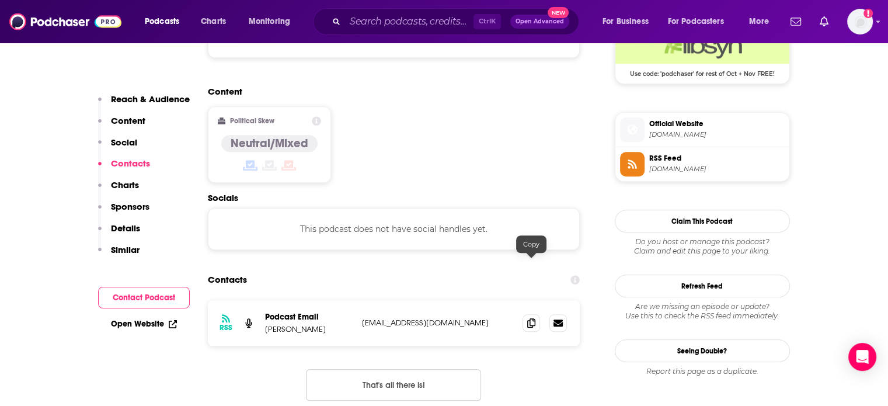
click at [530, 314] on span at bounding box center [532, 323] width 18 height 18
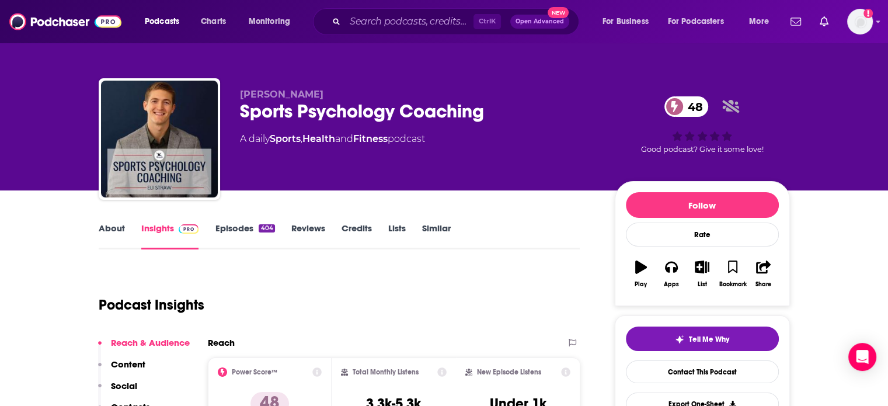
click at [116, 227] on link "About" at bounding box center [112, 236] width 26 height 27
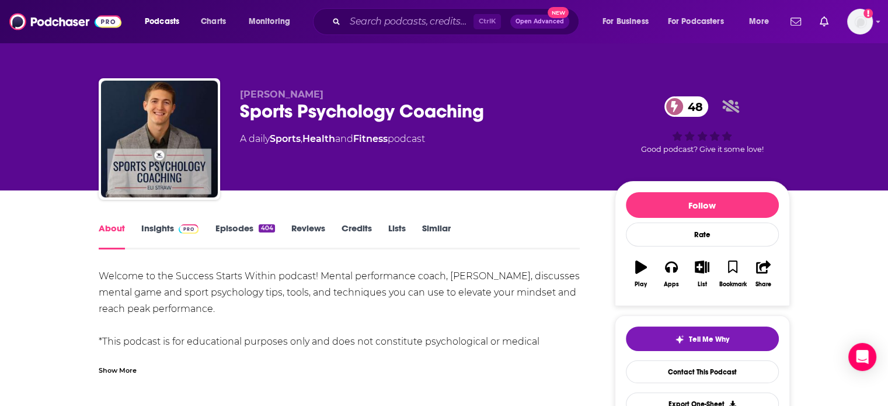
drag, startPoint x: 148, startPoint y: 233, endPoint x: 297, endPoint y: 2, distance: 274.3
click at [148, 233] on link "Insights" at bounding box center [170, 236] width 58 height 27
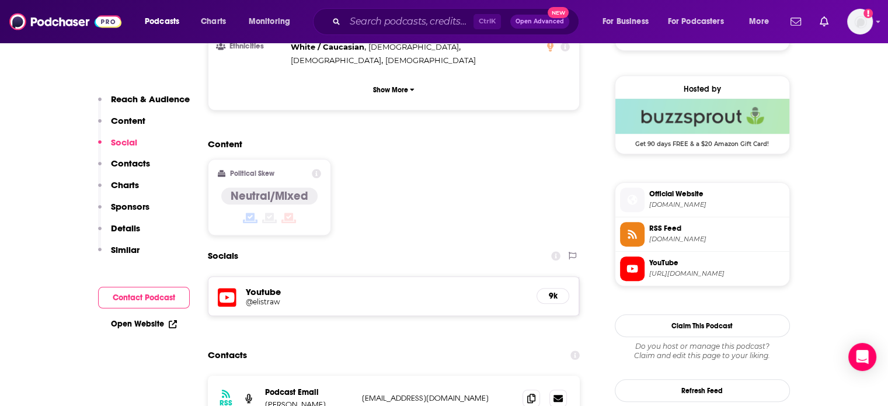
scroll to position [845, 0]
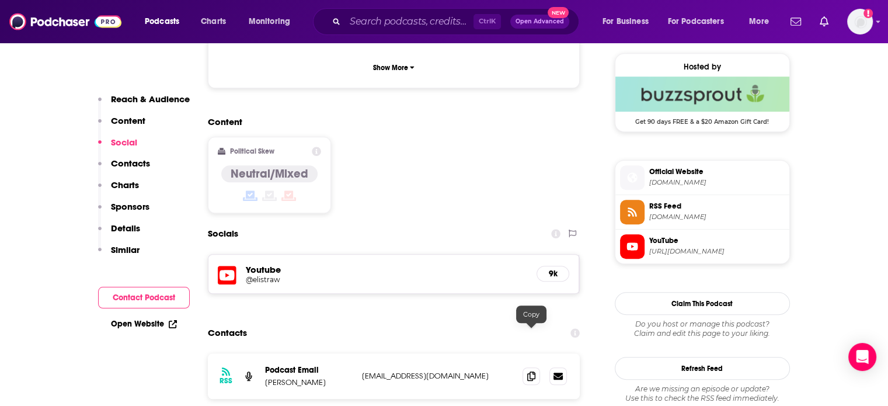
click at [532, 372] on icon at bounding box center [531, 376] width 8 height 9
